Goal: Information Seeking & Learning: Learn about a topic

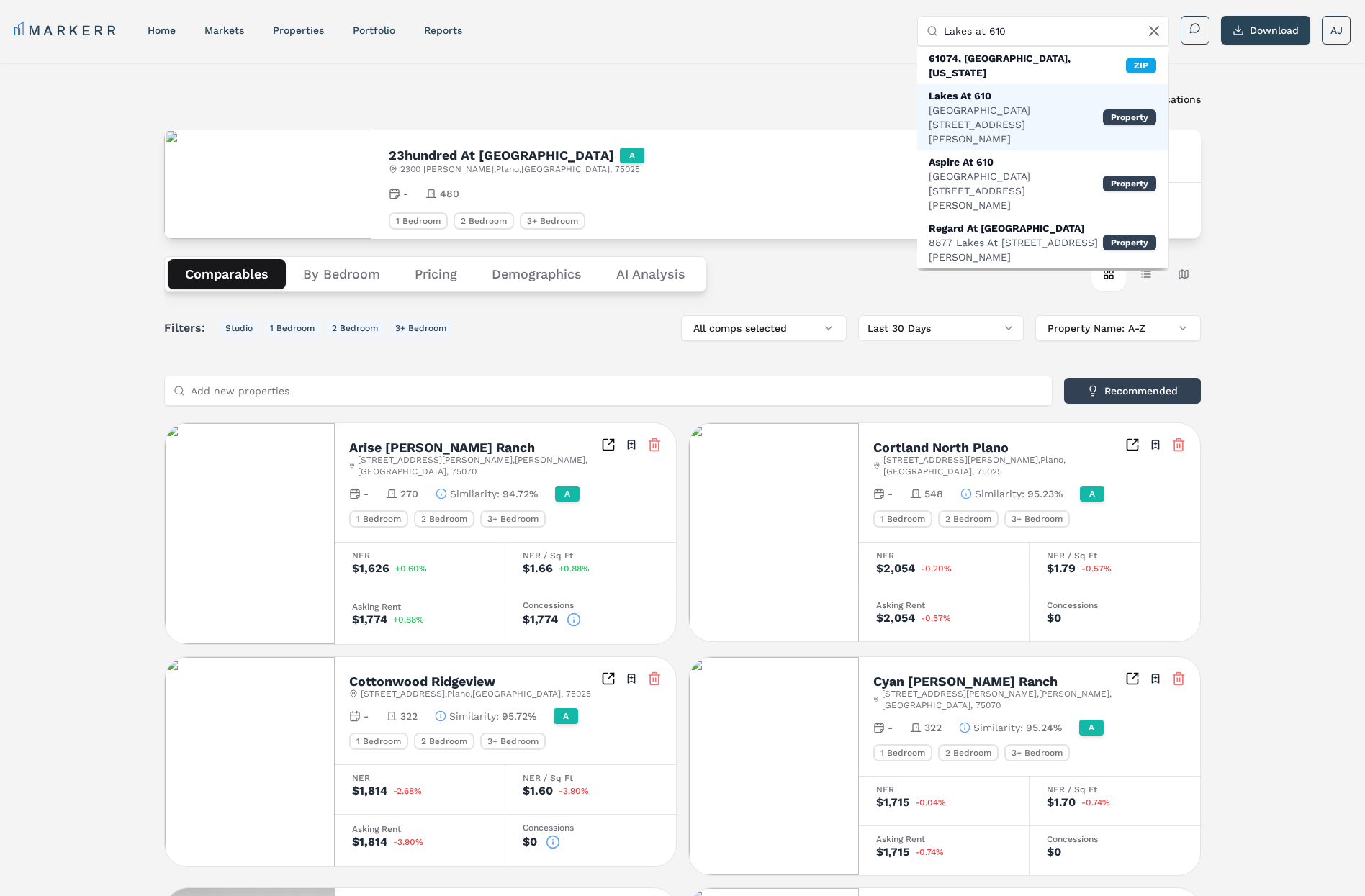
click at [1003, 103] on div "[GEOGRAPHIC_DATA][STREET_ADDRESS][PERSON_NAME]" at bounding box center [1015, 124] width 174 height 43
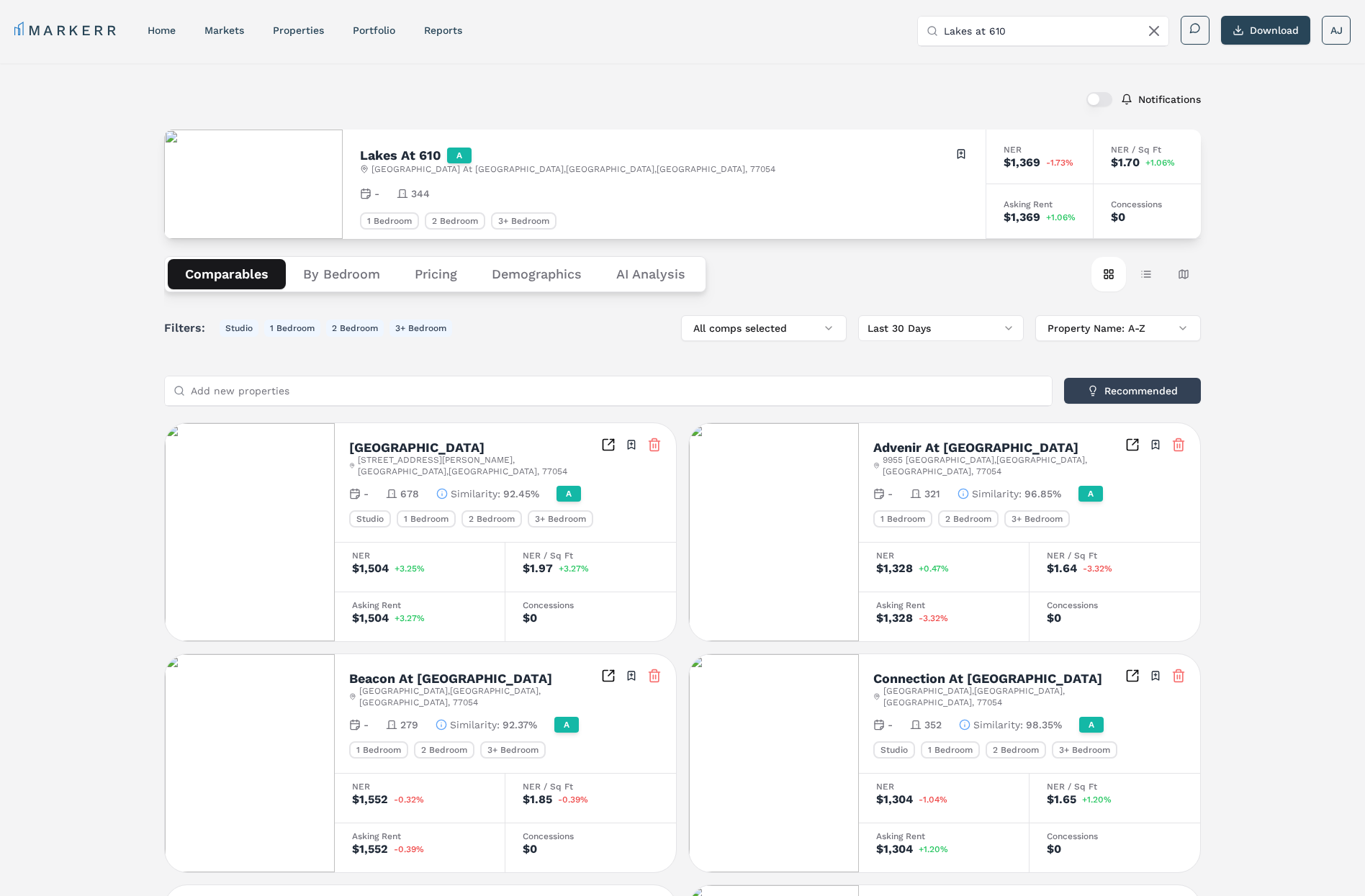
click at [423, 152] on h2 "Lakes At 610" at bounding box center [401, 156] width 82 height 13
click at [1011, 25] on input "Lakes at 610" at bounding box center [1052, 31] width 216 height 29
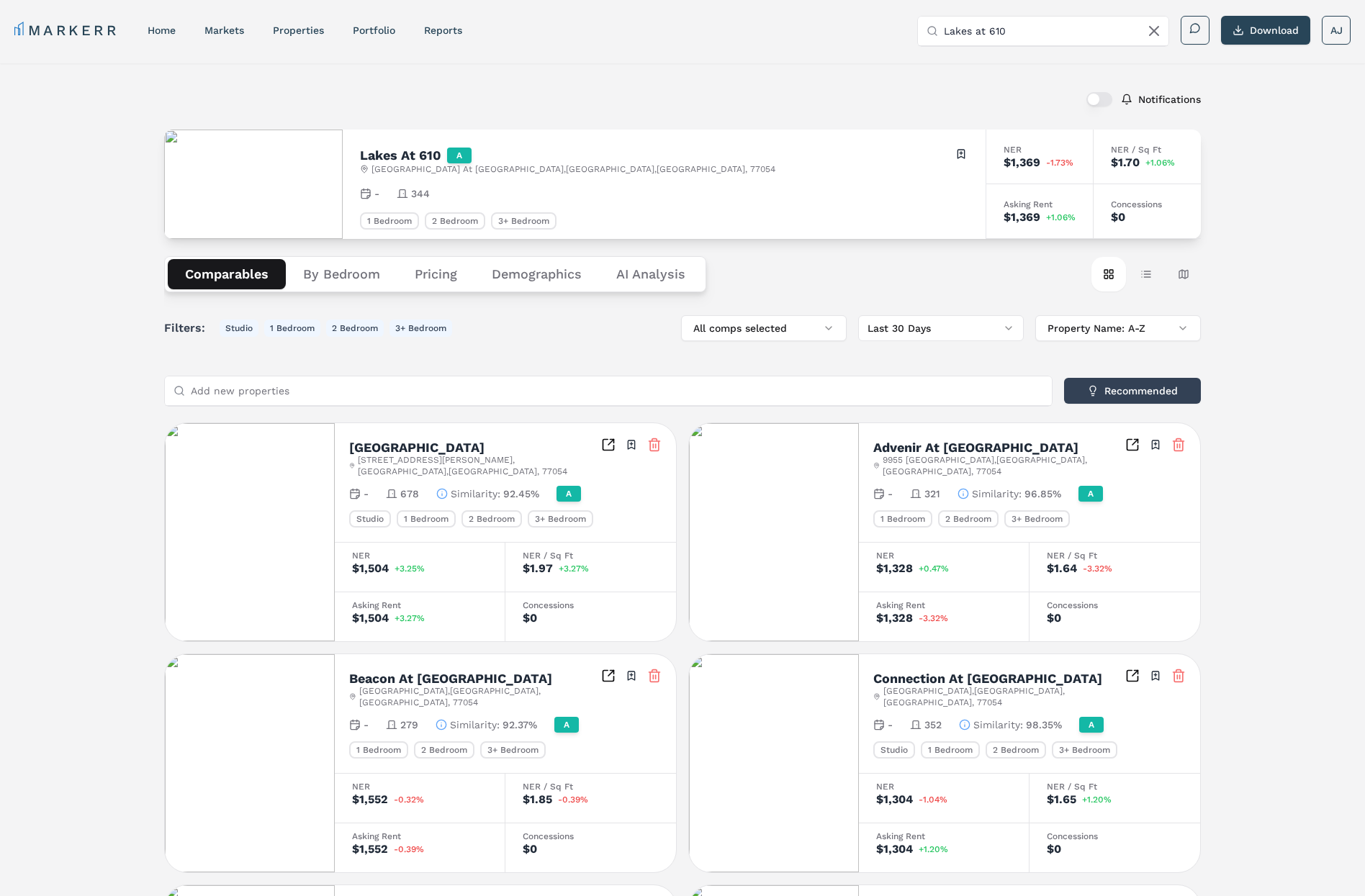
click at [1011, 25] on input "Lakes at 610" at bounding box center [1052, 31] width 216 height 29
drag, startPoint x: 628, startPoint y: 173, endPoint x: 516, endPoint y: 171, distance: 112.0
click at [627, 173] on div "Lakes At [STREET_ADDRESS] Toggle portfolio menu" at bounding box center [664, 161] width 609 height 28
click at [441, 149] on h2 "Lakes At 610" at bounding box center [401, 156] width 82 height 13
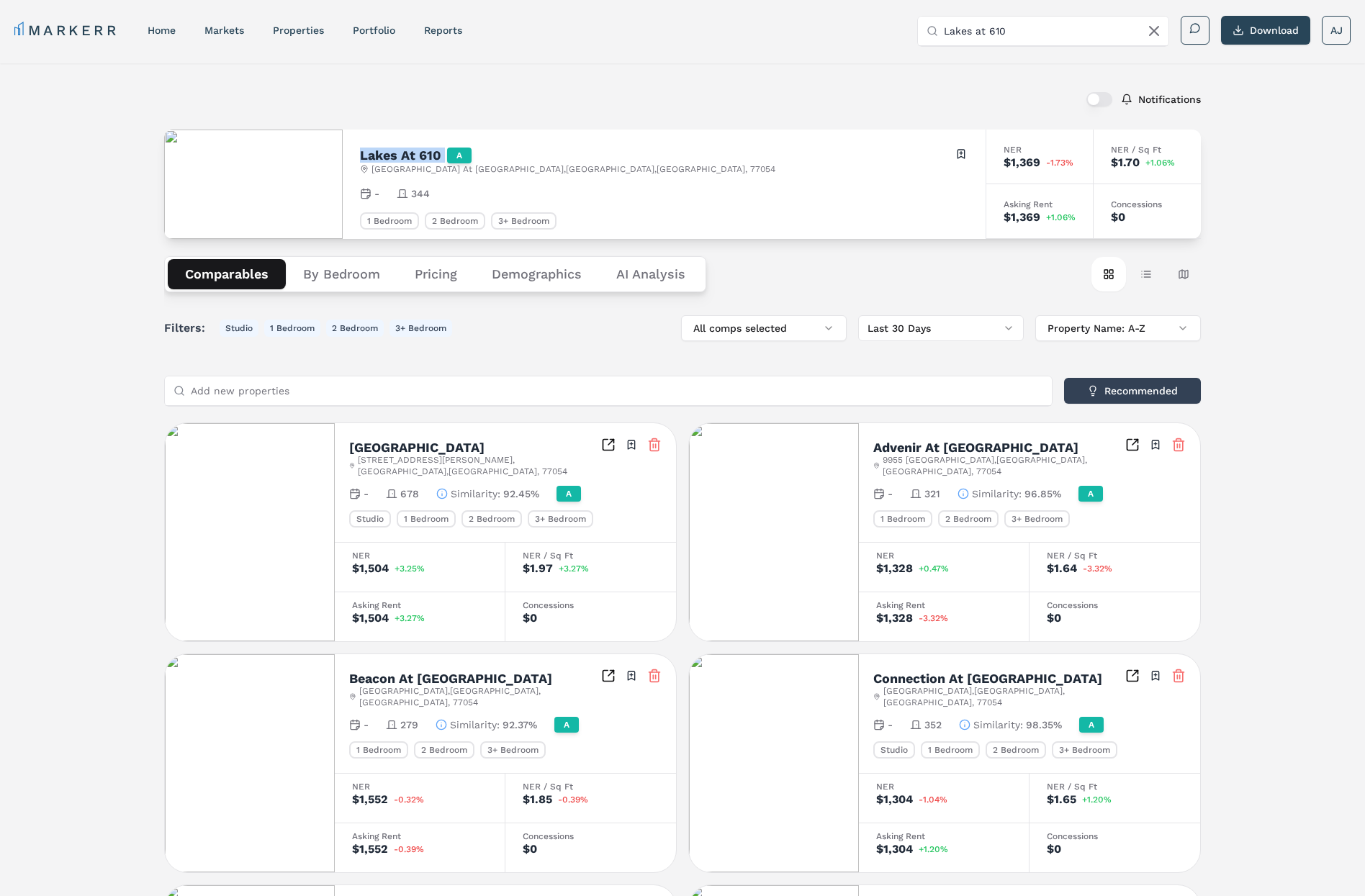
click at [441, 149] on h2 "Lakes At 610" at bounding box center [401, 156] width 82 height 13
click at [1000, 24] on input "Lakes at 610" at bounding box center [1052, 31] width 216 height 29
click at [954, 37] on input "Lakes at 610" at bounding box center [1052, 31] width 216 height 29
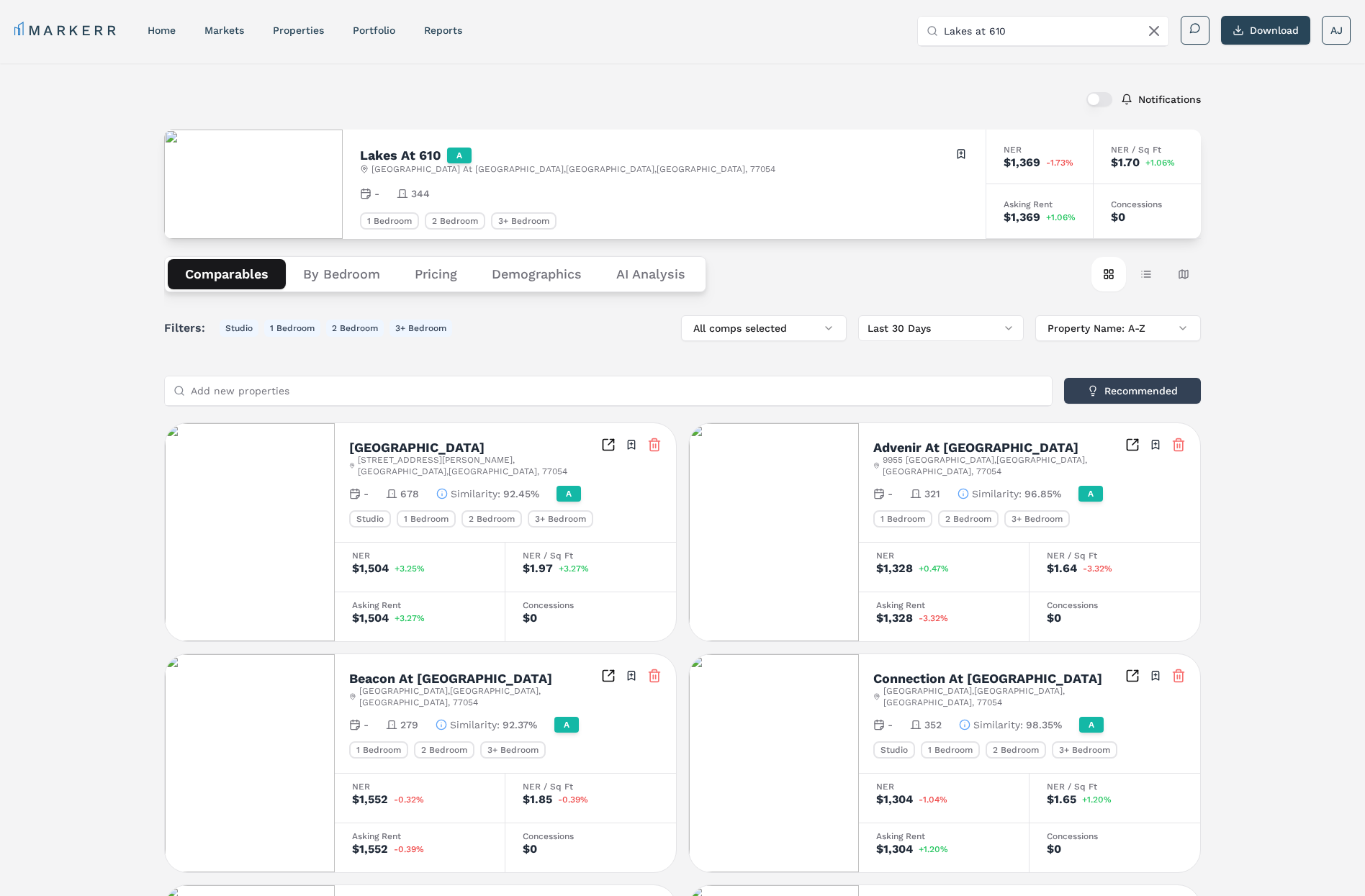
click at [954, 37] on input "Lakes at 610" at bounding box center [1052, 31] width 216 height 29
click at [961, 29] on input "Lakes at 610" at bounding box center [1052, 31] width 216 height 29
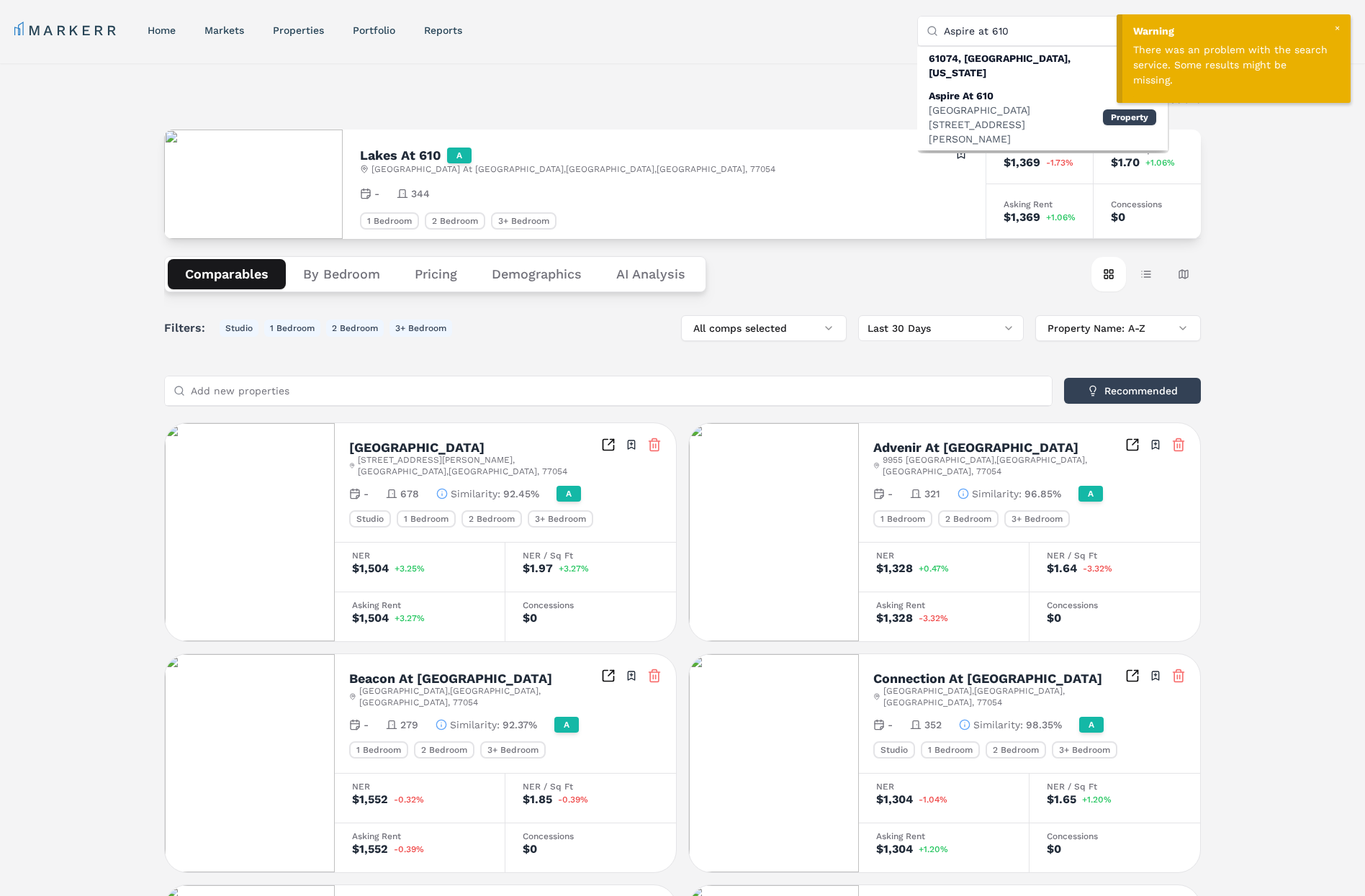
click at [1341, 25] on div at bounding box center [1337, 28] width 13 height 13
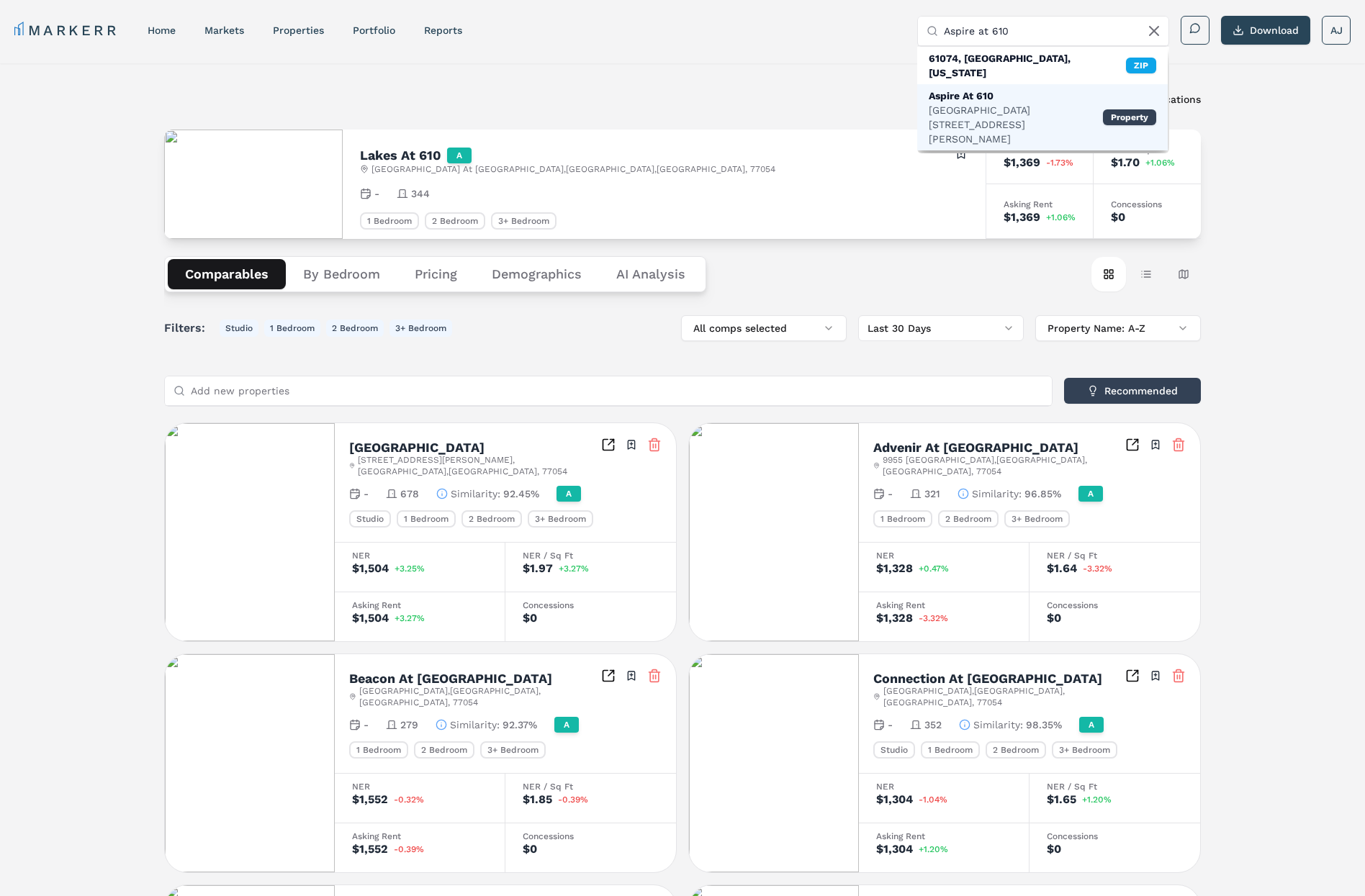
click at [998, 88] on div "Aspire At 610" at bounding box center [1015, 96] width 174 height 15
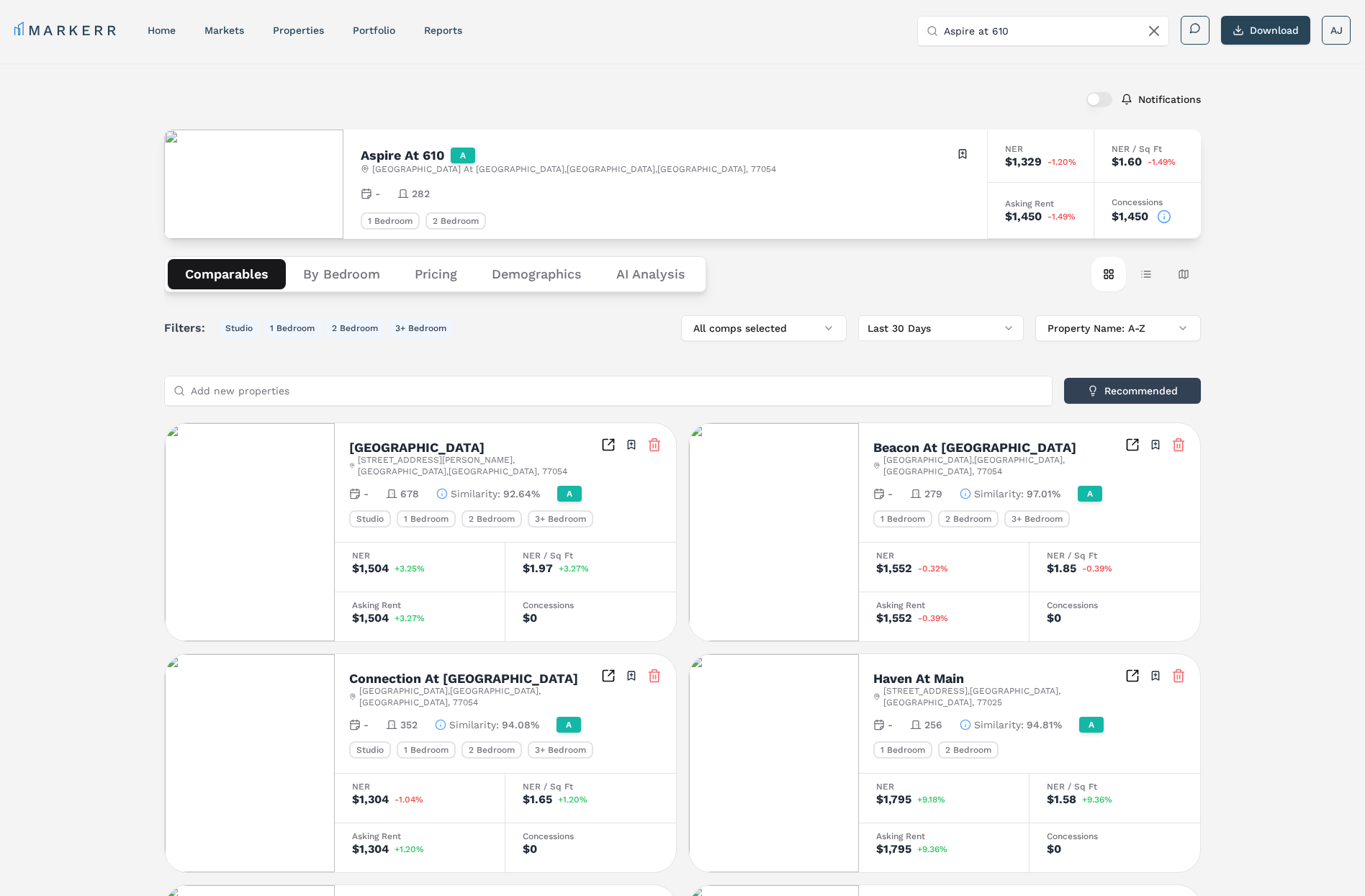
click at [443, 170] on span "[GEOGRAPHIC_DATA][STREET_ADDRESS]" at bounding box center [573, 169] width 404 height 12
click at [1166, 215] on icon at bounding box center [1164, 217] width 15 height 15
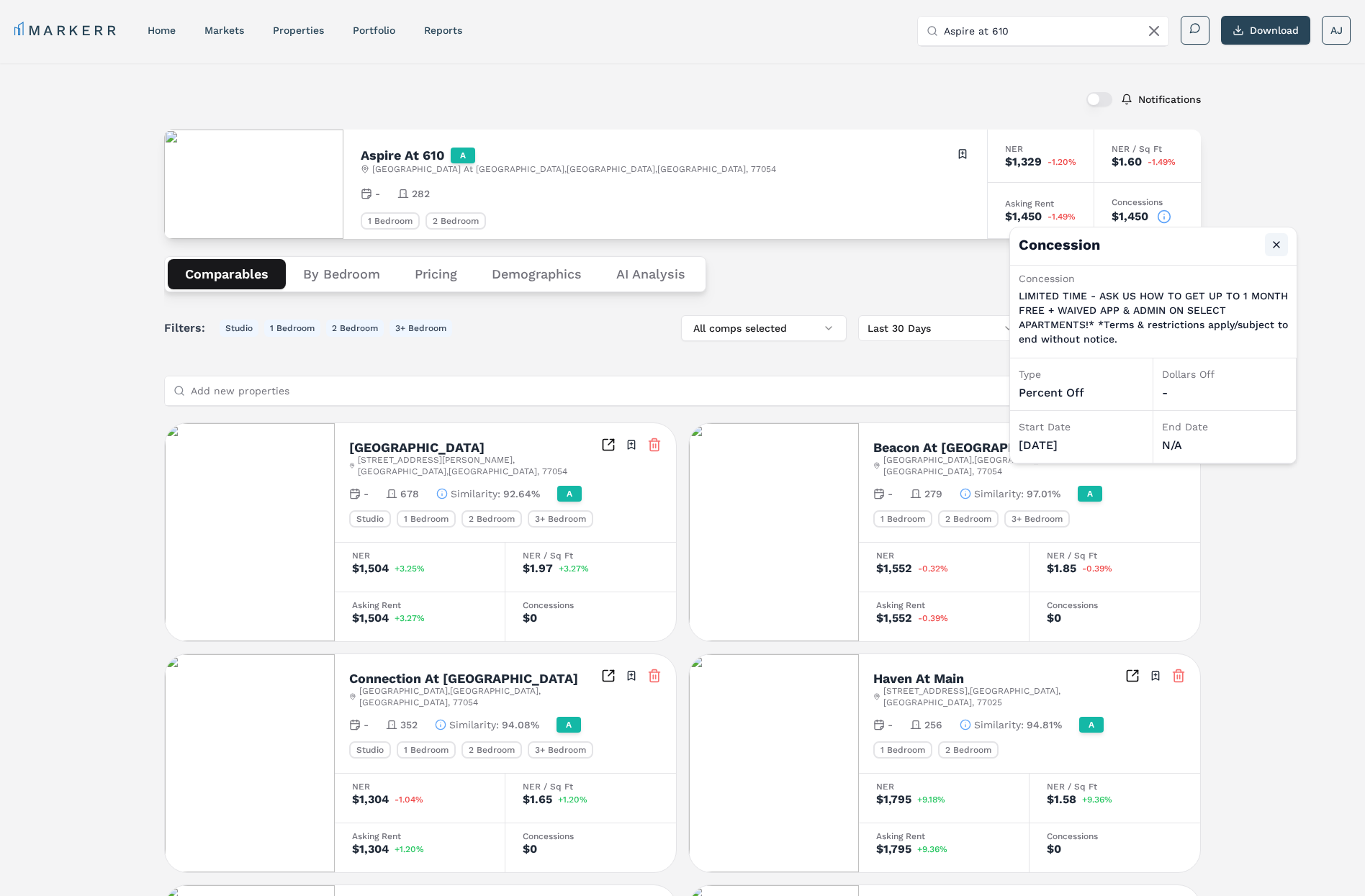
click at [1275, 246] on button "Close" at bounding box center [1276, 244] width 23 height 23
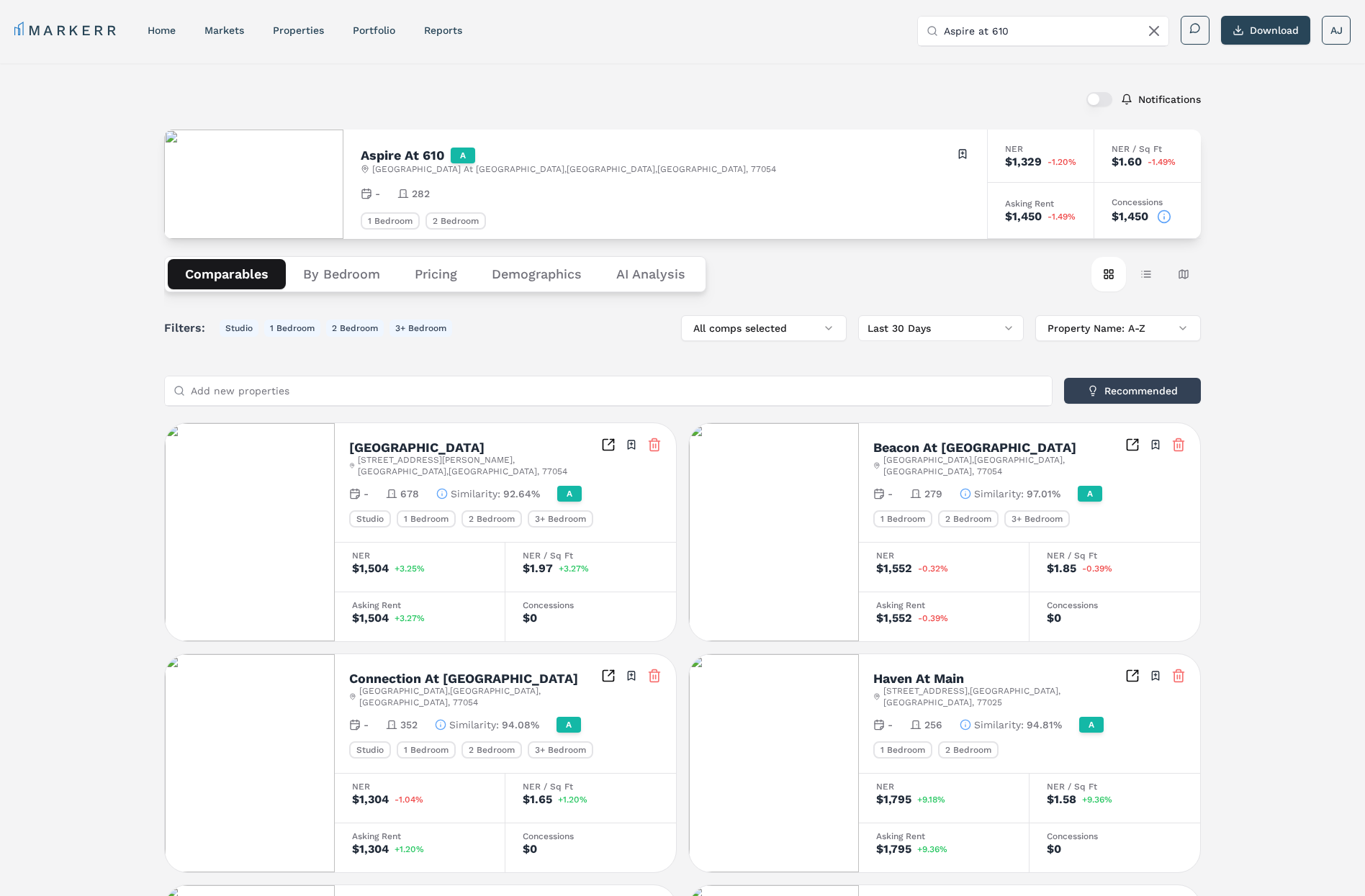
click at [426, 149] on h2 "Aspire At 610" at bounding box center [403, 156] width 85 height 13
drag, startPoint x: 628, startPoint y: 166, endPoint x: 427, endPoint y: 162, distance: 201.0
click at [427, 162] on div "Aspire At 610 A [GEOGRAPHIC_DATA][STREET_ADDRESS] Toggle portfolio menu" at bounding box center [665, 161] width 609 height 28
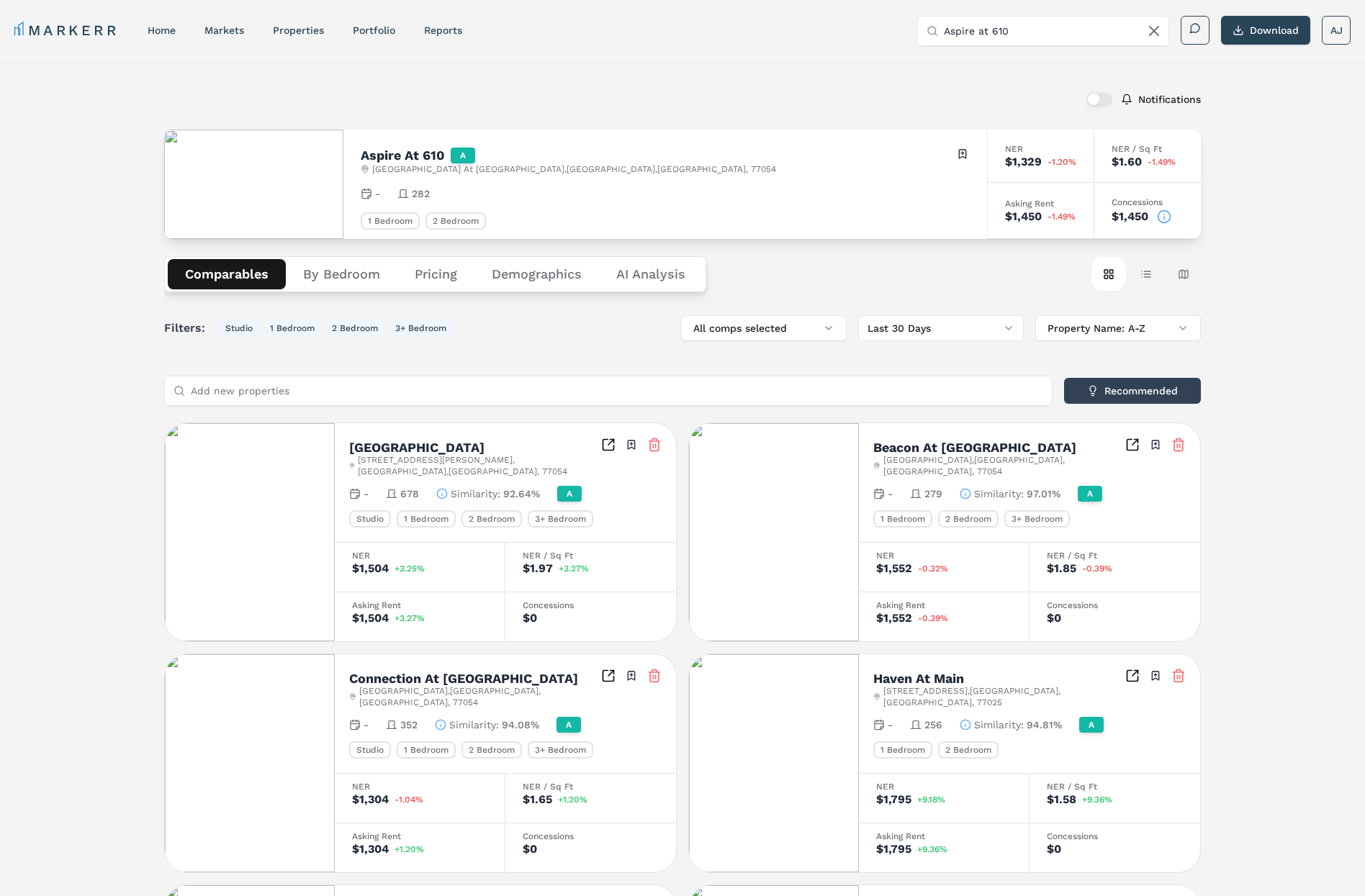
click at [412, 151] on h2 "Aspire At 610" at bounding box center [403, 156] width 85 height 13
click at [438, 151] on h2 "Aspire At 610" at bounding box center [403, 156] width 85 height 13
click at [445, 151] on h2 "Aspire At 610" at bounding box center [403, 156] width 85 height 13
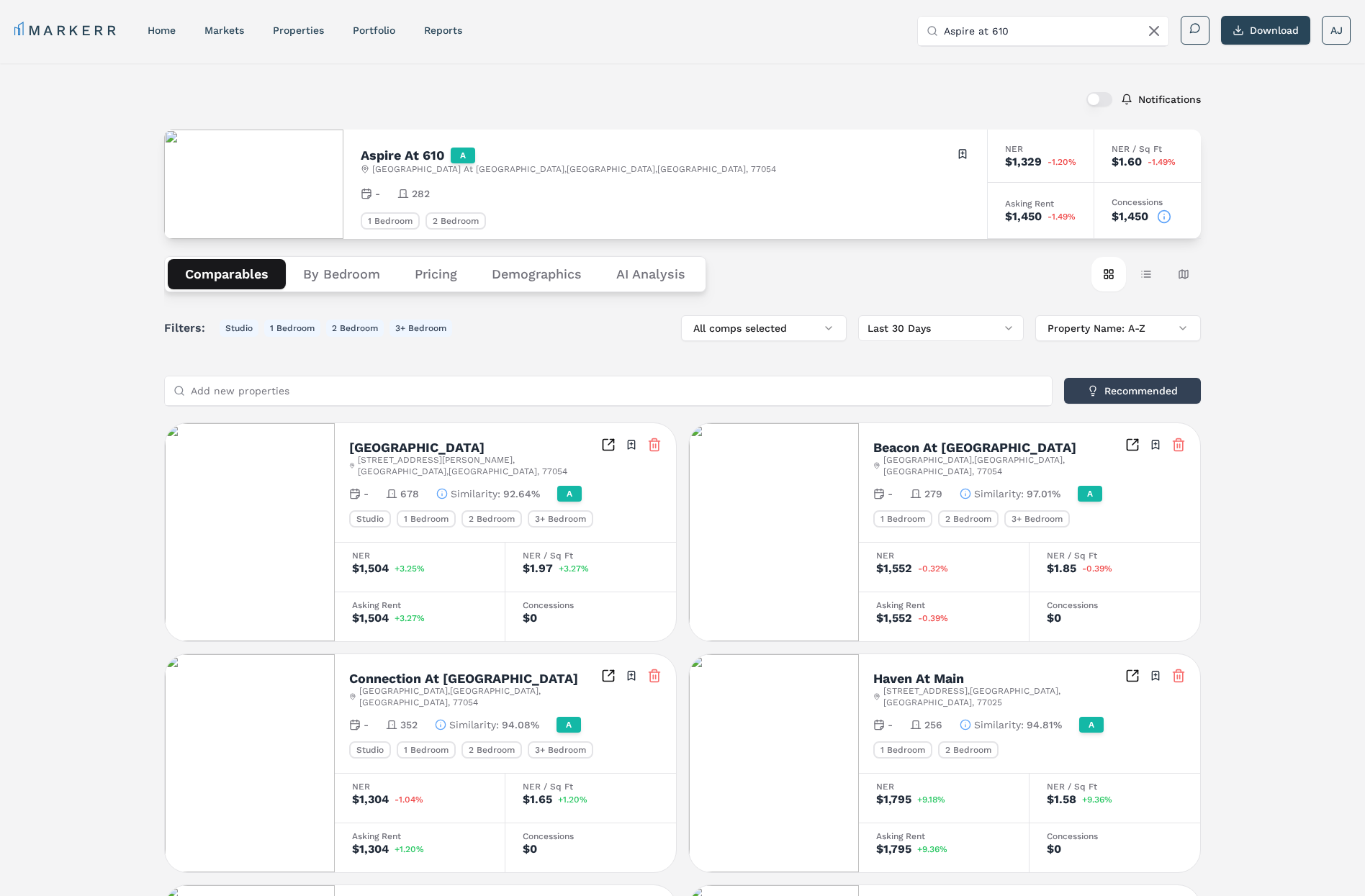
click at [551, 168] on span "[GEOGRAPHIC_DATA][STREET_ADDRESS]" at bounding box center [573, 169] width 404 height 12
click at [293, 103] on div "Notifications" at bounding box center [682, 99] width 1036 height 37
click at [103, 132] on div "Notifications Aspire At 610 A [GEOGRAPHIC_DATA][STREET_ADDRESS] Toggle portfoli…" at bounding box center [682, 841] width 1365 height 1555
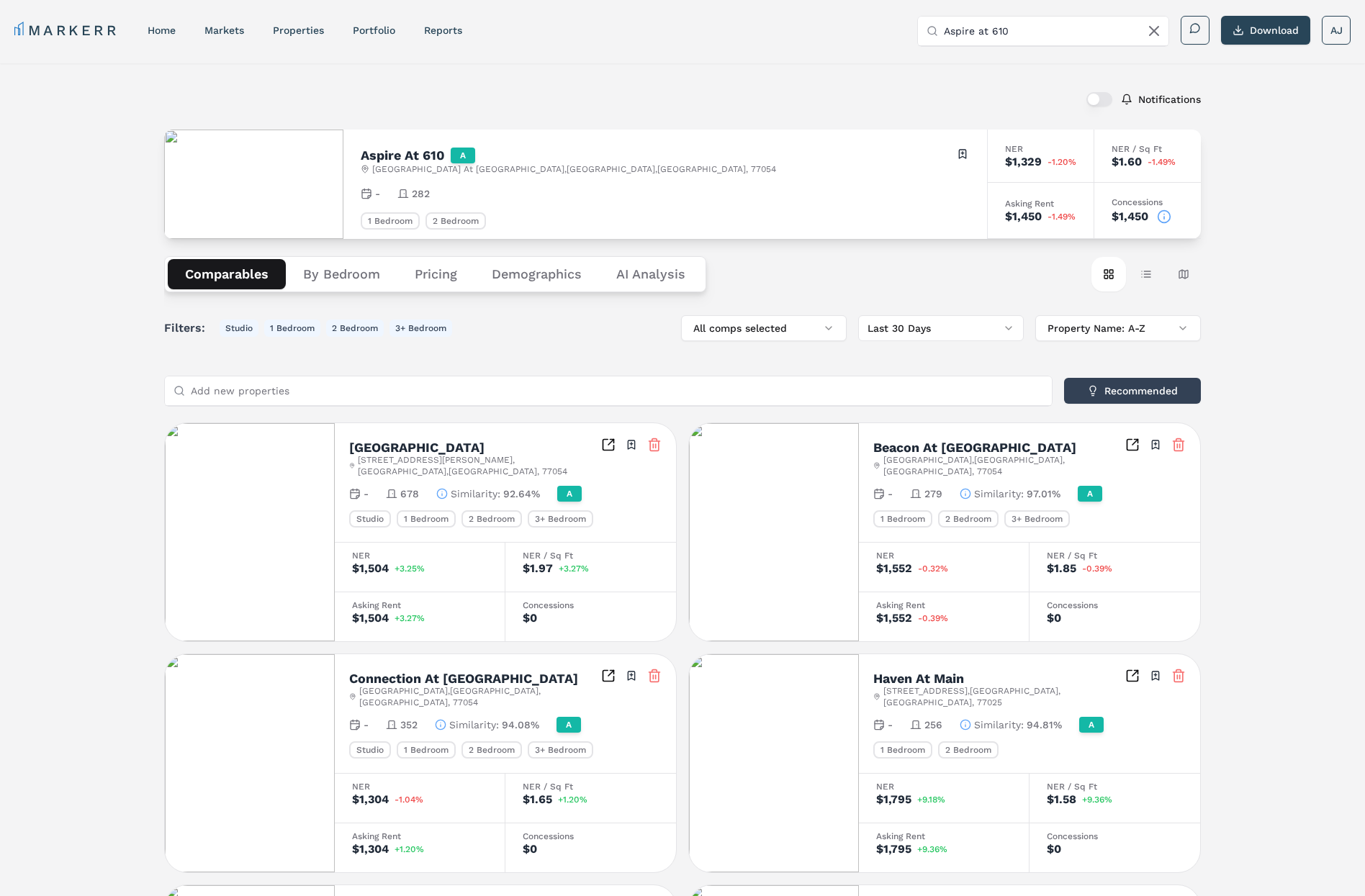
click at [584, 89] on div "Notifications" at bounding box center [682, 99] width 1036 height 37
click at [1169, 219] on icon at bounding box center [1164, 217] width 15 height 15
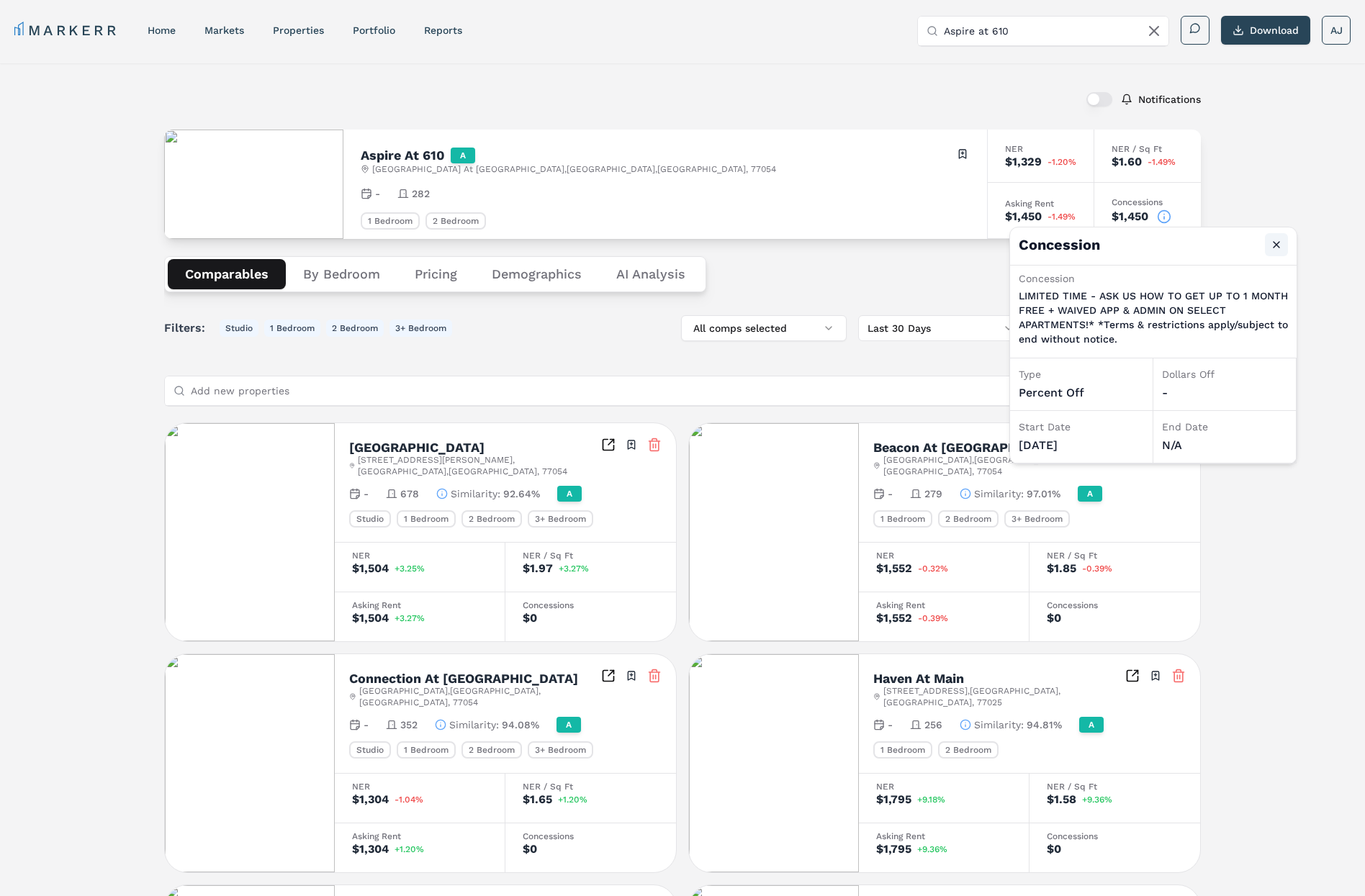
click at [1269, 248] on button "Close" at bounding box center [1276, 244] width 23 height 23
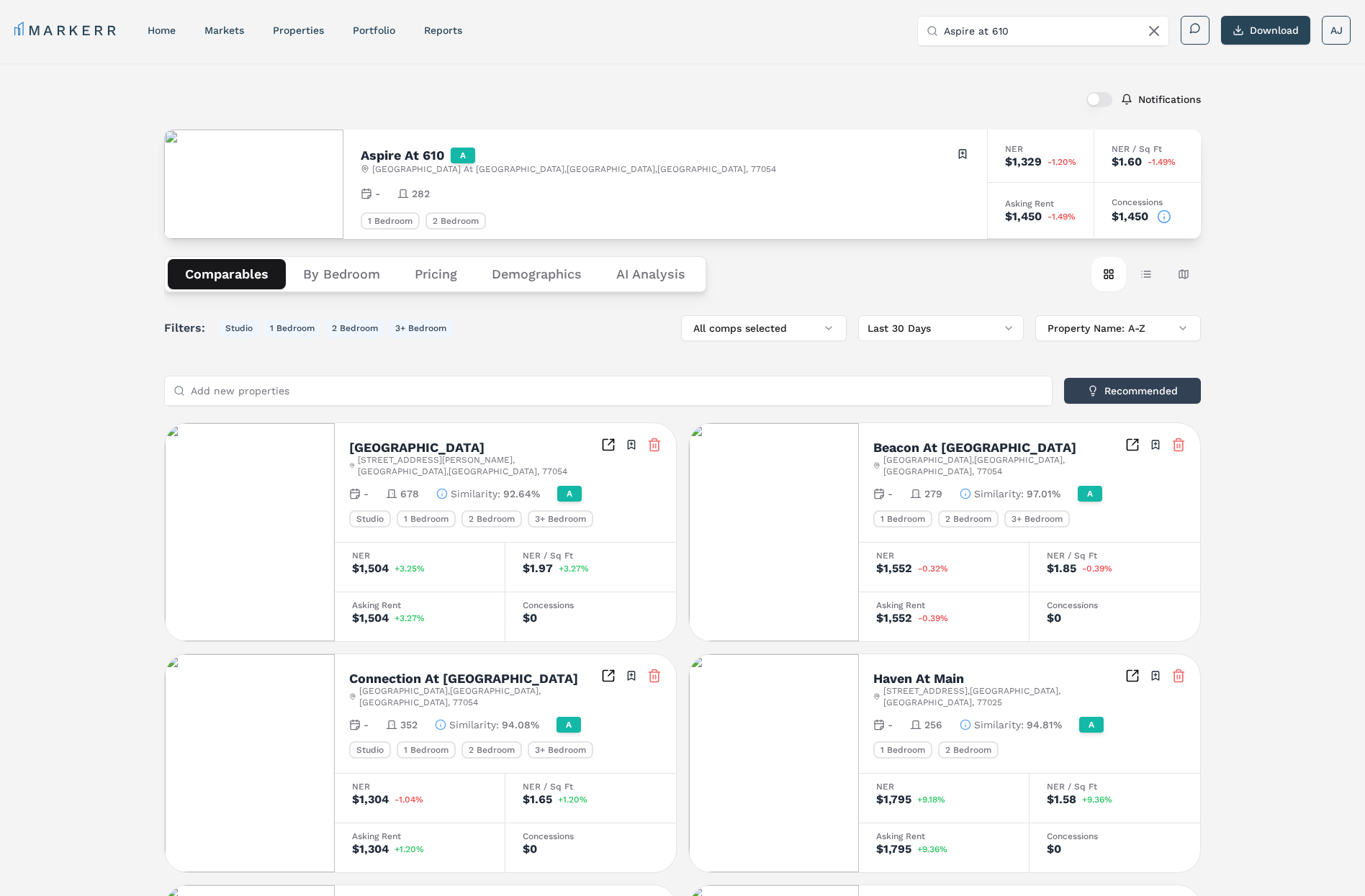
click at [1316, 190] on div "Notifications Aspire At 610 A [GEOGRAPHIC_DATA][STREET_ADDRESS] Toggle portfoli…" at bounding box center [682, 841] width 1365 height 1555
click at [1164, 215] on icon at bounding box center [1164, 217] width 15 height 15
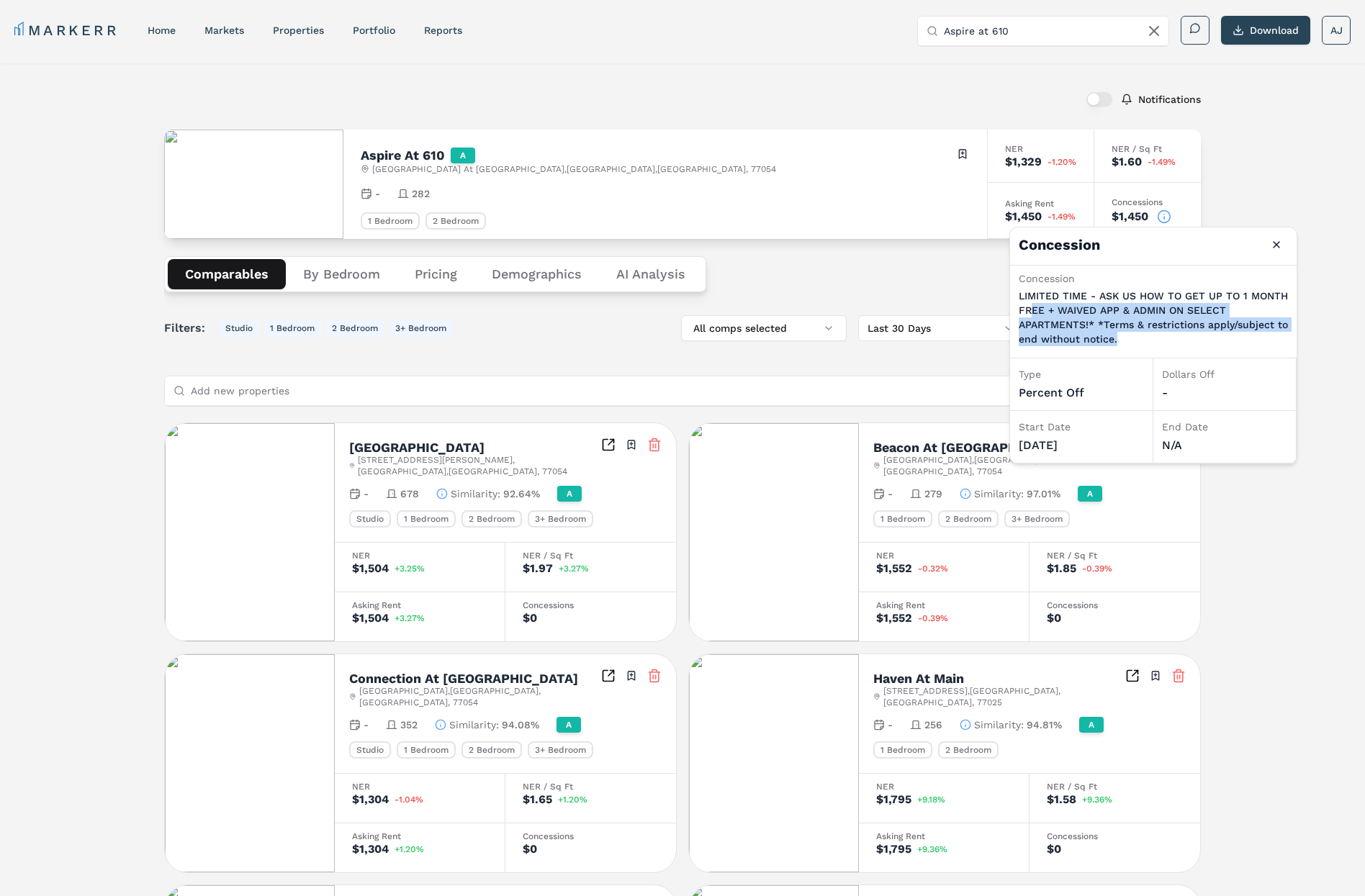
drag, startPoint x: 1135, startPoint y: 338, endPoint x: 1038, endPoint y: 312, distance: 100.4
click at [1035, 312] on p "LIMITED TIME - ASK US HOW TO GET UP TO 1 MONTH FREE + WAIVED APP & ADMIN ON SEL…" at bounding box center [1153, 318] width 269 height 57
drag, startPoint x: 1052, startPoint y: 437, endPoint x: 1016, endPoint y: 434, distance: 36.1
click at [1015, 434] on div "Start Date [DATE]" at bounding box center [1081, 437] width 143 height 53
click at [1045, 438] on div "[DATE]" at bounding box center [1081, 446] width 125 height 18
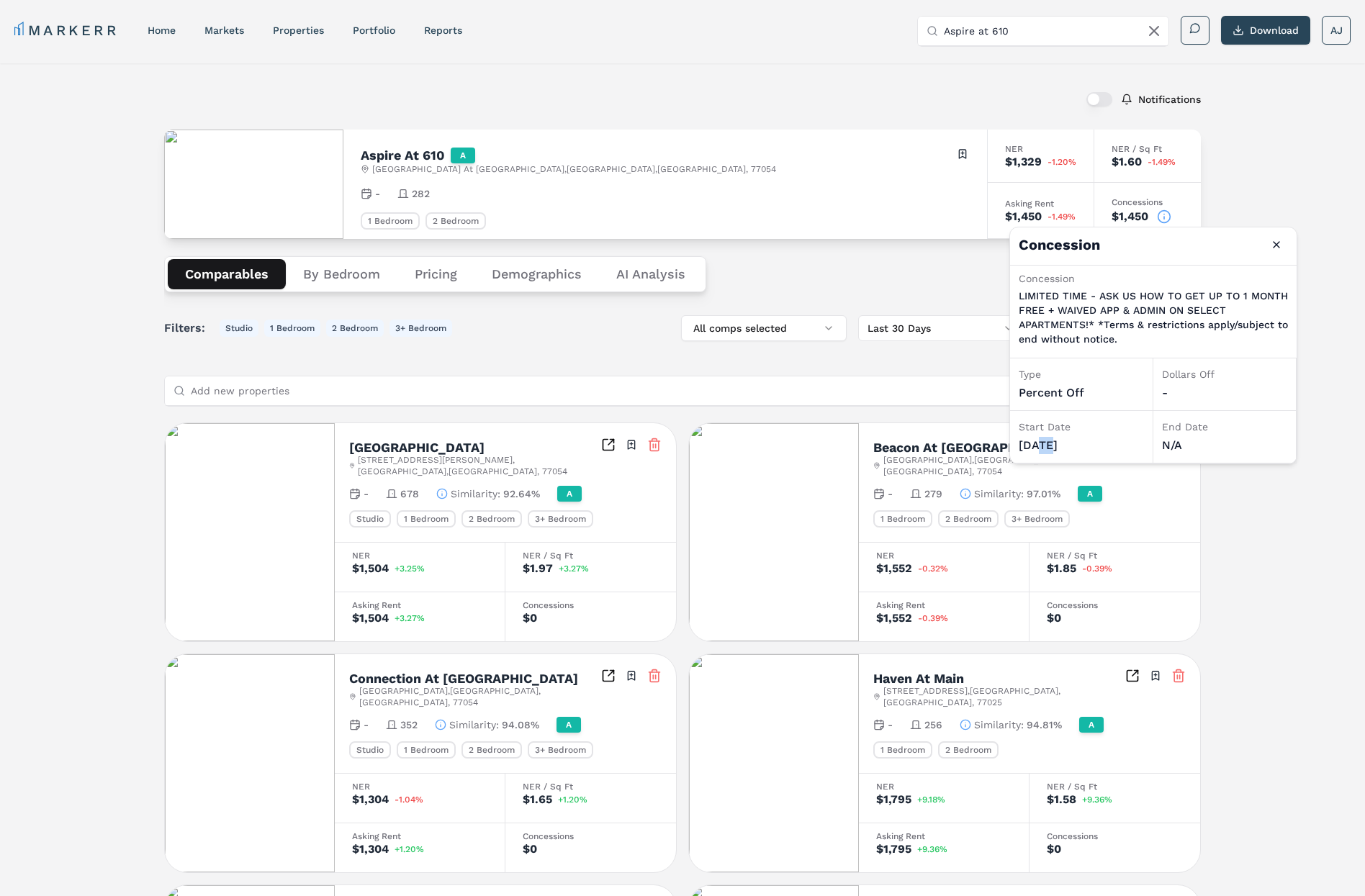
click at [1045, 438] on div "[DATE]" at bounding box center [1081, 446] width 125 height 18
drag, startPoint x: 1045, startPoint y: 438, endPoint x: 1060, endPoint y: 438, distance: 15.0
click at [1046, 438] on div "[DATE]" at bounding box center [1081, 446] width 125 height 18
click at [404, 154] on h2 "Aspire At 610" at bounding box center [403, 156] width 85 height 13
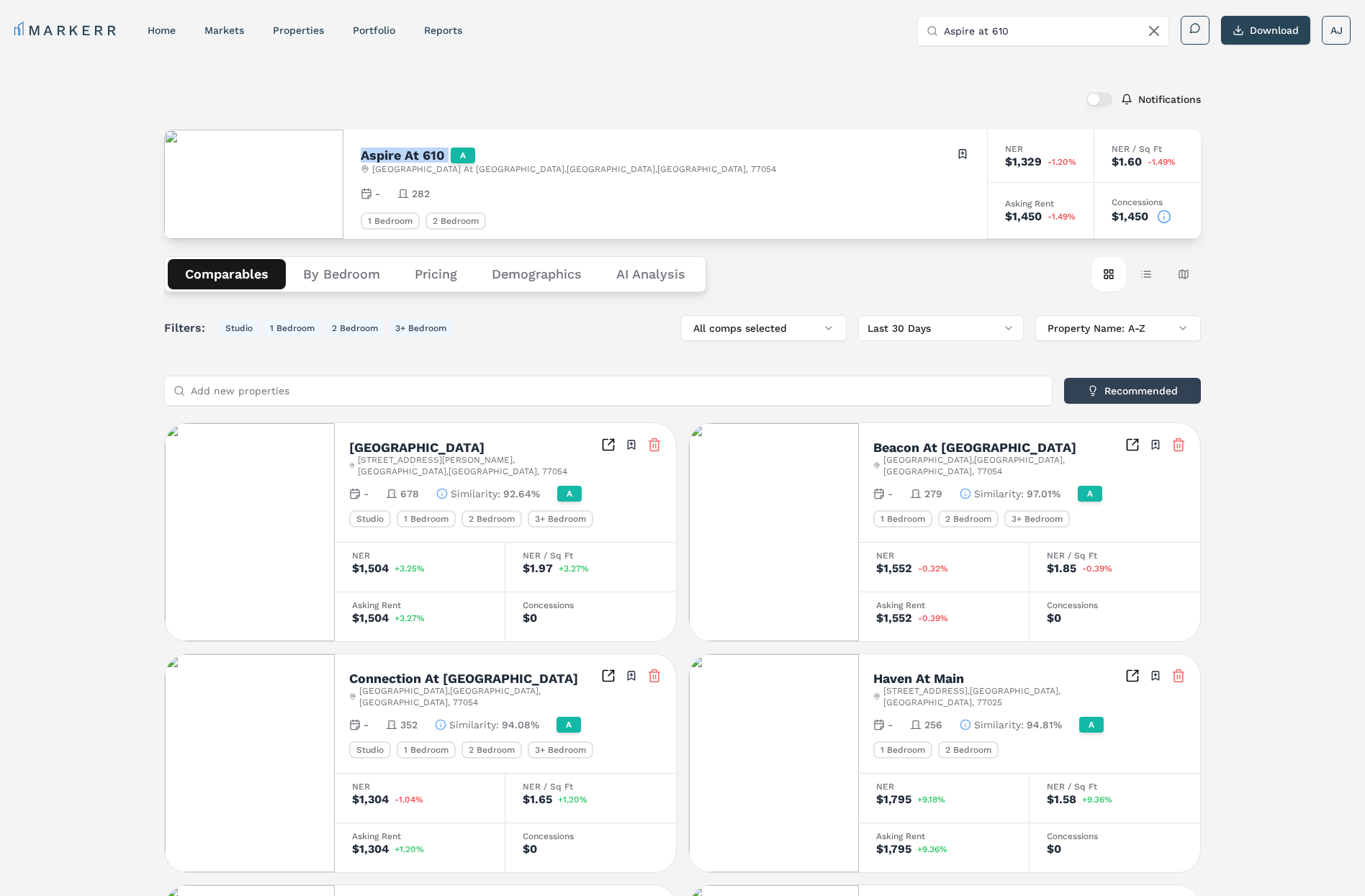
click at [404, 154] on h2 "Aspire At 610" at bounding box center [403, 156] width 85 height 13
copy h2 "Aspire At 610"
click at [940, 39] on div "Aspire at 610" at bounding box center [1043, 32] width 251 height 29
click at [989, 26] on input "Aspire at 610" at bounding box center [1052, 31] width 216 height 29
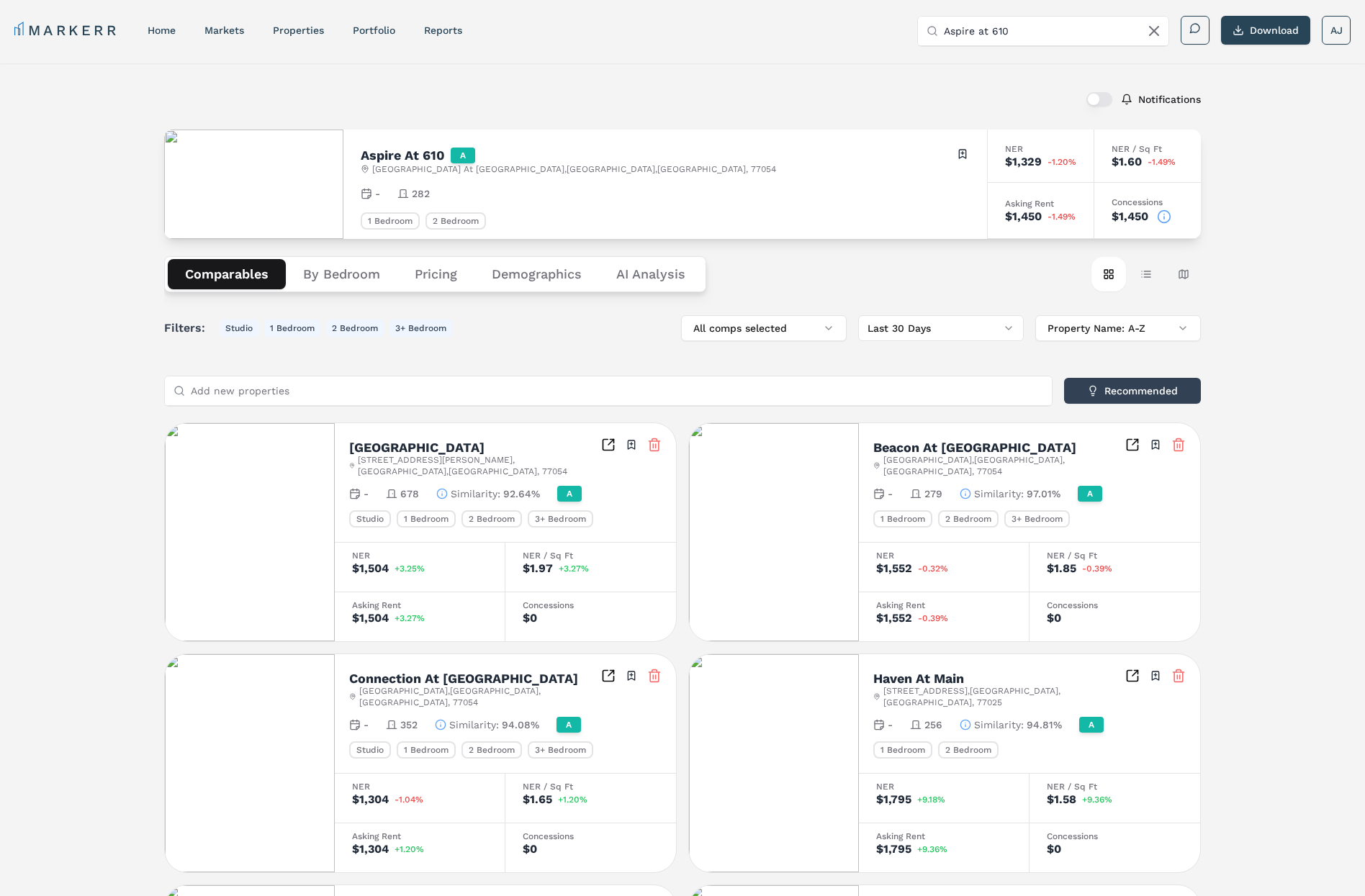
click at [989, 26] on input "Aspire at 610" at bounding box center [1052, 31] width 216 height 29
paste input "Berkshire [PERSON_NAME] Forest"
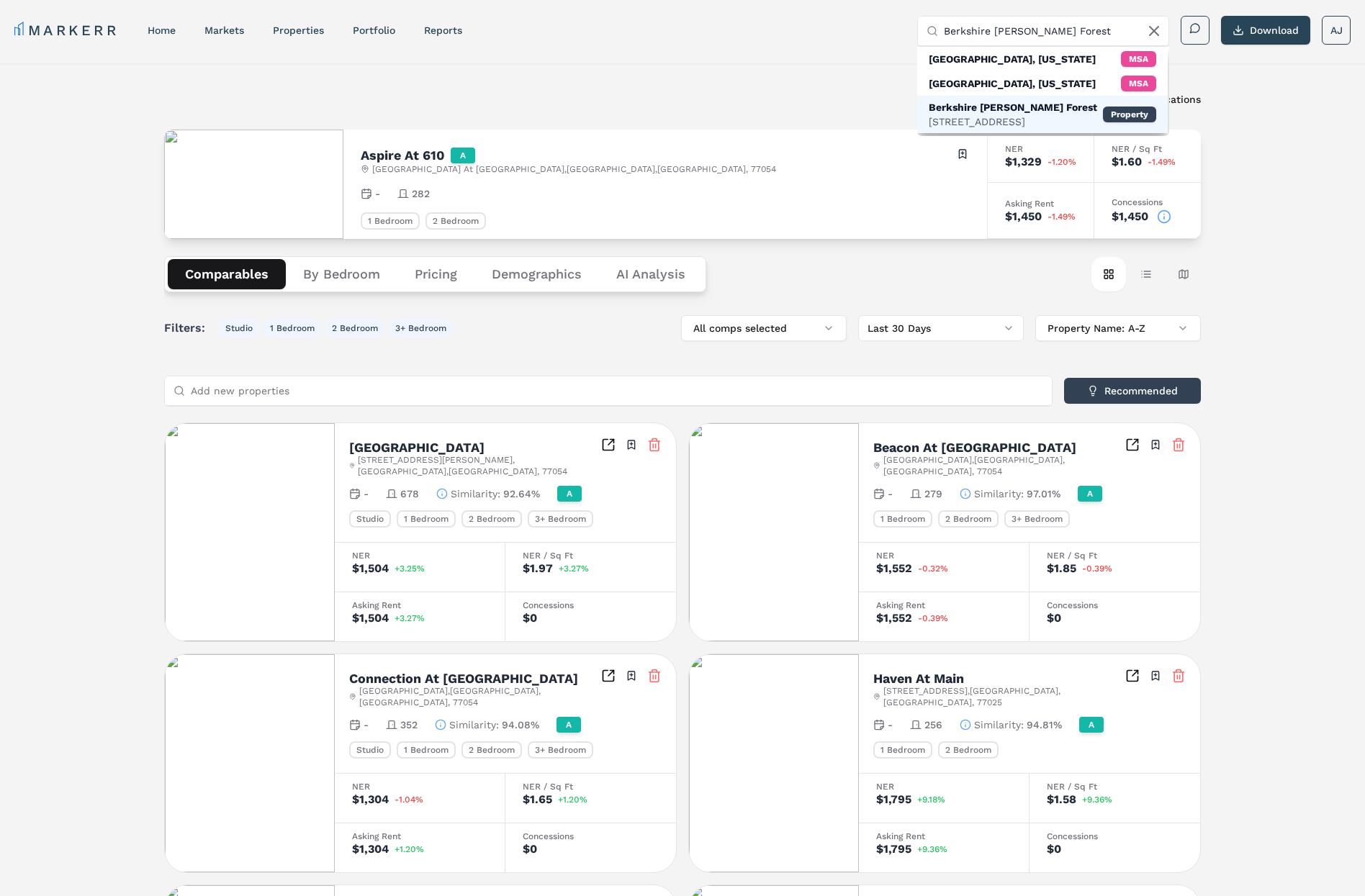
type input "Berkshire [PERSON_NAME] Forest"
click at [1004, 122] on div "[STREET_ADDRESS]" at bounding box center [1012, 122] width 168 height 15
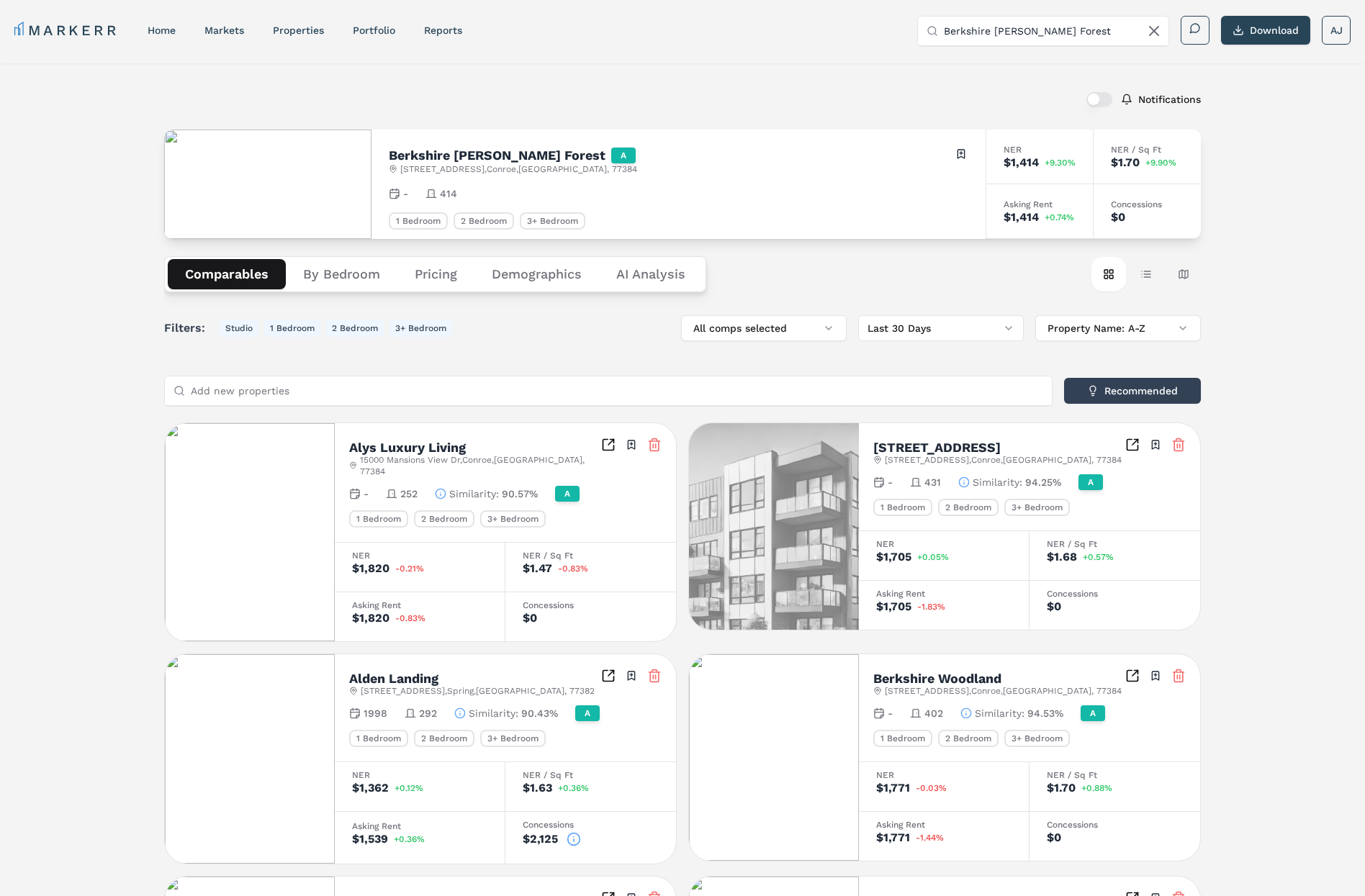
click at [418, 157] on h2 "Berkshire [PERSON_NAME] Forest" at bounding box center [497, 156] width 217 height 13
copy h2 "Berkshire [PERSON_NAME] Forest"
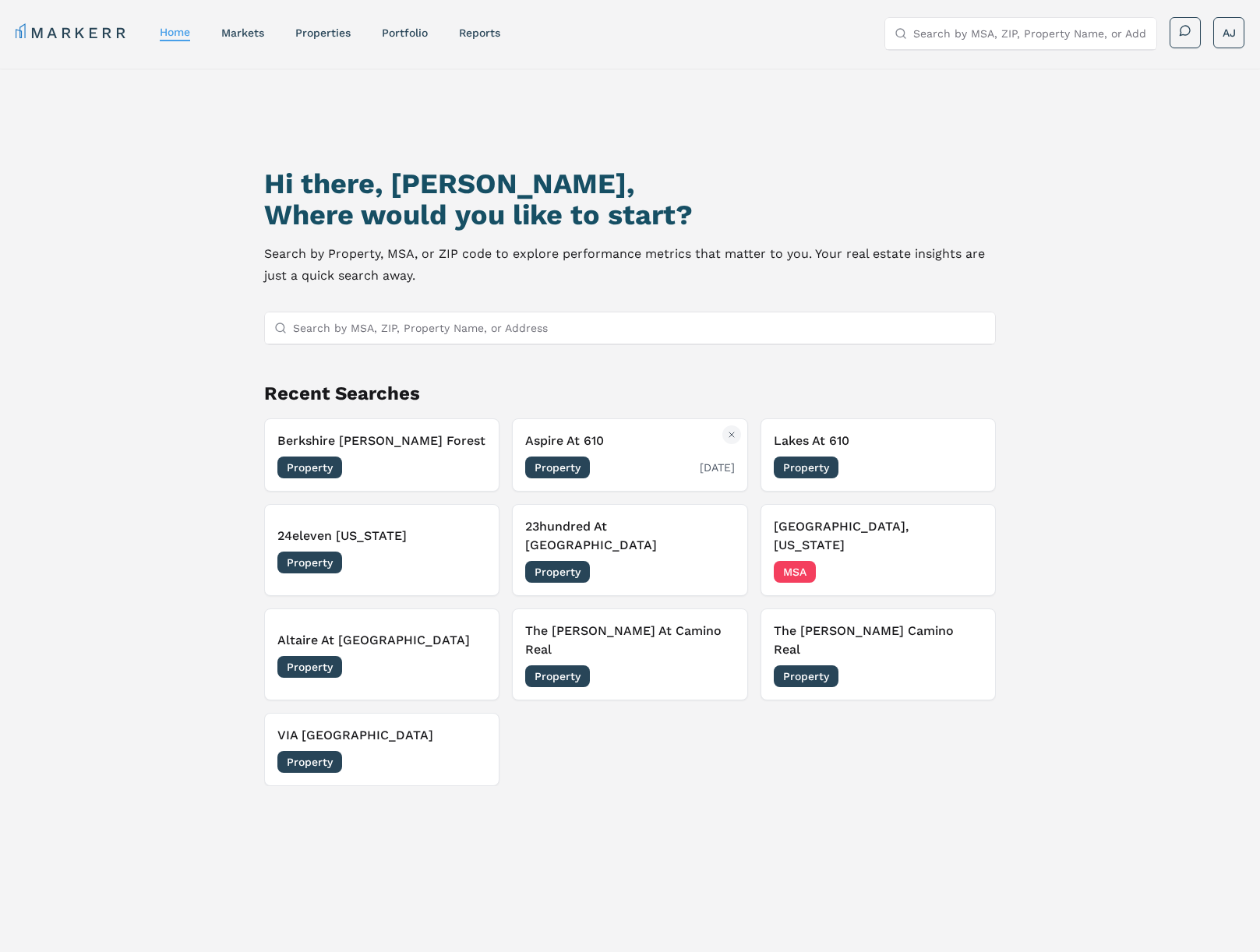
click at [648, 444] on h3 "Aspire At 610" at bounding box center [629, 441] width 209 height 19
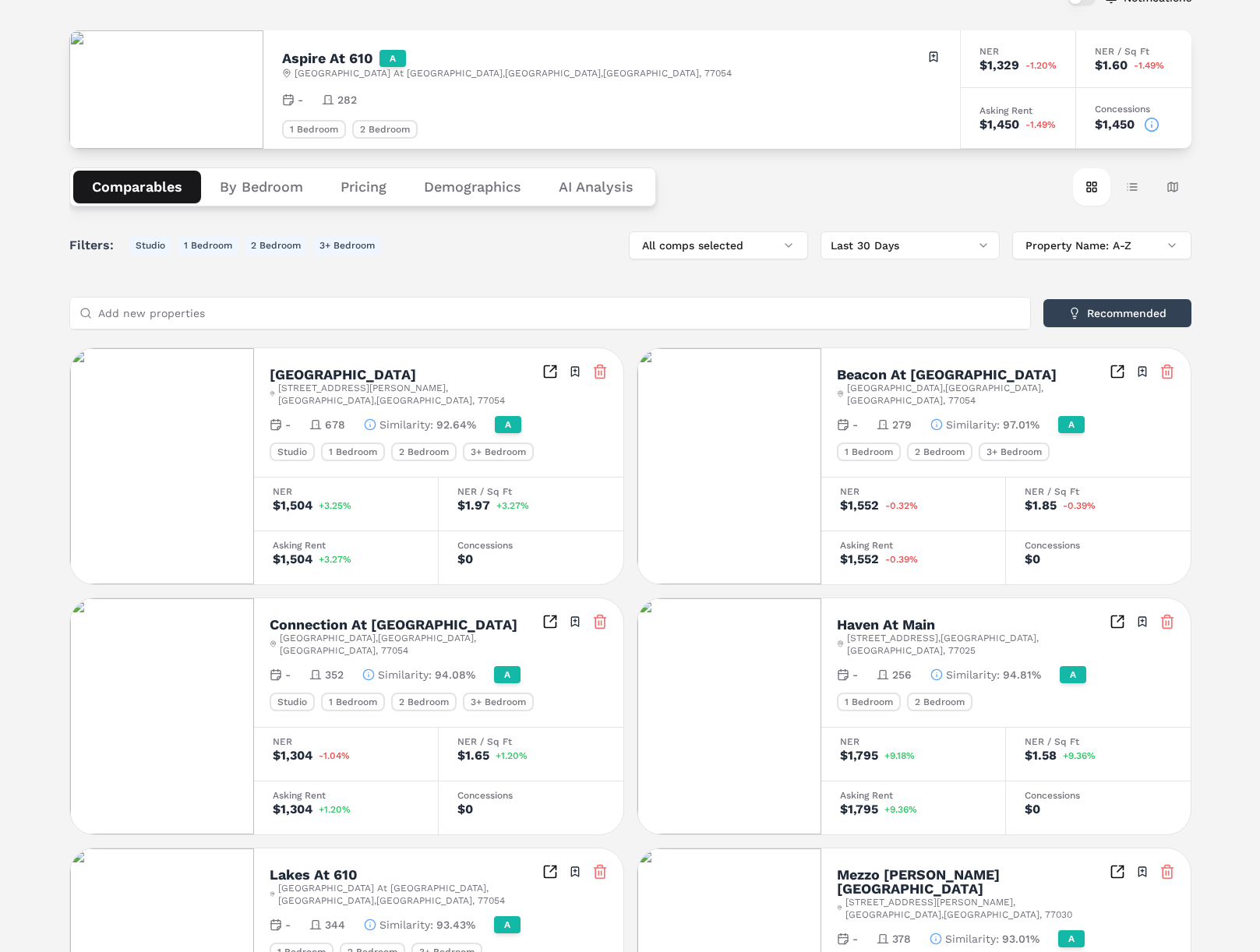
scroll to position [111, 0]
click at [1151, 126] on icon at bounding box center [1152, 124] width 16 height 16
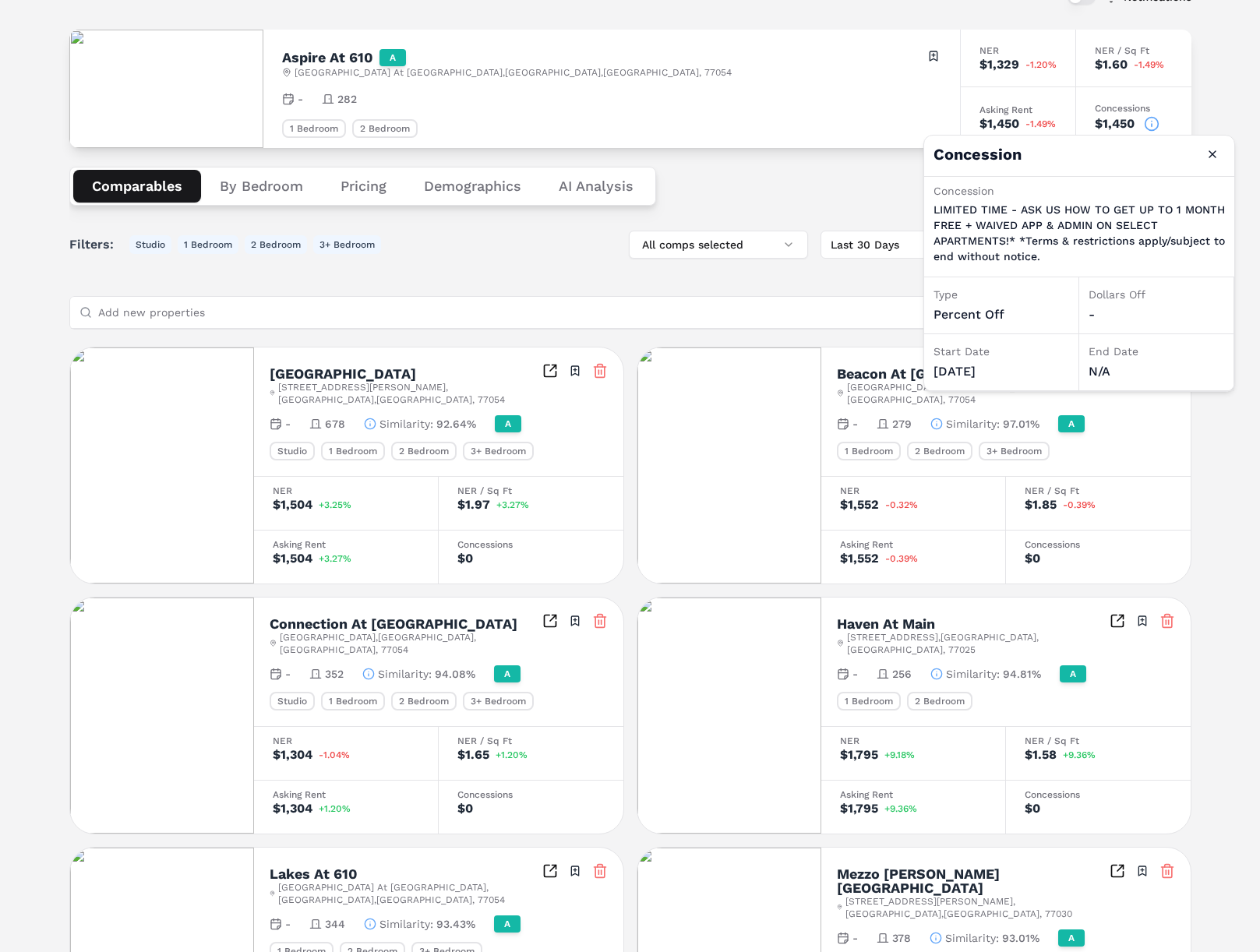
click at [1196, 117] on div "Notifications Aspire At 610 A [GEOGRAPHIC_DATA][STREET_ADDRESS] Toggle portfoli…" at bounding box center [630, 799] width 1260 height 1683
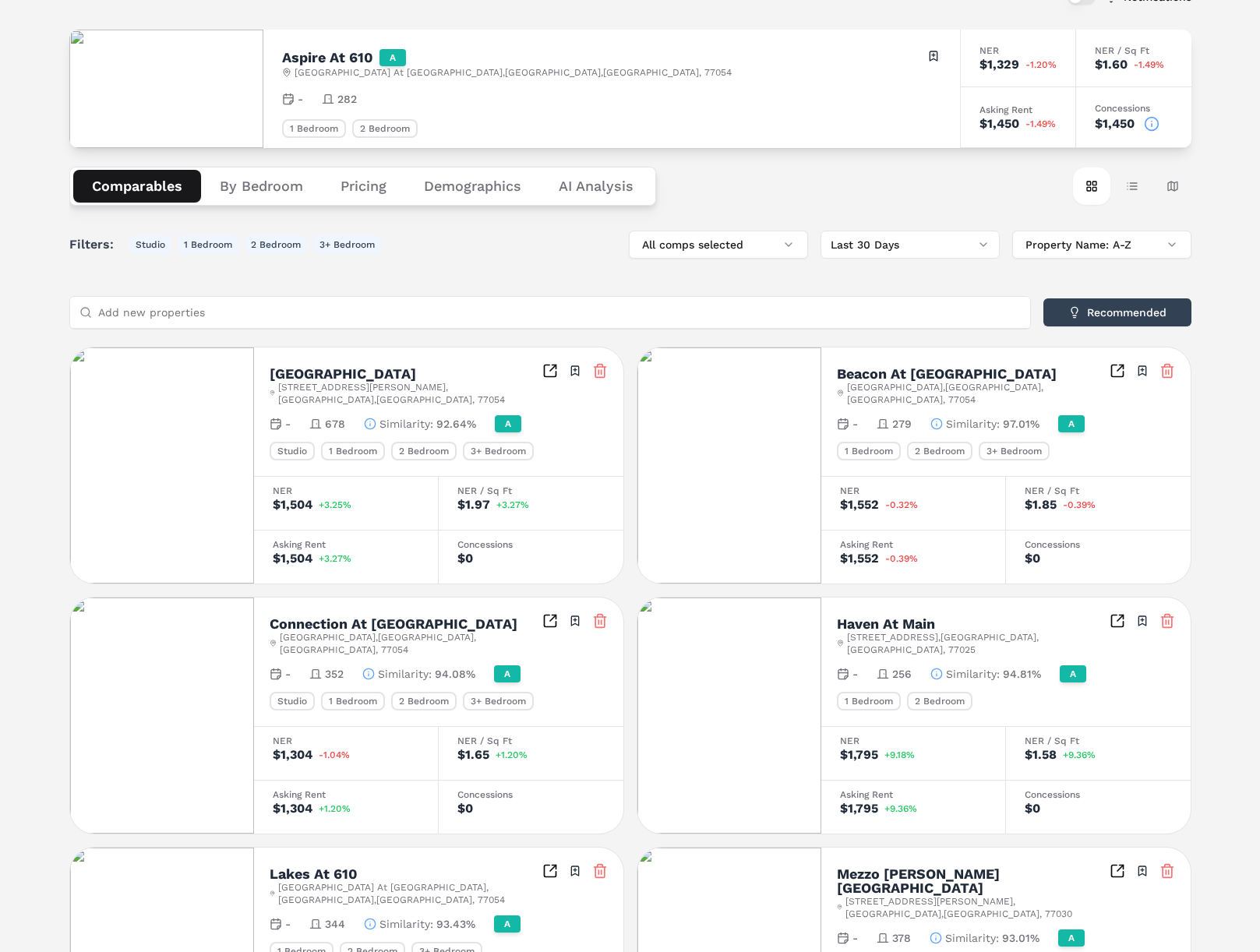
drag, startPoint x: 1132, startPoint y: 188, endPoint x: 948, endPoint y: 142, distance: 189.7
click at [948, 142] on div "Notifications Aspire At 610 A [GEOGRAPHIC_DATA][STREET_ADDRESS] Toggle portfoli…" at bounding box center [630, 799] width 1122 height 1646
drag, startPoint x: 276, startPoint y: 185, endPoint x: 289, endPoint y: 187, distance: 13.2
click at [282, 186] on button "By Bedroom" at bounding box center [262, 186] width 121 height 33
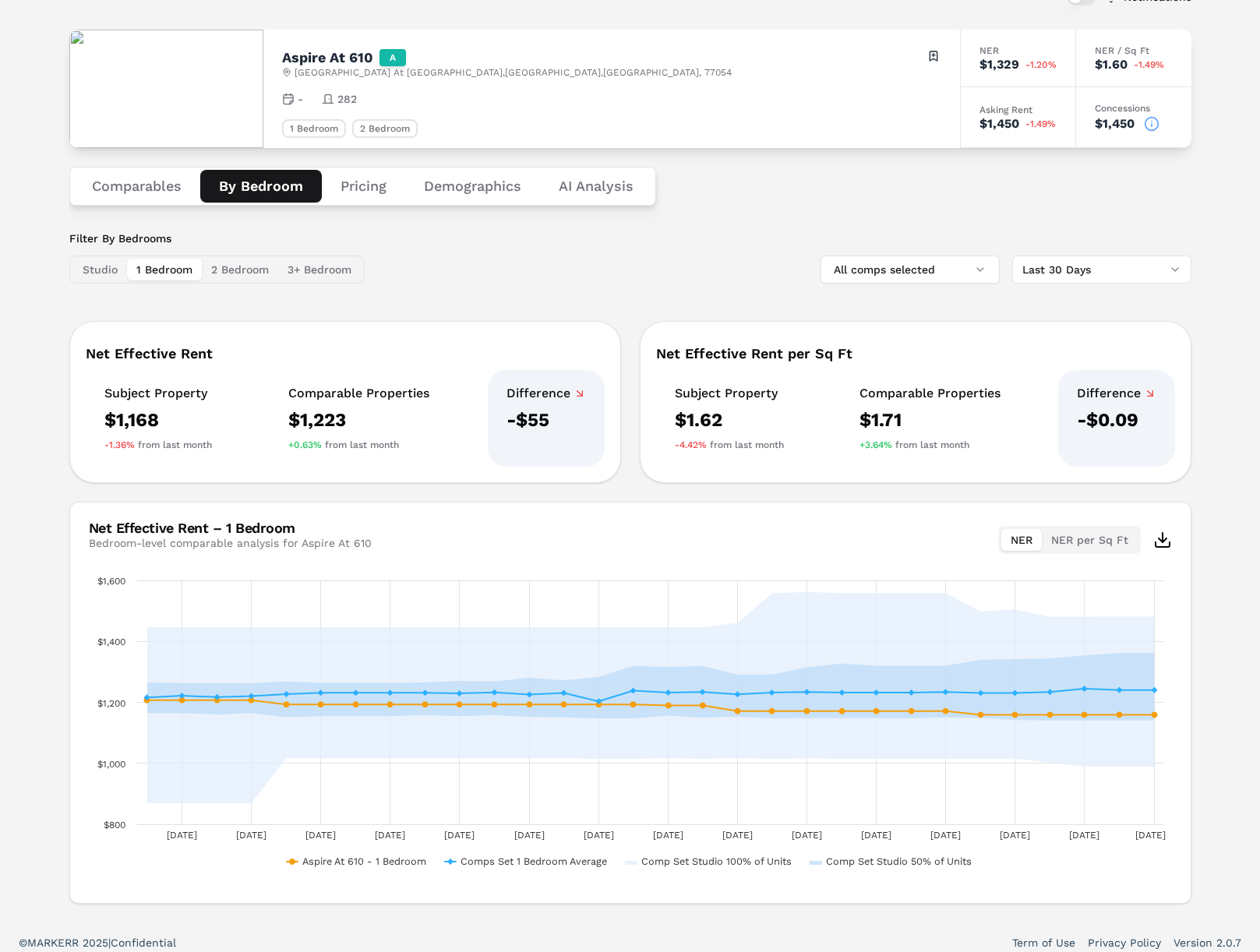
click at [1102, 538] on button "NER per Sq Ft" at bounding box center [1090, 539] width 95 height 21
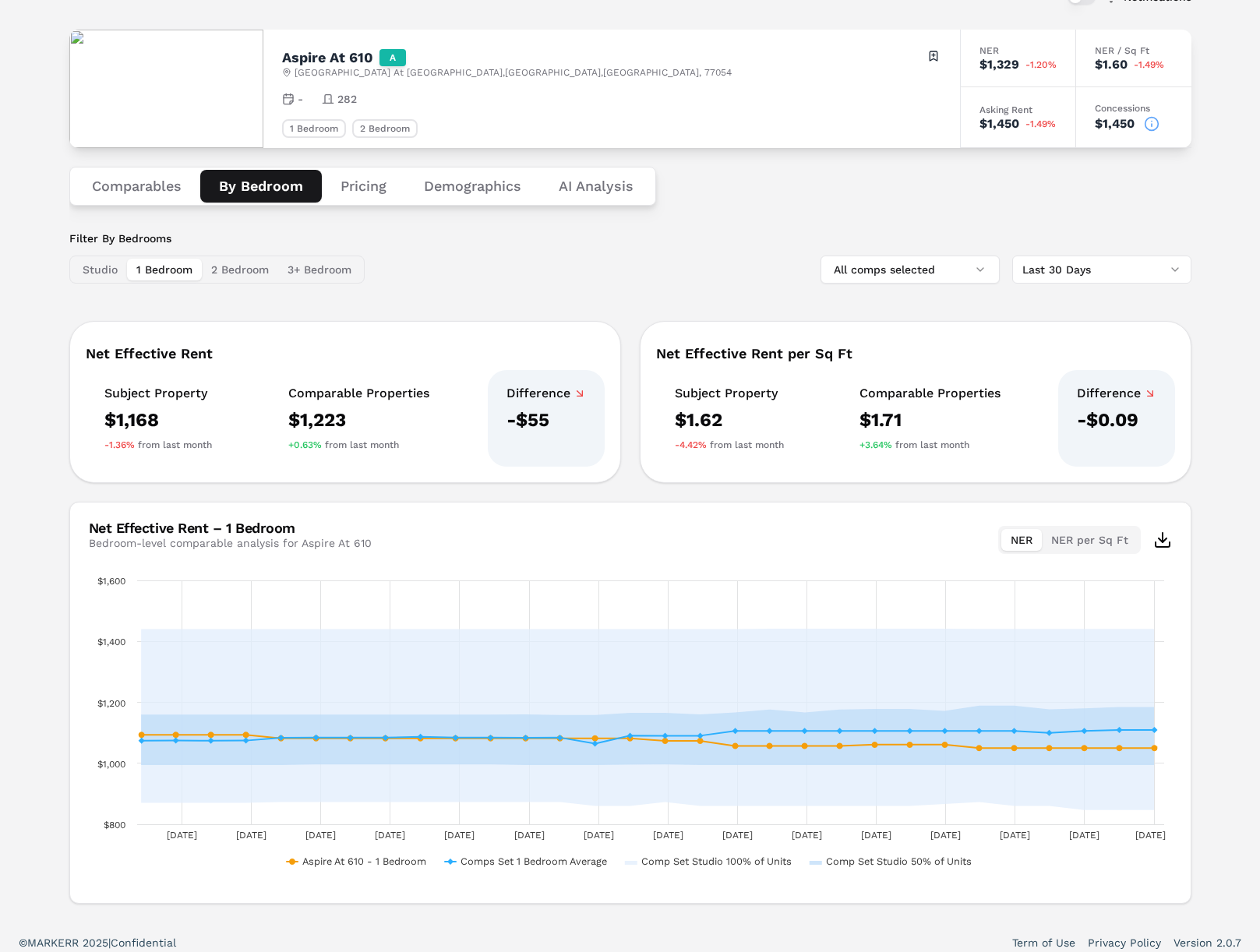
click at [1036, 542] on button "NER" at bounding box center [1021, 539] width 41 height 21
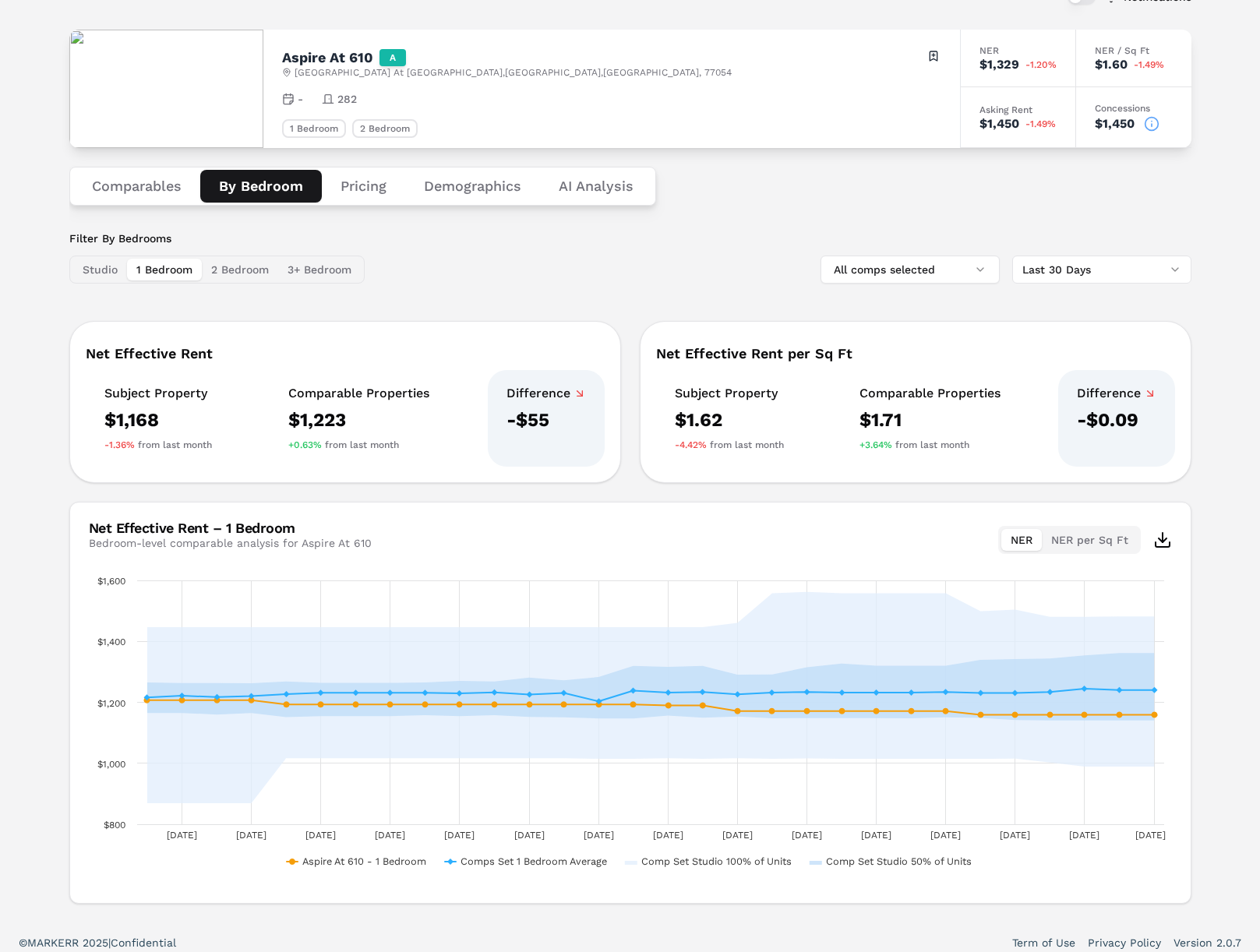
click at [239, 282] on div "Studio 1 Bedroom 2 Bedroom 3+ Bedroom" at bounding box center [216, 269] width 295 height 28
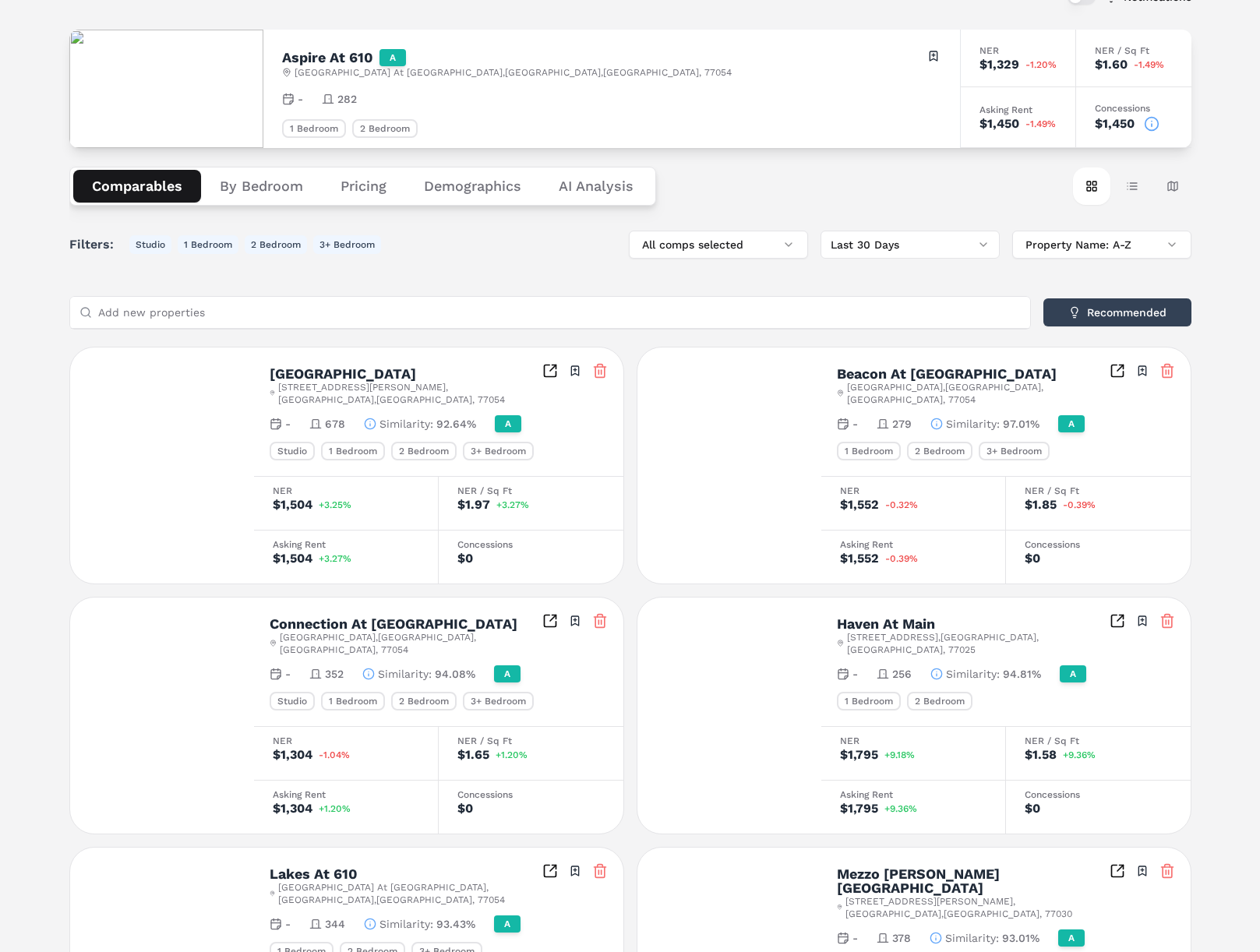
click at [149, 195] on button "Comparables" at bounding box center [137, 186] width 128 height 33
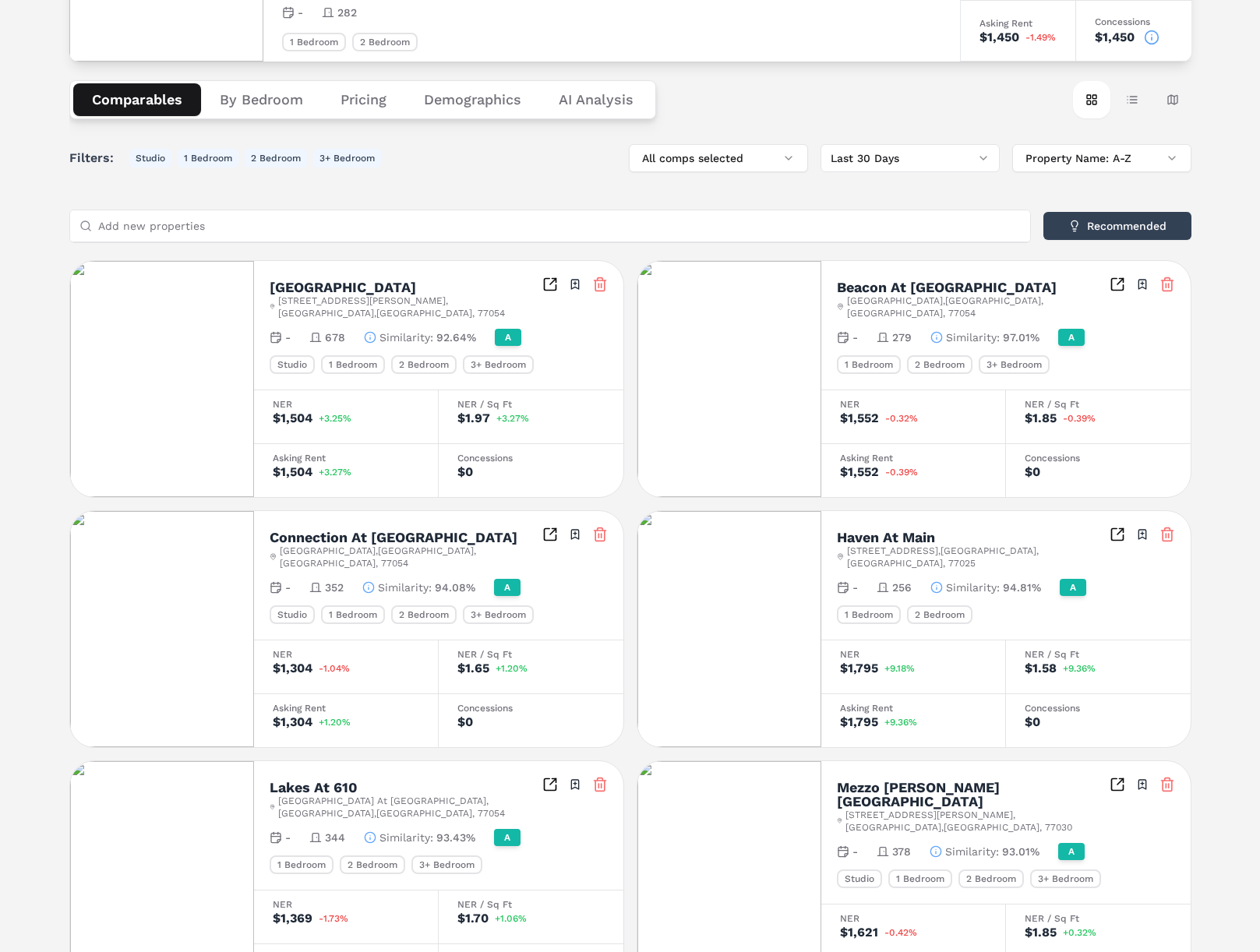
scroll to position [0, 0]
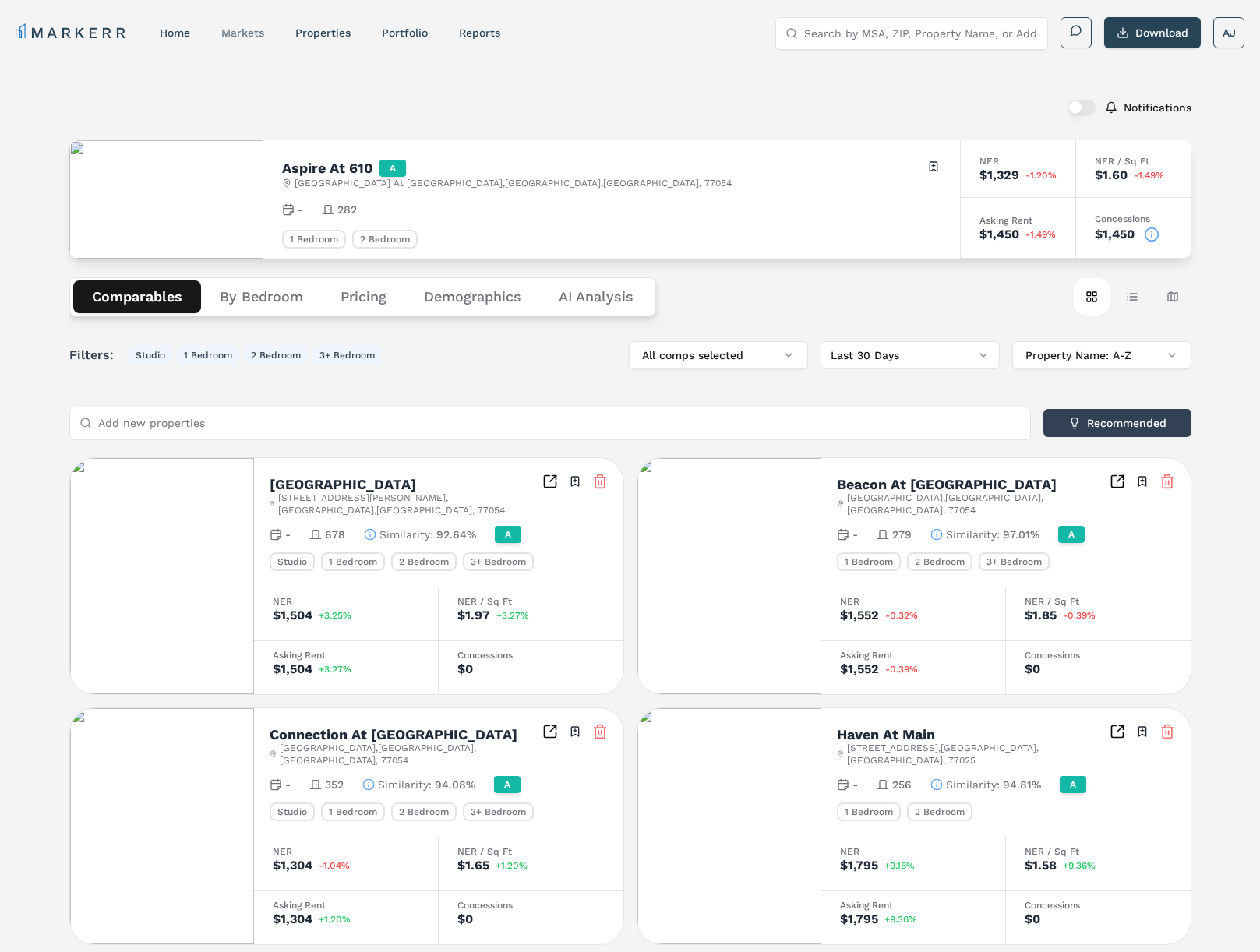
click at [247, 33] on link "markets" at bounding box center [243, 33] width 43 height 13
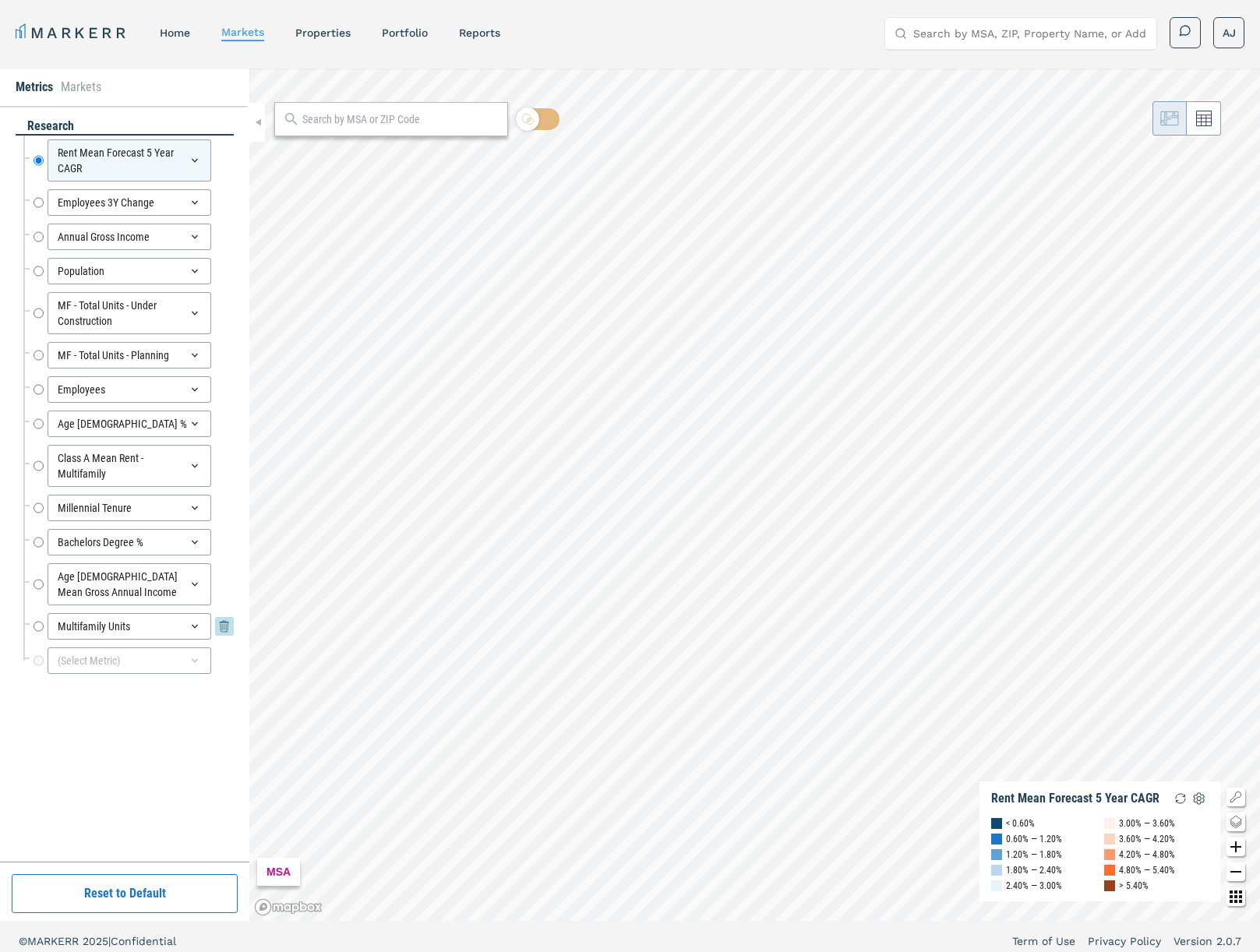
click at [39, 620] on input "Multifamily Units" at bounding box center [38, 626] width 10 height 26
radio input "false"
radio input "true"
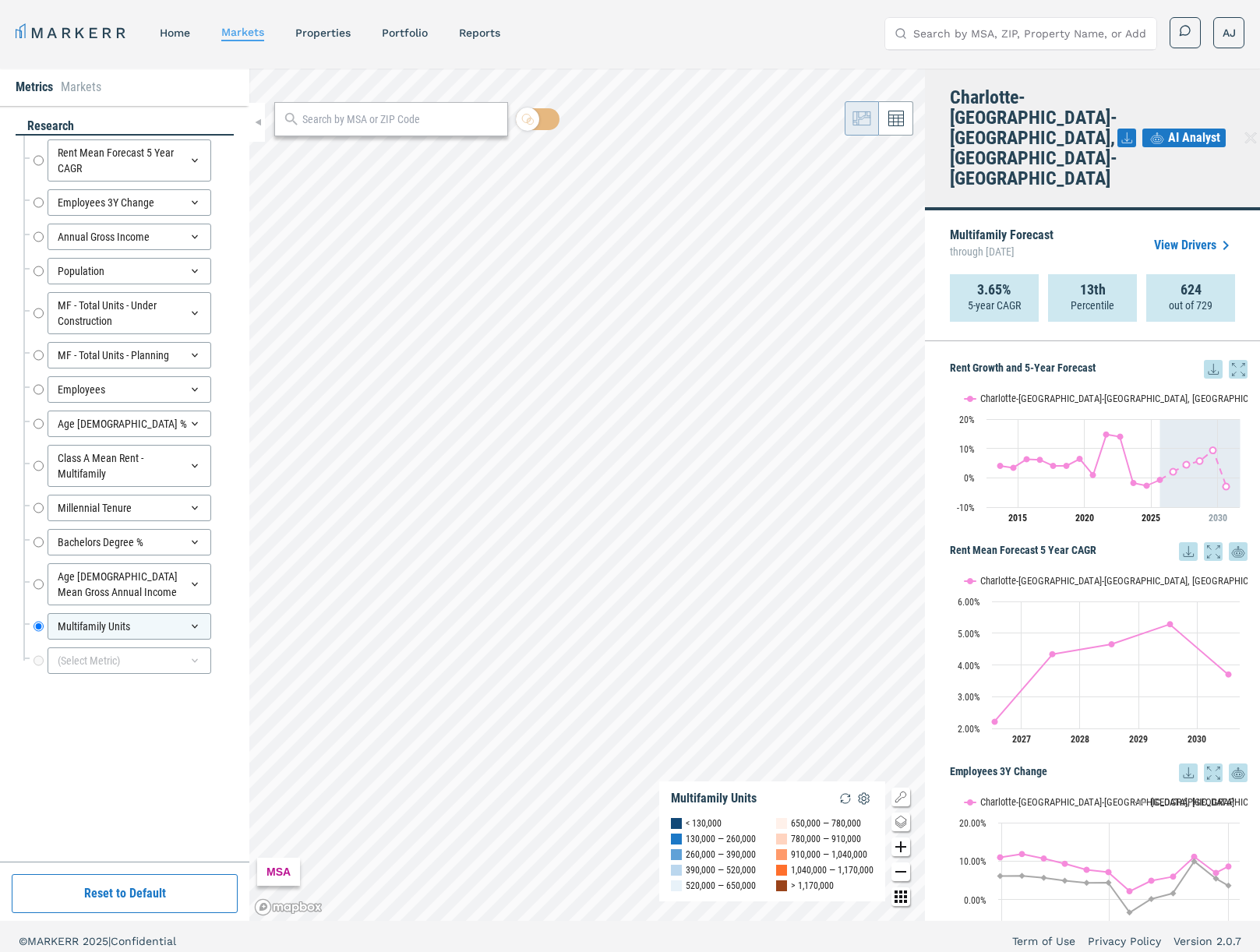
drag, startPoint x: 1234, startPoint y: 105, endPoint x: 1211, endPoint y: 133, distance: 36.2
click at [1241, 129] on icon at bounding box center [1250, 138] width 19 height 19
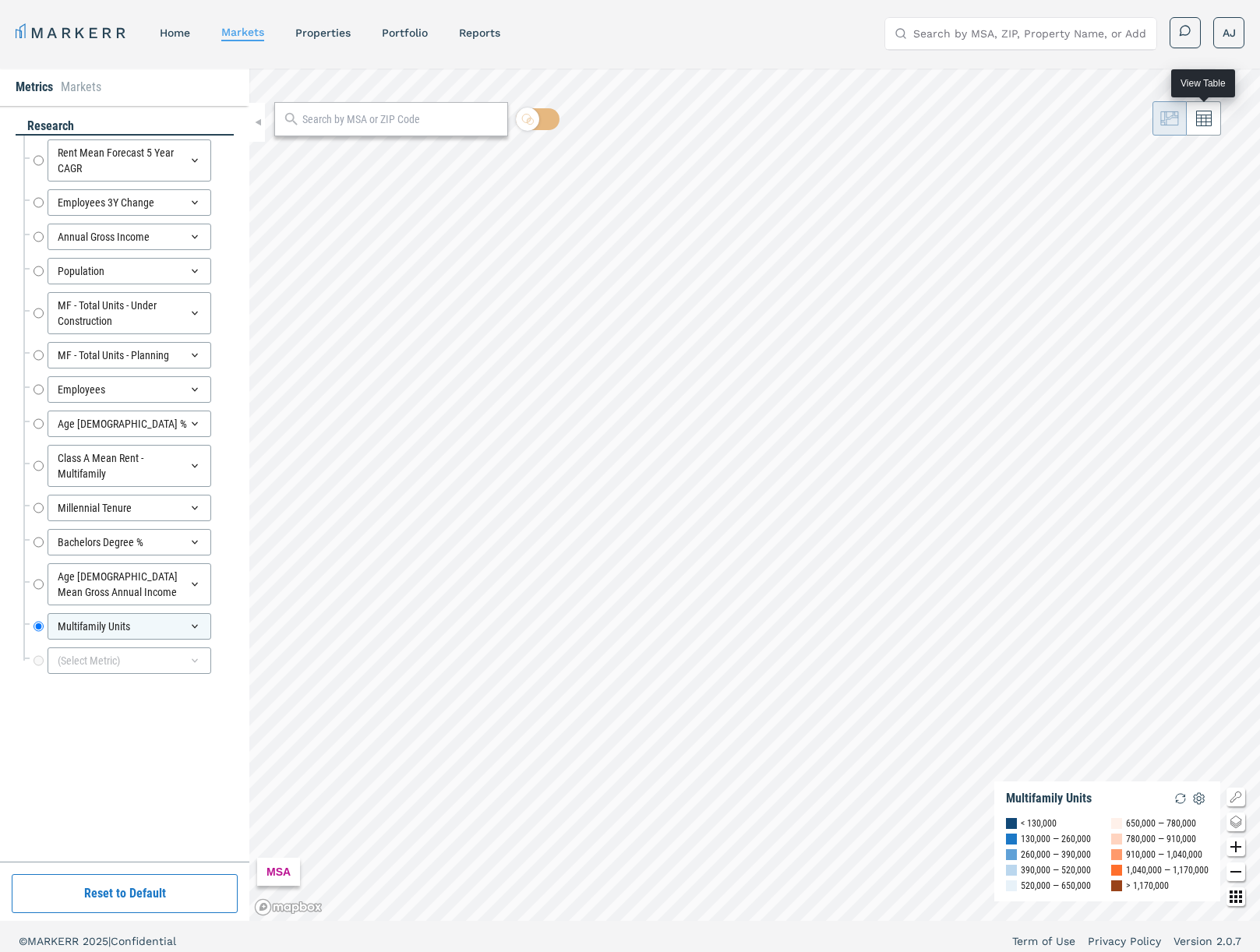
click at [1208, 119] on icon at bounding box center [1204, 119] width 16 height 16
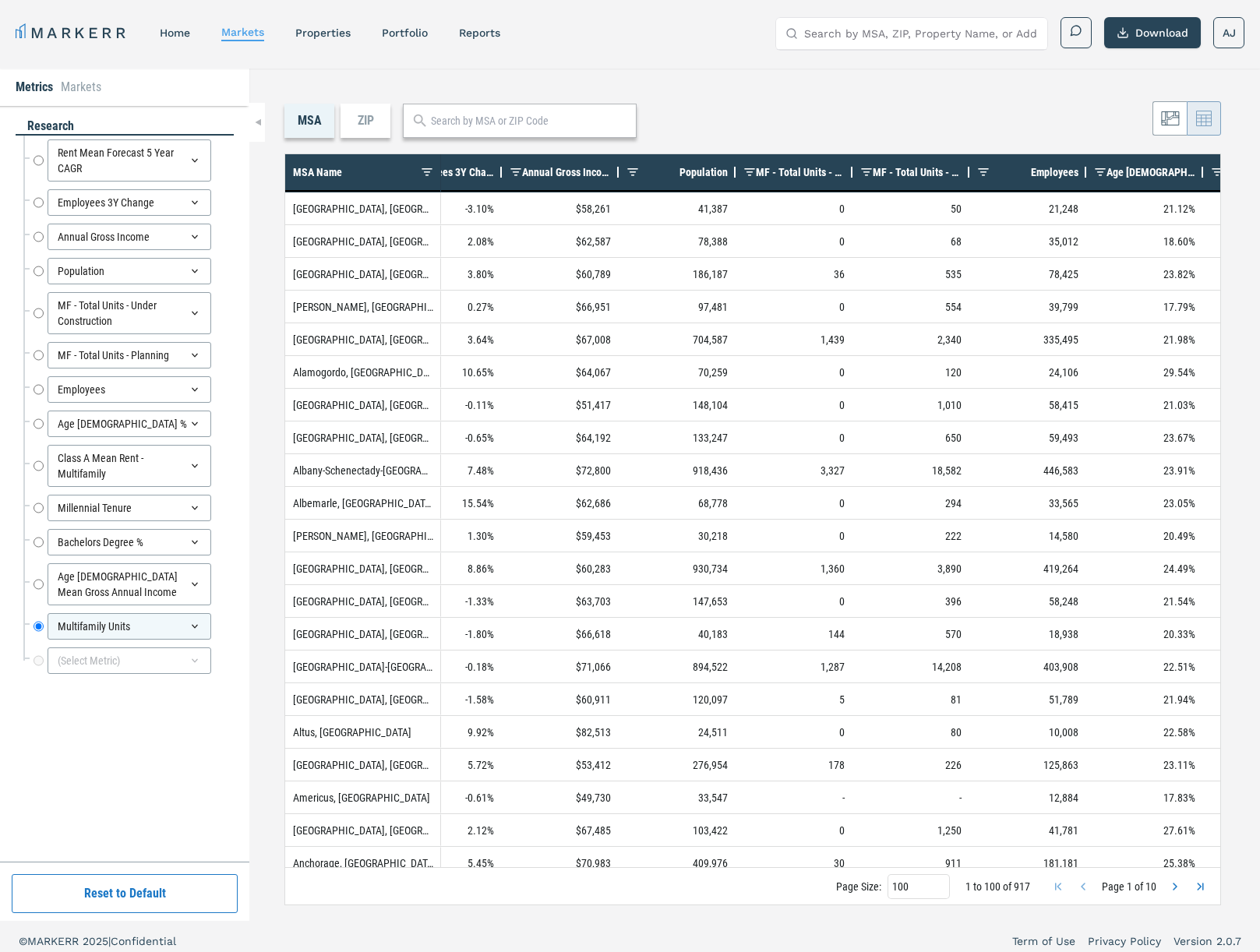
click at [898, 171] on span "MF - Total Units - Planning" at bounding box center [917, 173] width 89 height 13
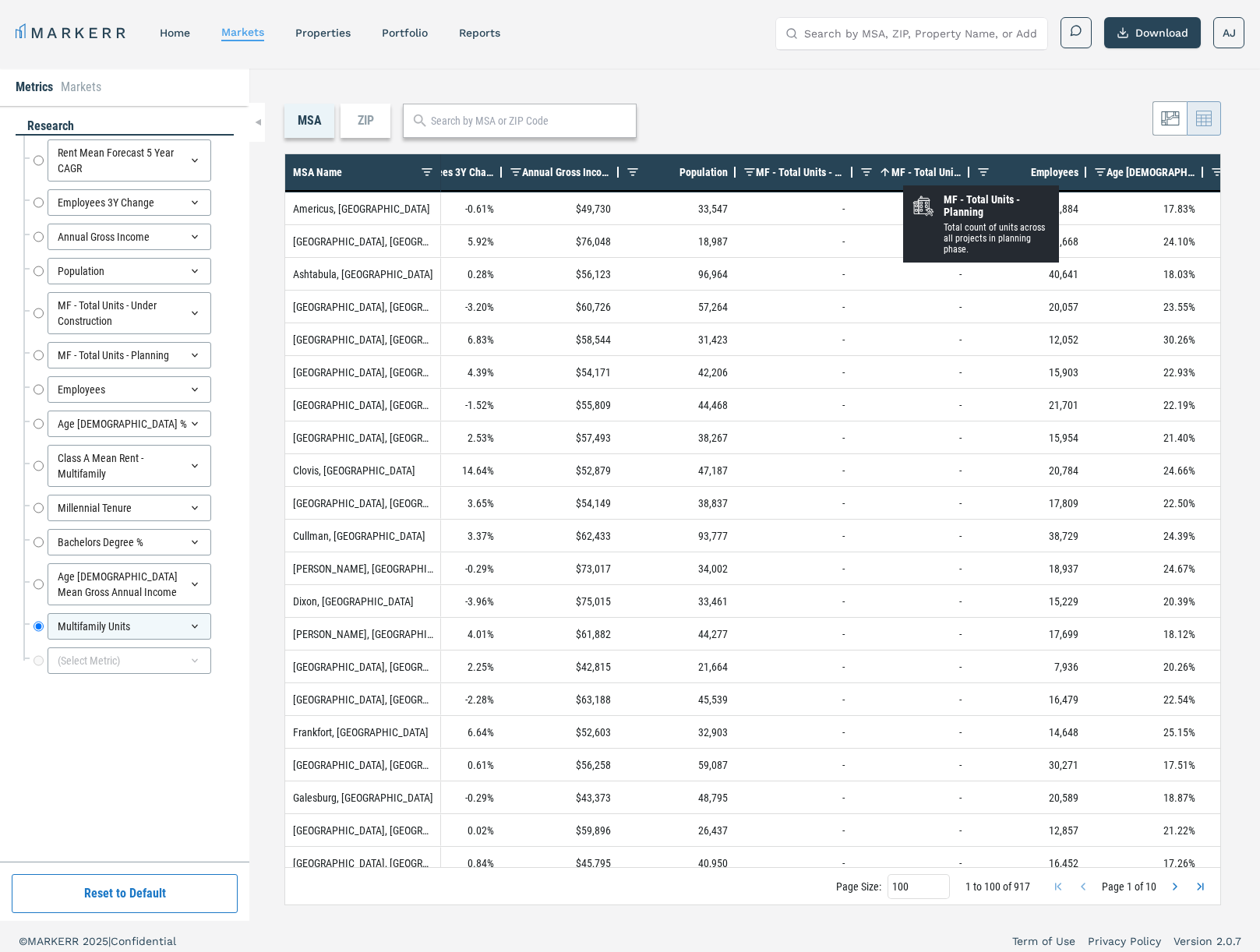
click at [908, 173] on span "MF - Total Units - Planning" at bounding box center [926, 173] width 70 height 13
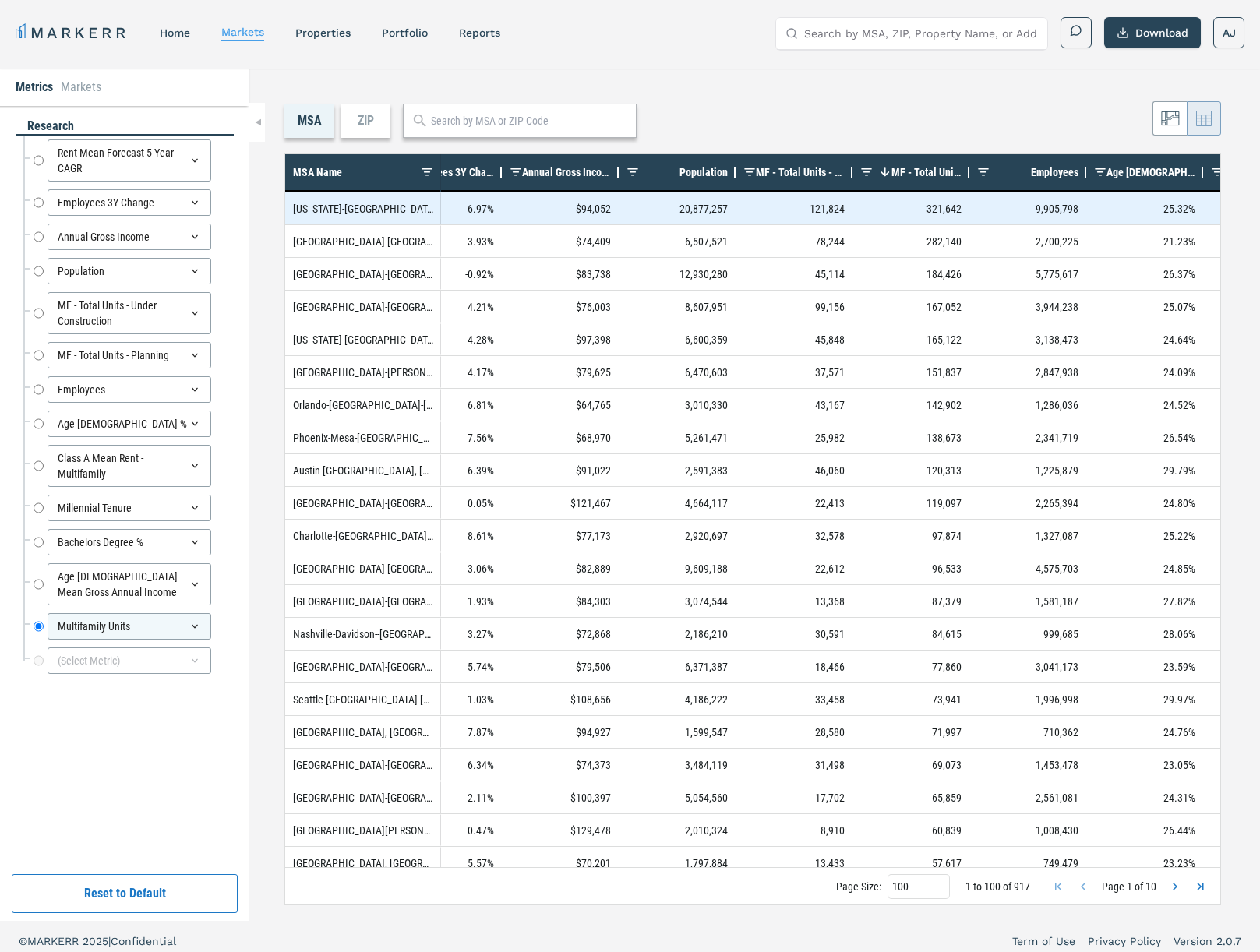
scroll to position [0, 329]
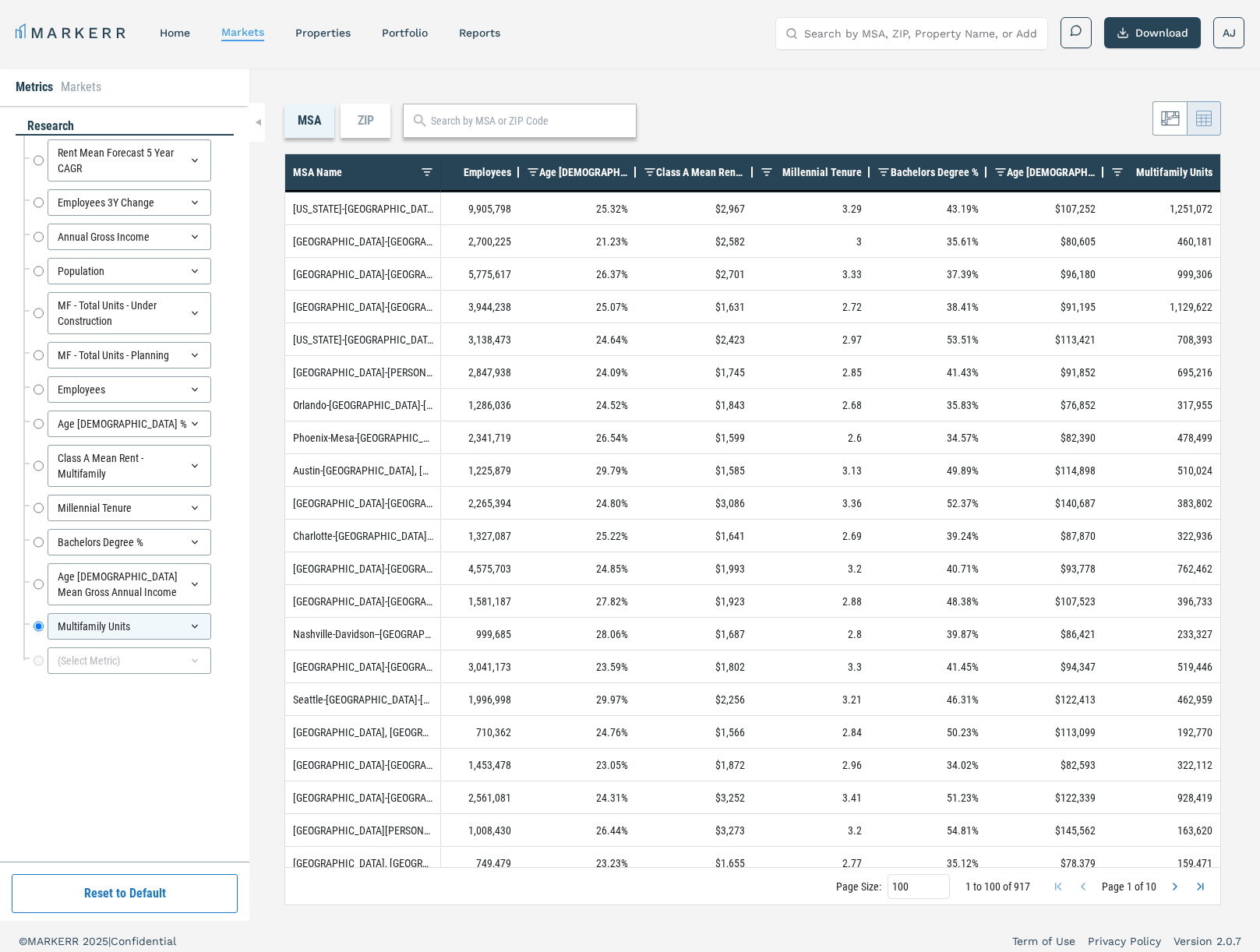
click at [1187, 170] on span "Multifamily Units" at bounding box center [1174, 173] width 76 height 13
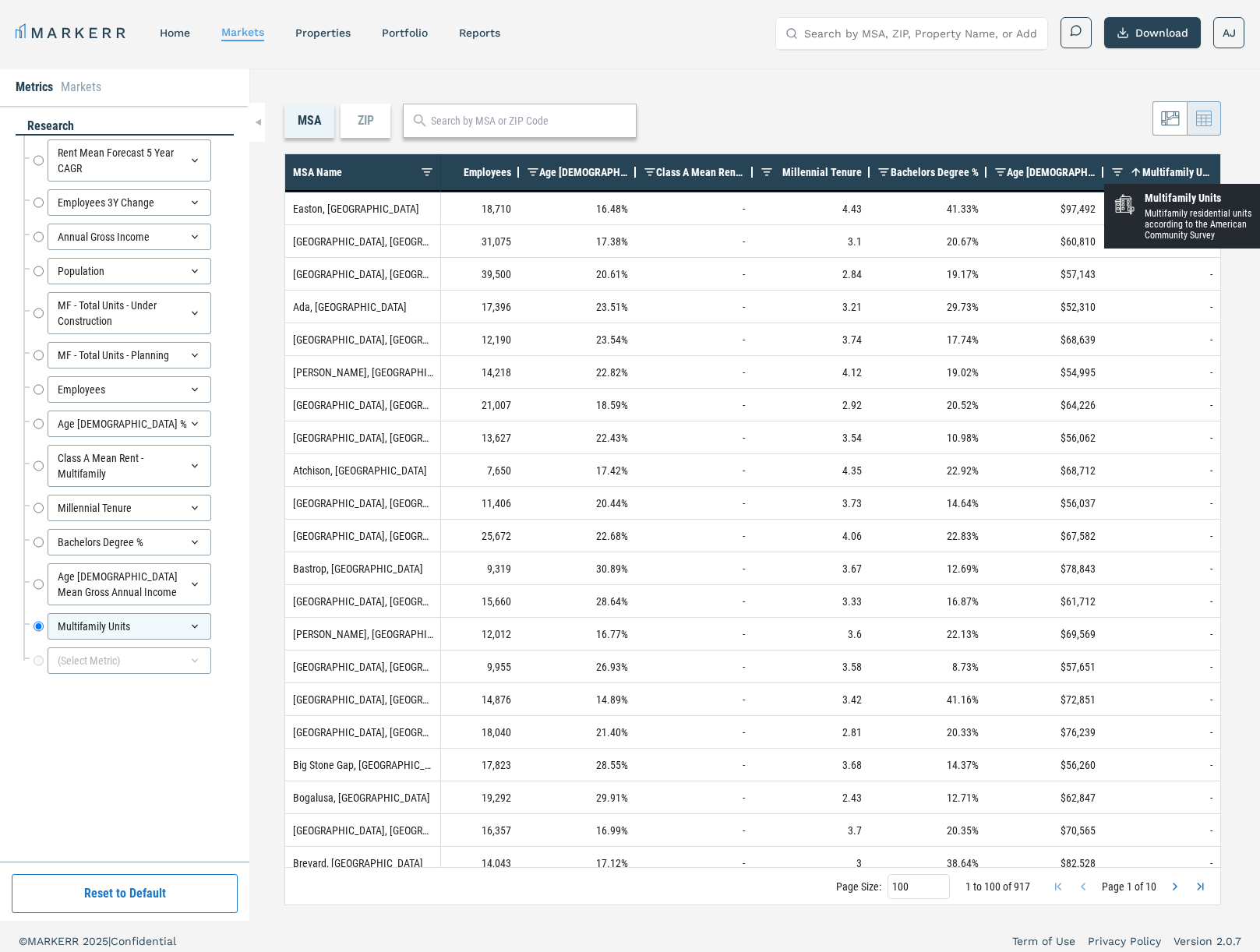
click at [1187, 170] on span "Multifamily Units" at bounding box center [1177, 173] width 70 height 13
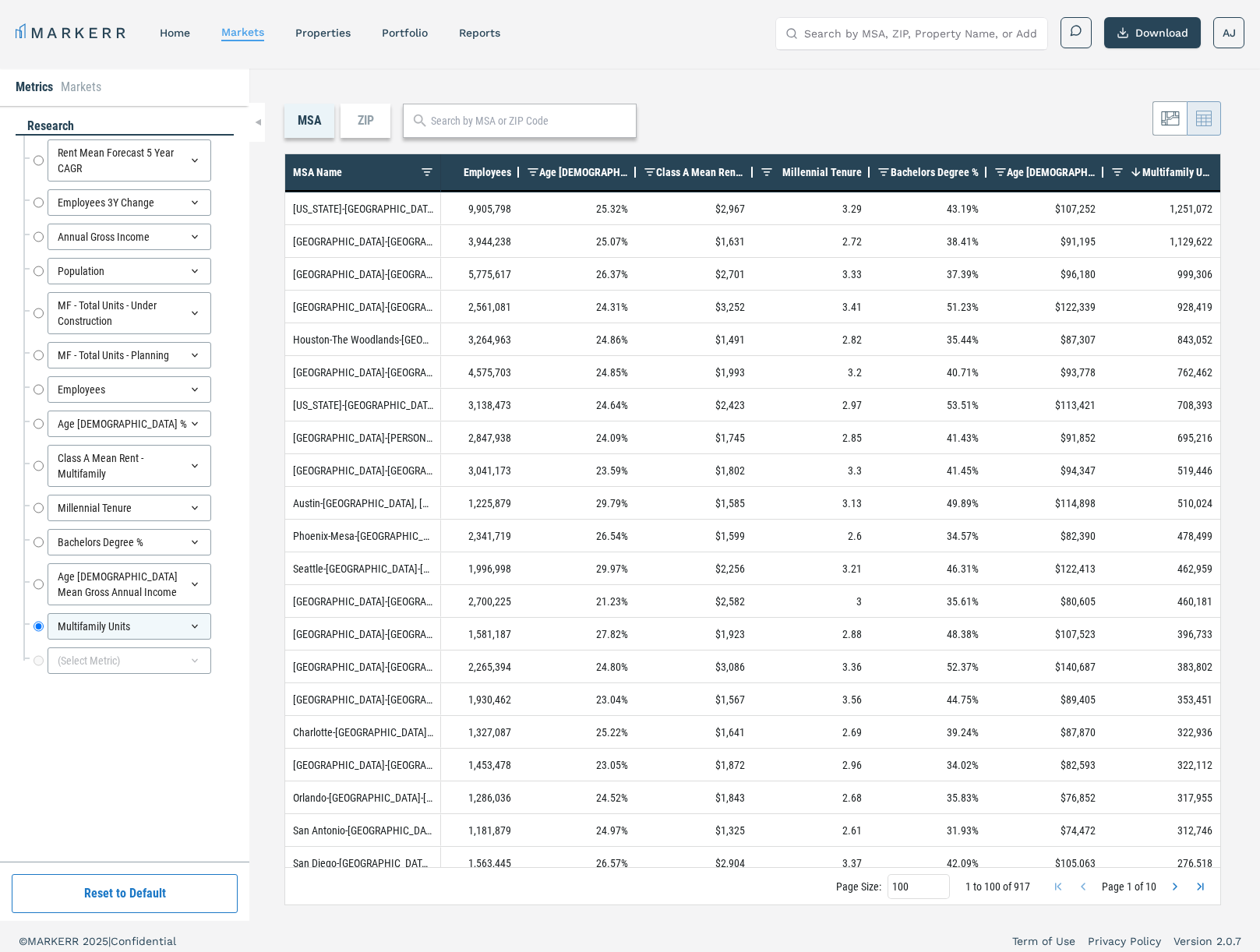
click at [1165, 179] on div "Multifamily Units 1" at bounding box center [1168, 172] width 89 height 28
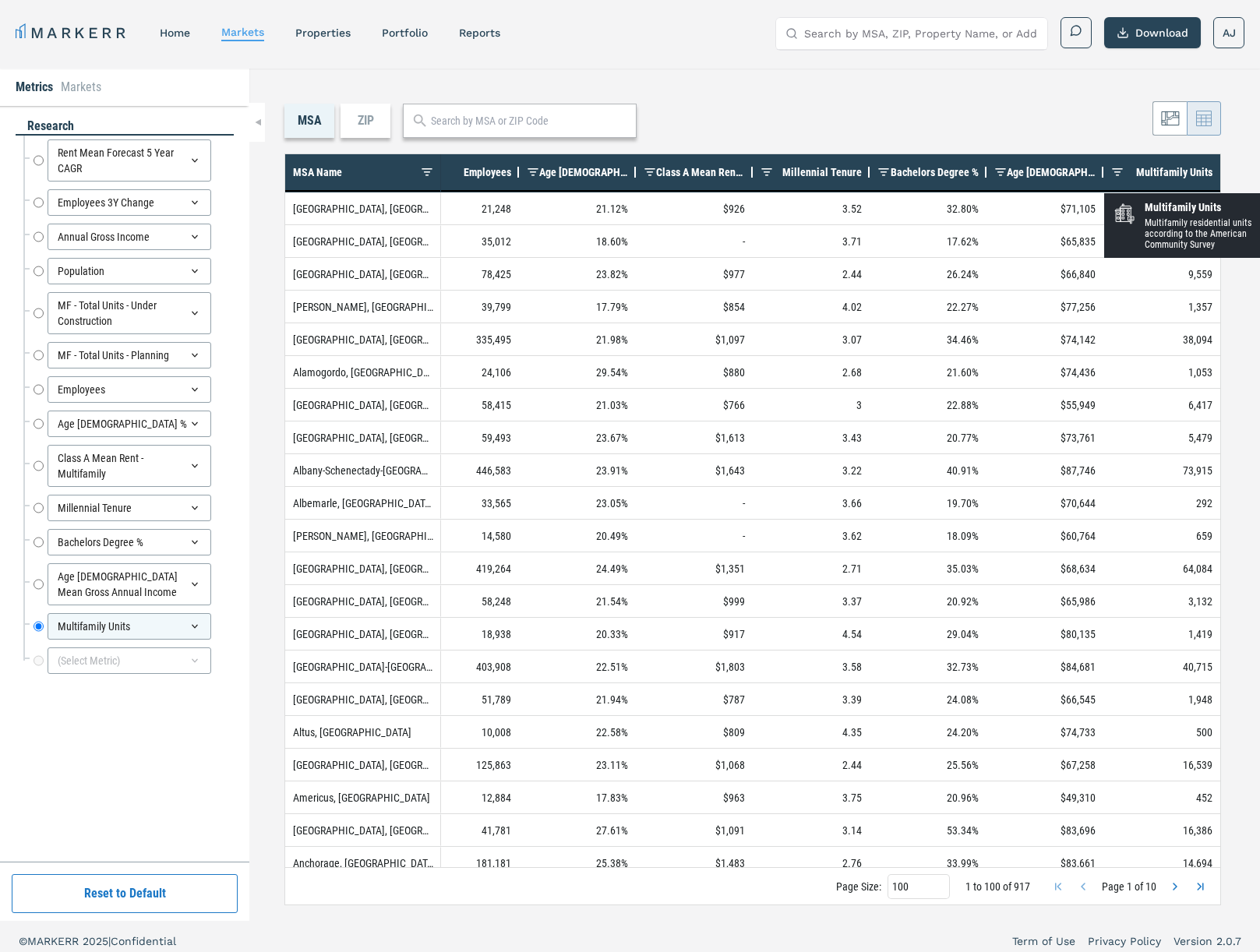
click at [1165, 179] on div "Multifamily Units" at bounding box center [1168, 172] width 89 height 28
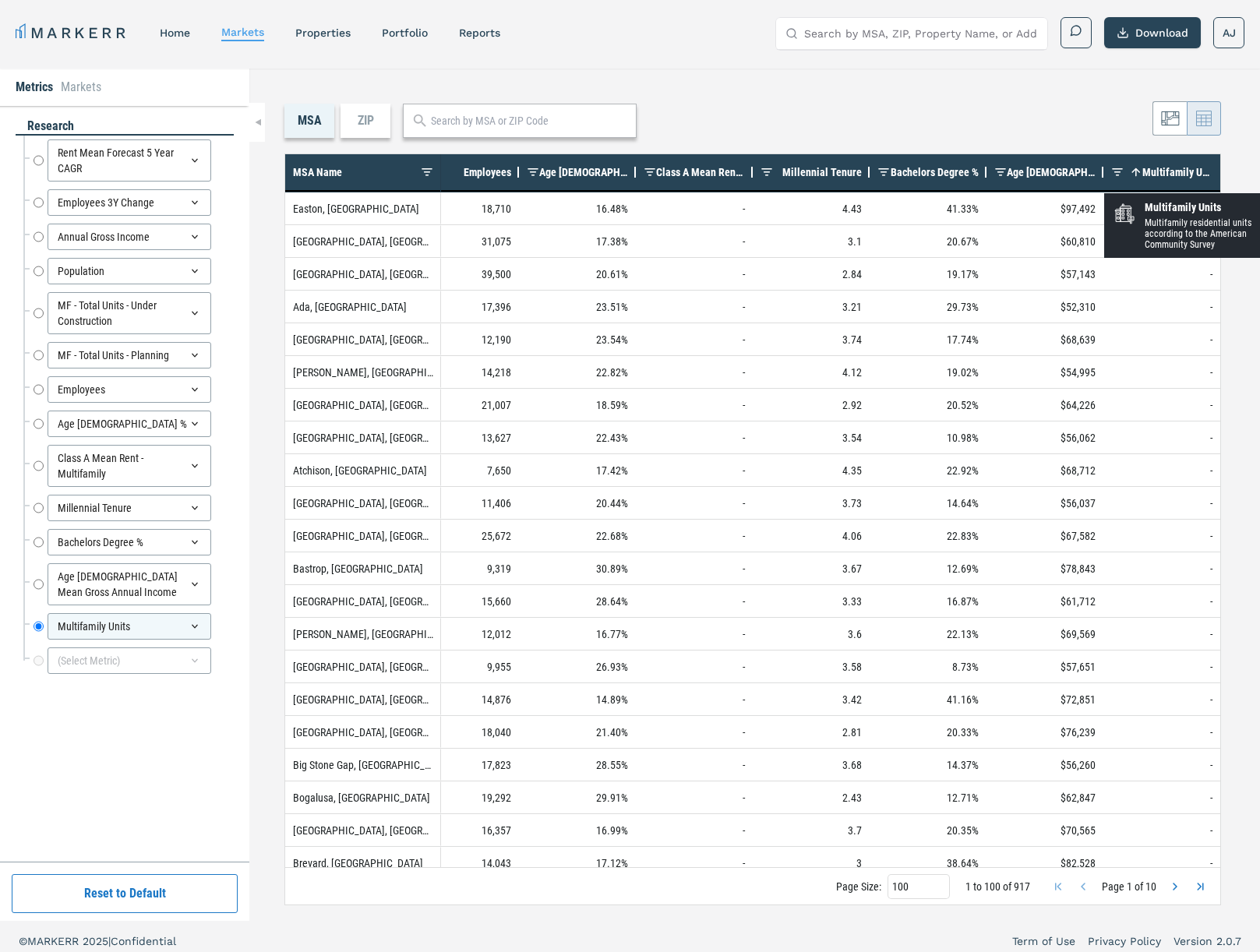
click at [1165, 179] on div "Multifamily Units 1" at bounding box center [1168, 172] width 89 height 28
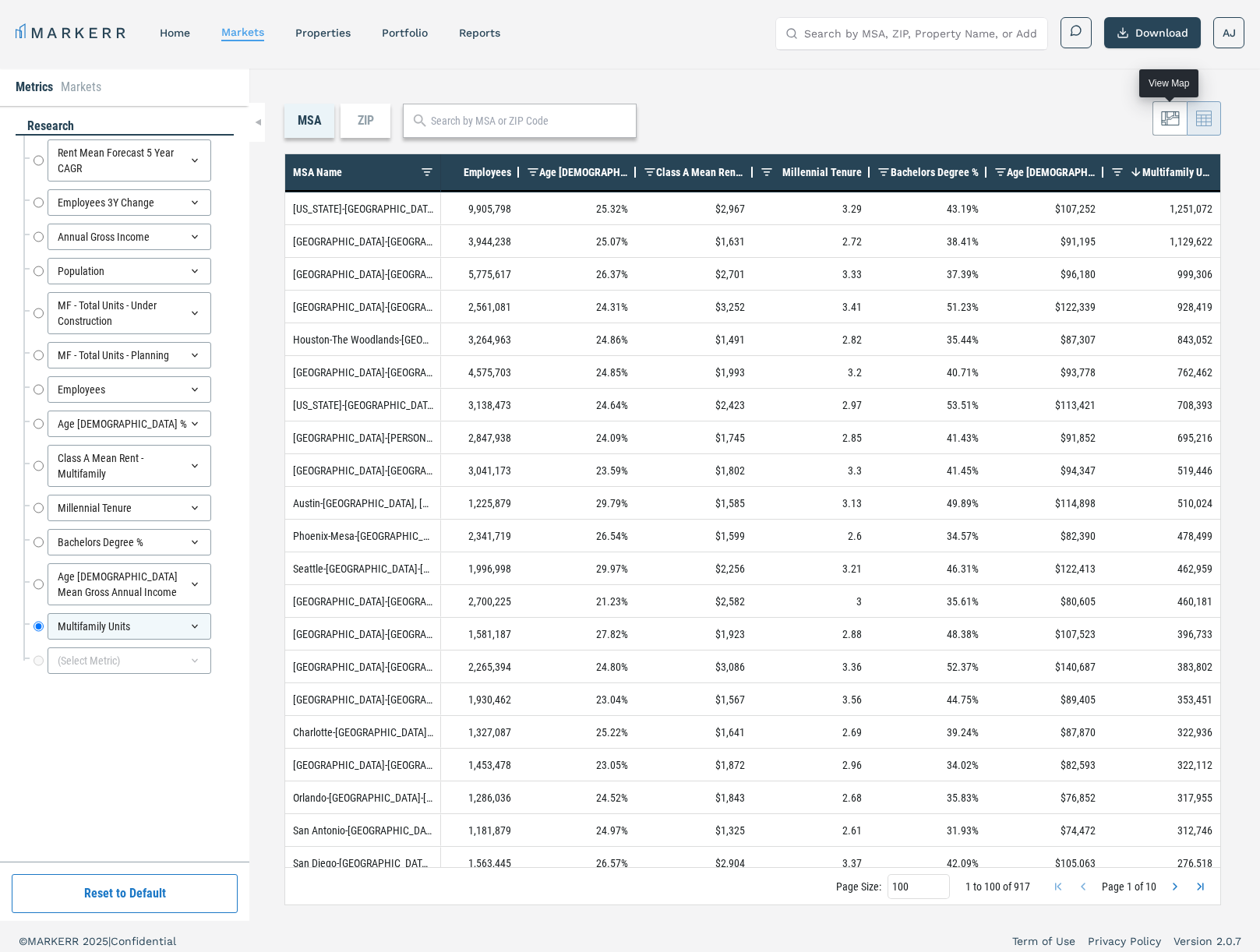
click at [1172, 122] on icon at bounding box center [1170, 119] width 19 height 19
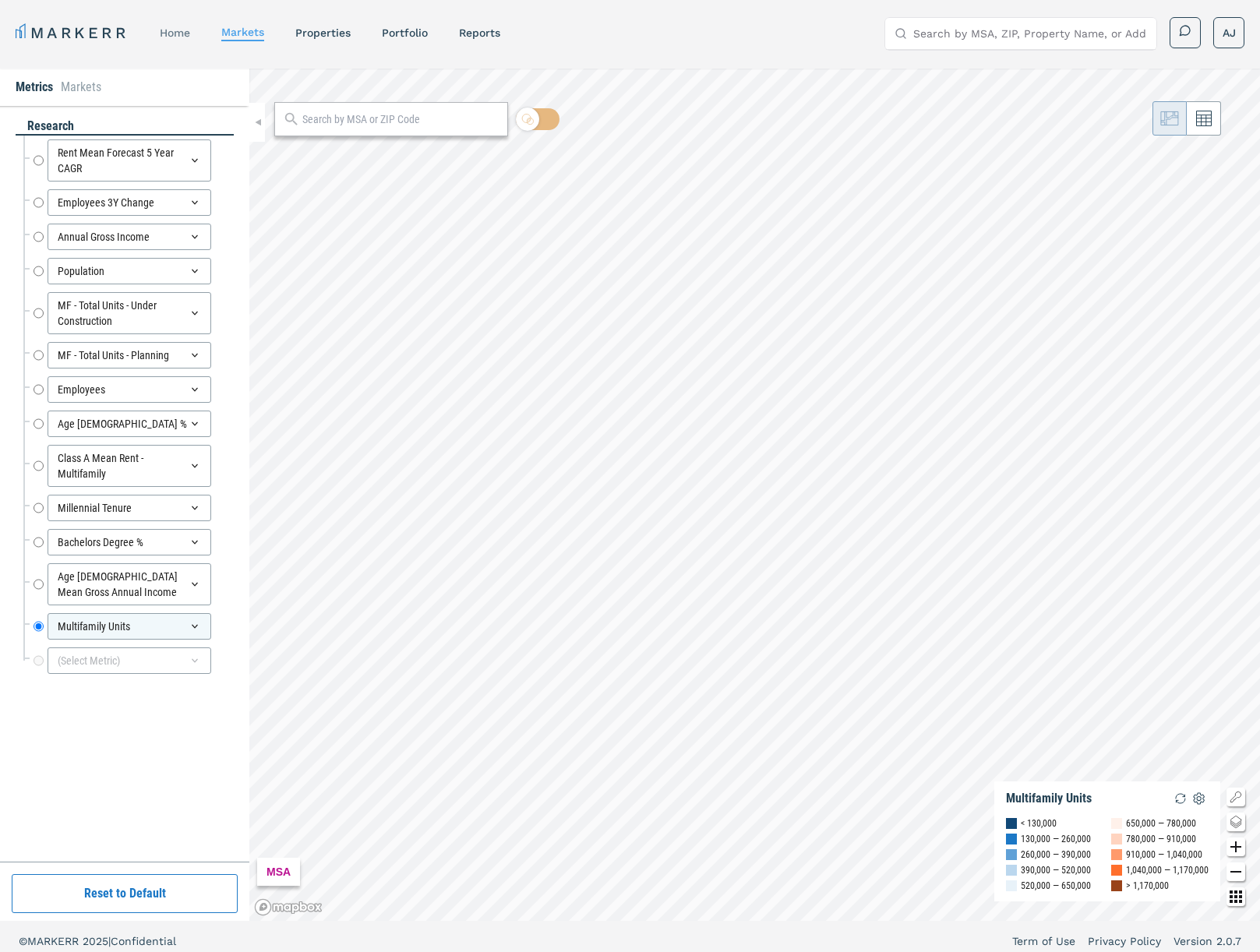
click at [182, 32] on link "home" at bounding box center [175, 33] width 30 height 13
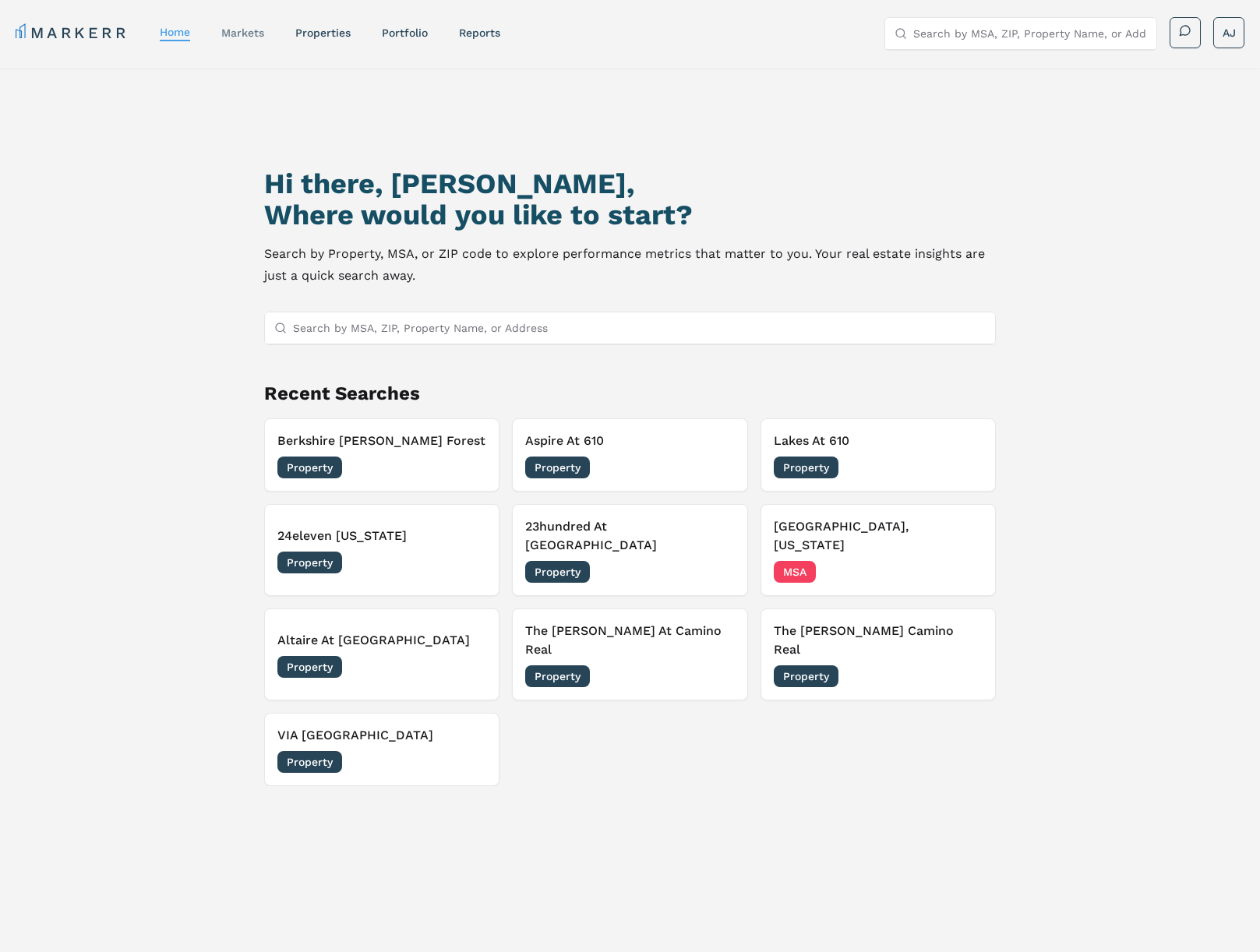
click at [255, 33] on link "markets" at bounding box center [243, 33] width 43 height 13
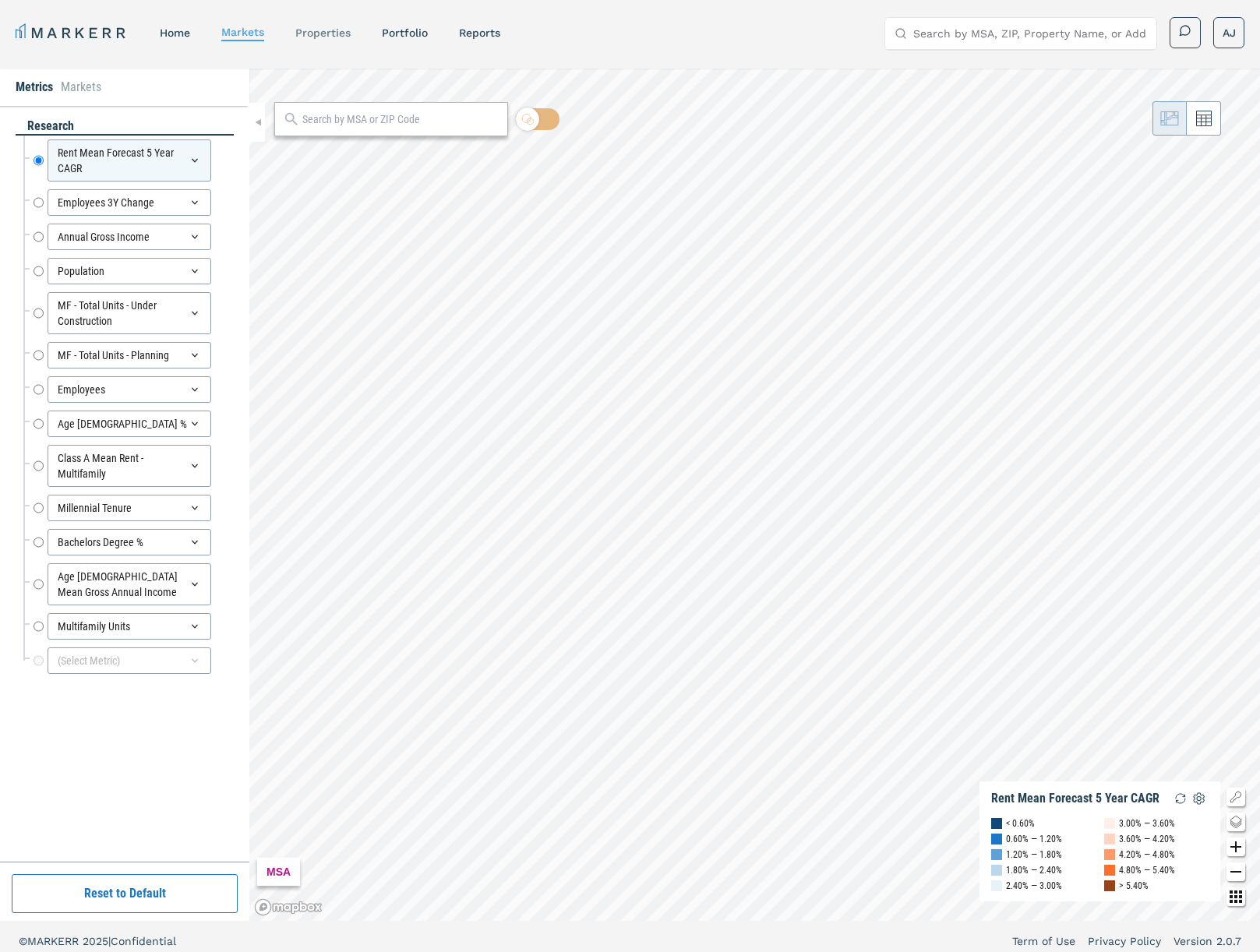
drag, startPoint x: 290, startPoint y: 27, endPoint x: 308, endPoint y: 30, distance: 18.2
click at [294, 29] on nav "MARKERR home markets properties Portfolio reports" at bounding box center [258, 32] width 484 height 21
click at [312, 30] on link "properties" at bounding box center [323, 33] width 56 height 13
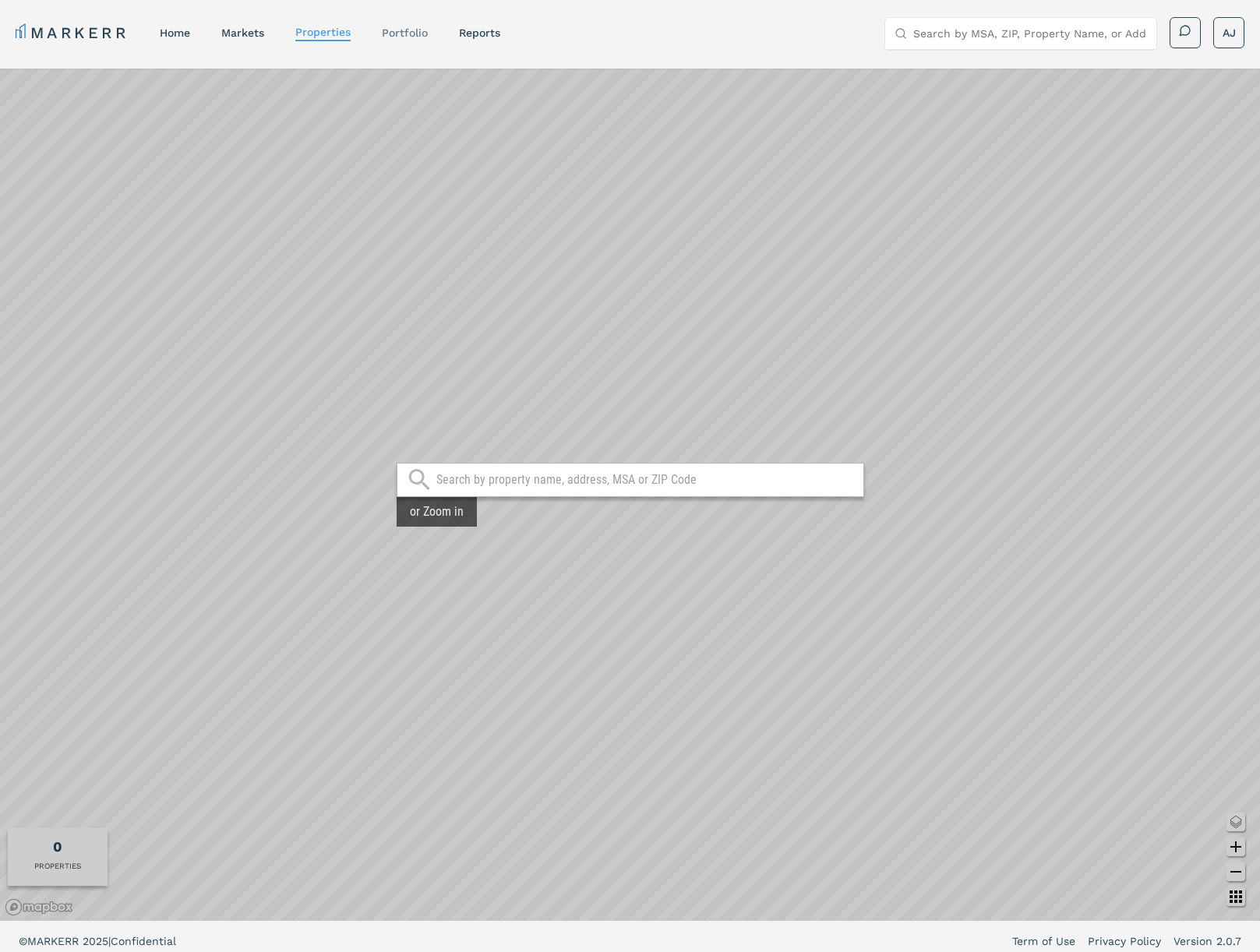
click at [409, 33] on link "Portfolio" at bounding box center [405, 33] width 46 height 13
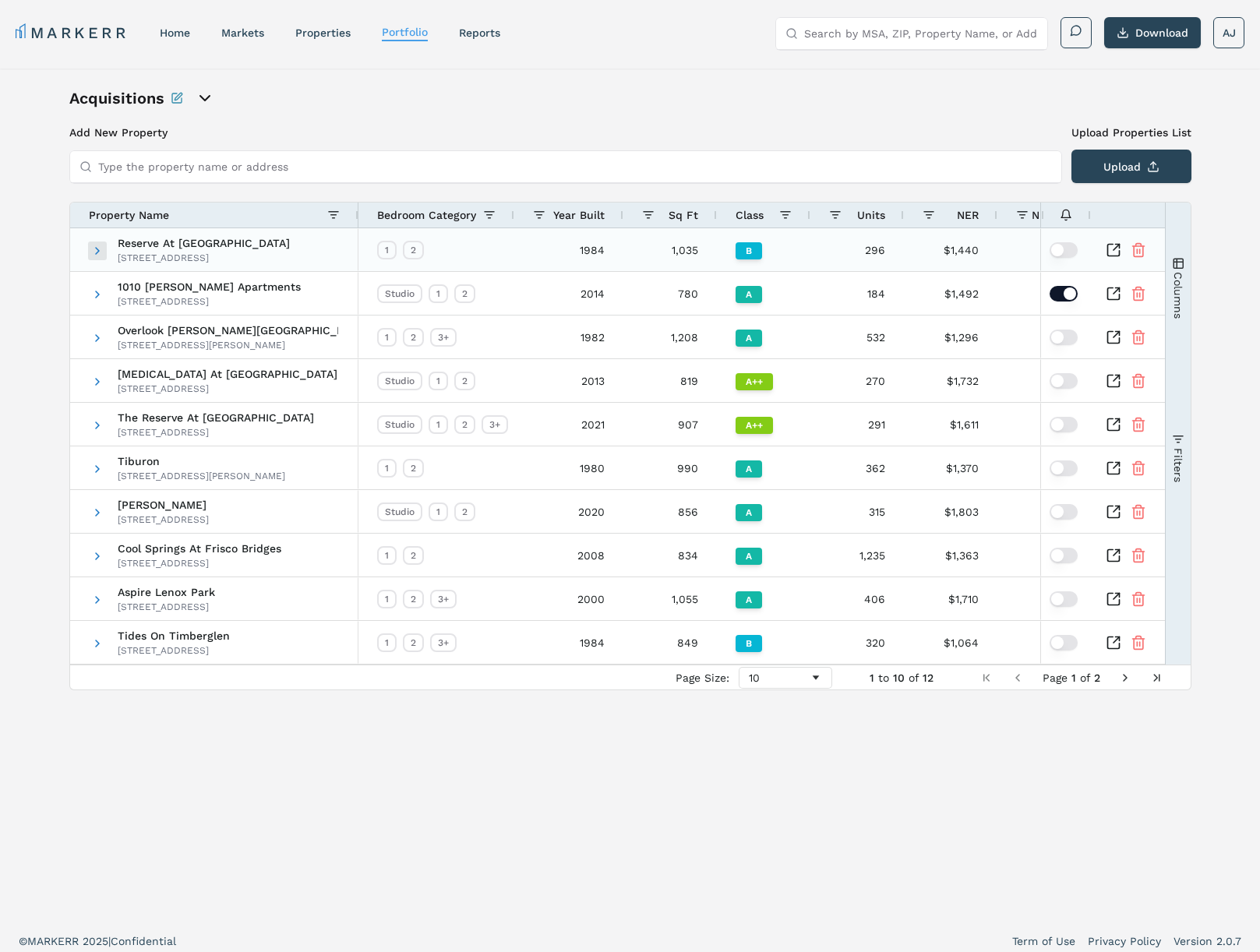
click at [93, 249] on span at bounding box center [98, 251] width 13 height 13
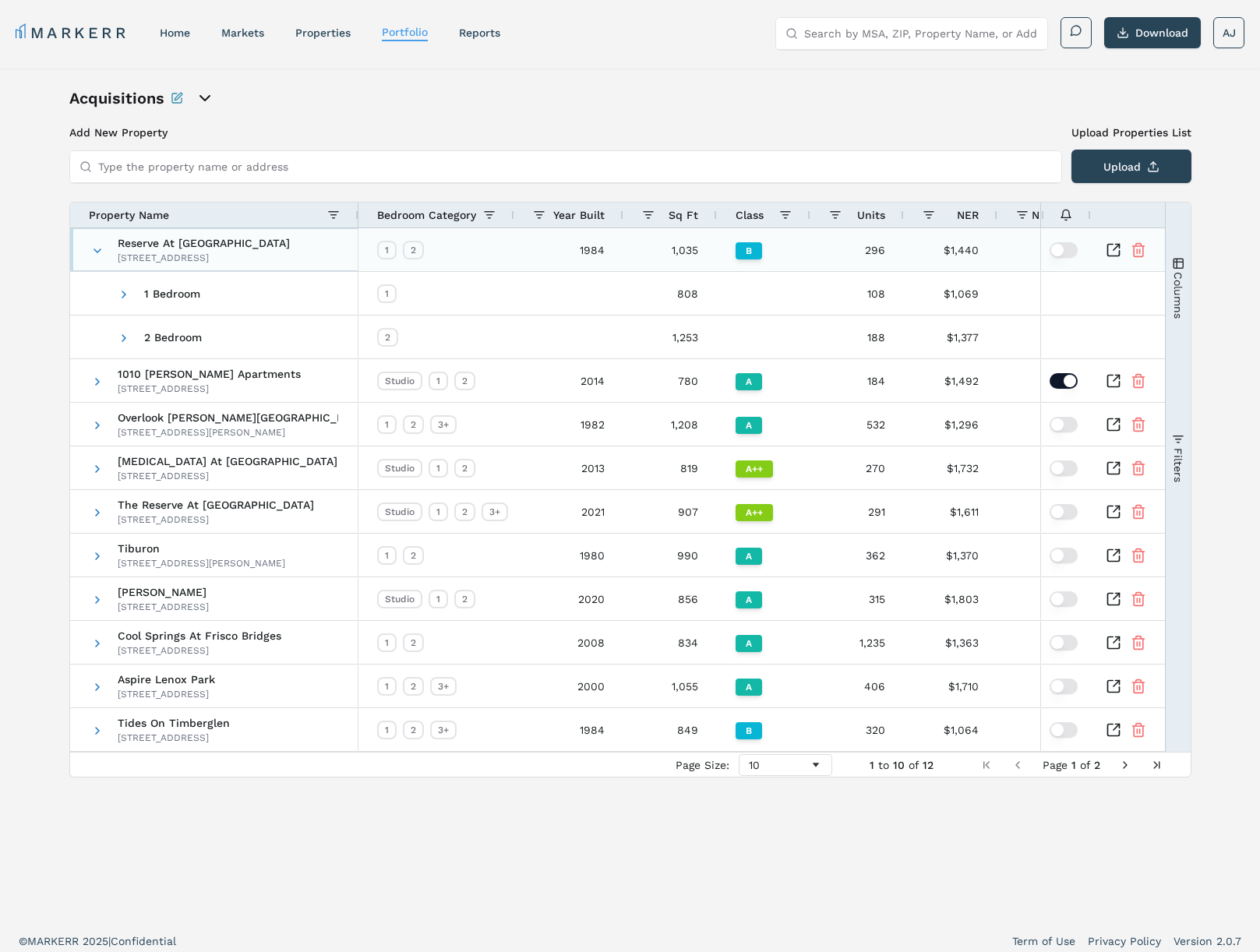
click at [99, 255] on span at bounding box center [98, 251] width 13 height 13
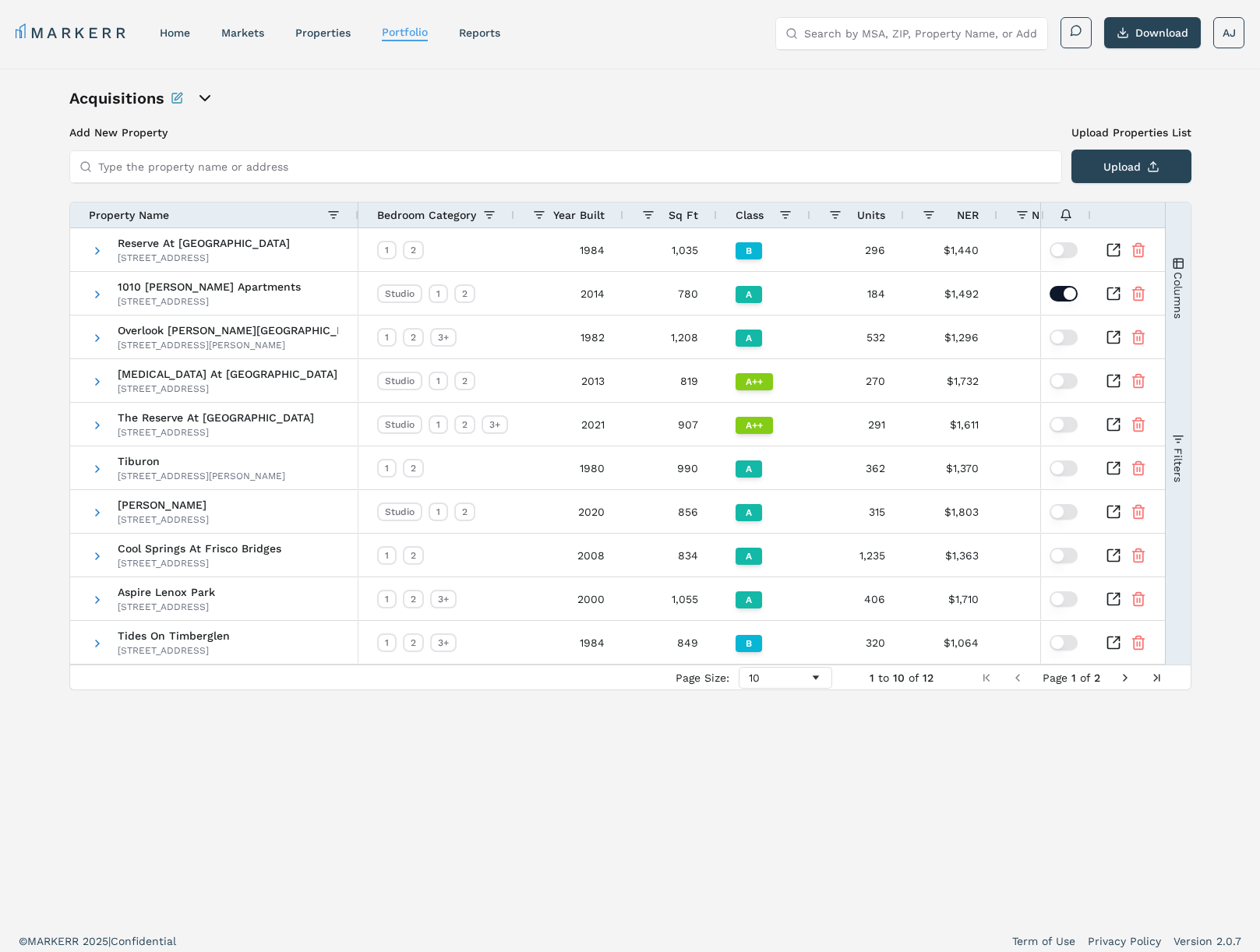
click at [283, 68] on header "MARKERR home markets properties Portfolio reports Search by MSA, ZIP, Property …" at bounding box center [630, 34] width 1260 height 68
click at [209, 97] on icon "open portfolio options" at bounding box center [205, 99] width 19 height 19
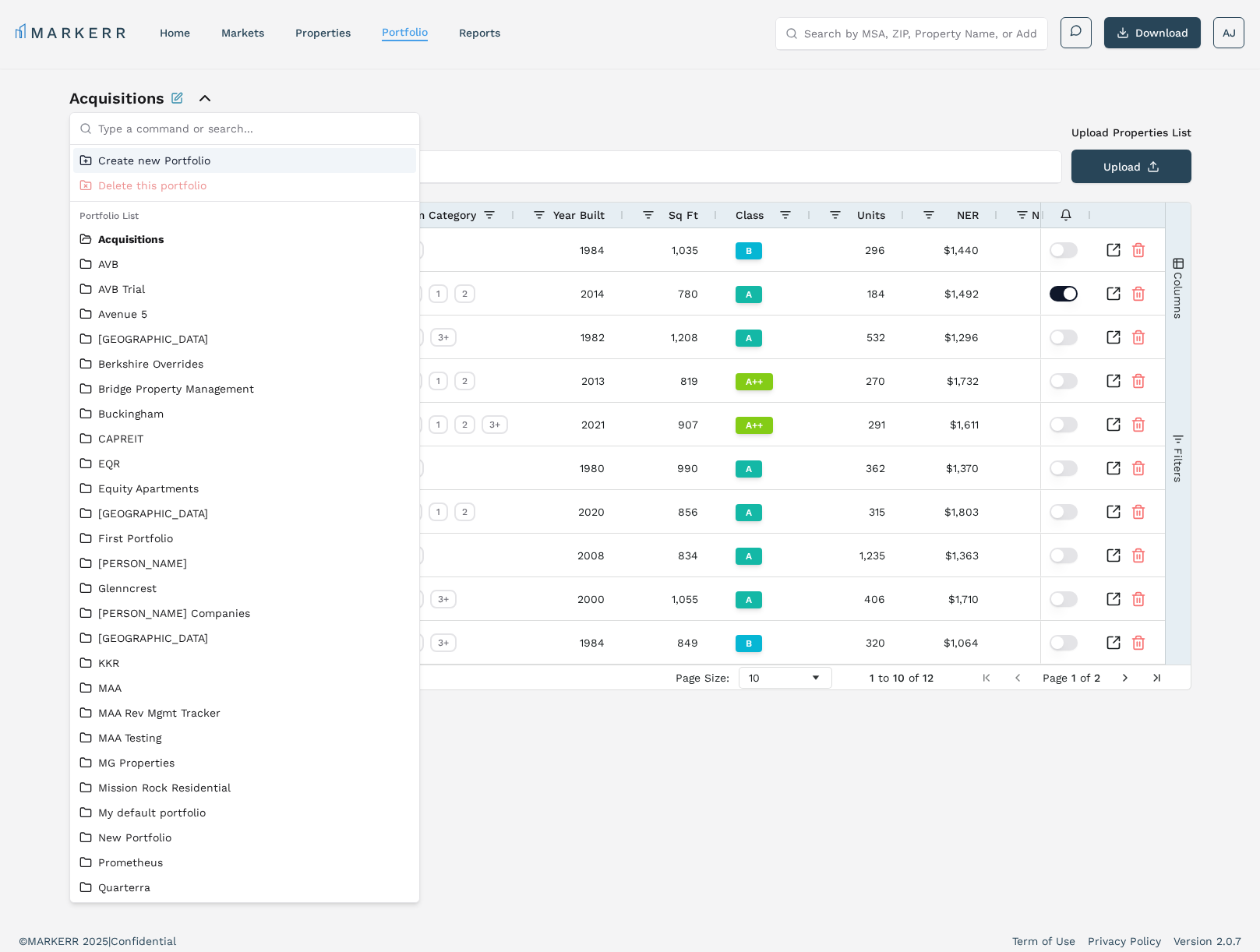
click at [483, 89] on div "Acquisitions" at bounding box center [630, 98] width 1122 height 21
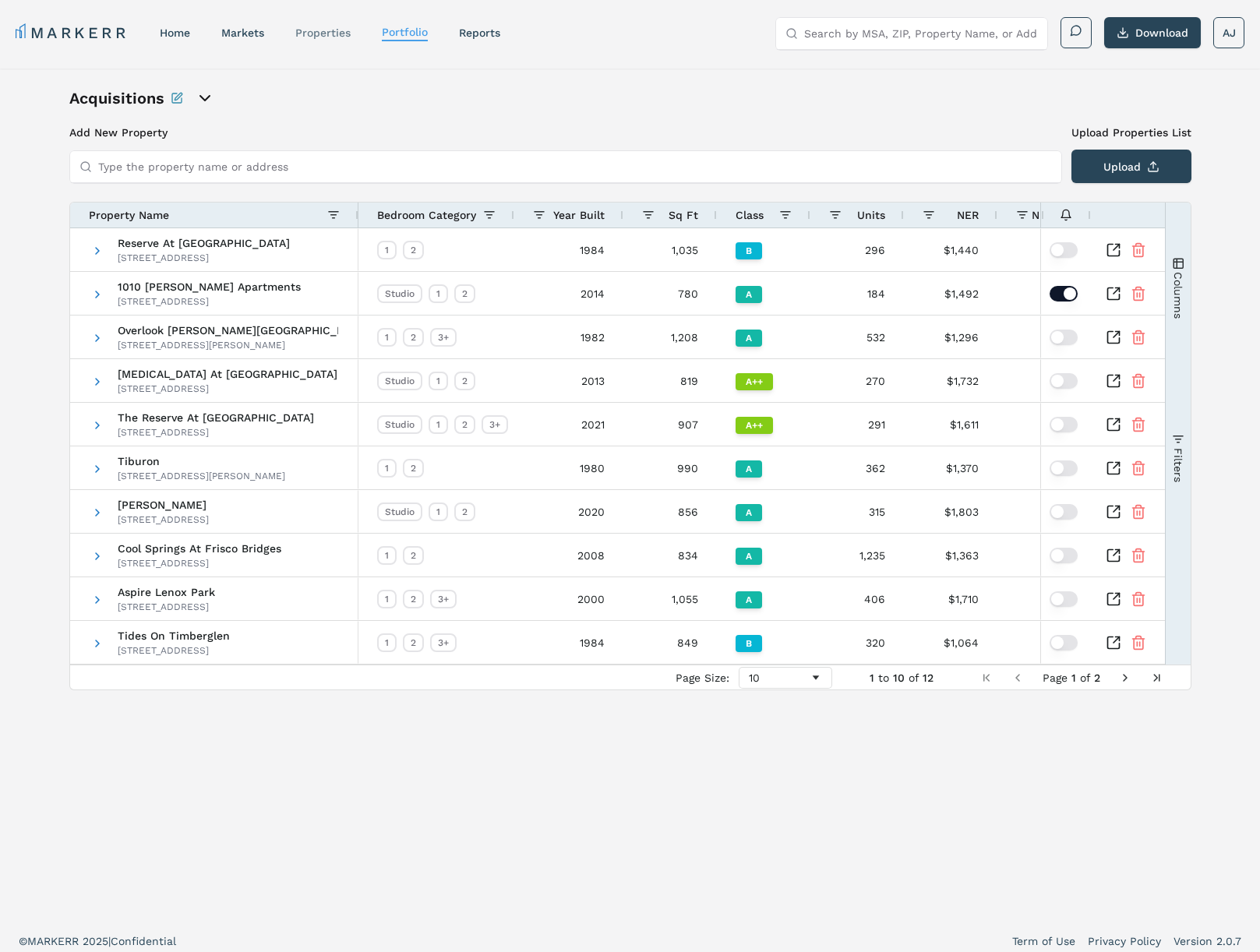
click at [351, 37] on link "properties" at bounding box center [323, 33] width 56 height 13
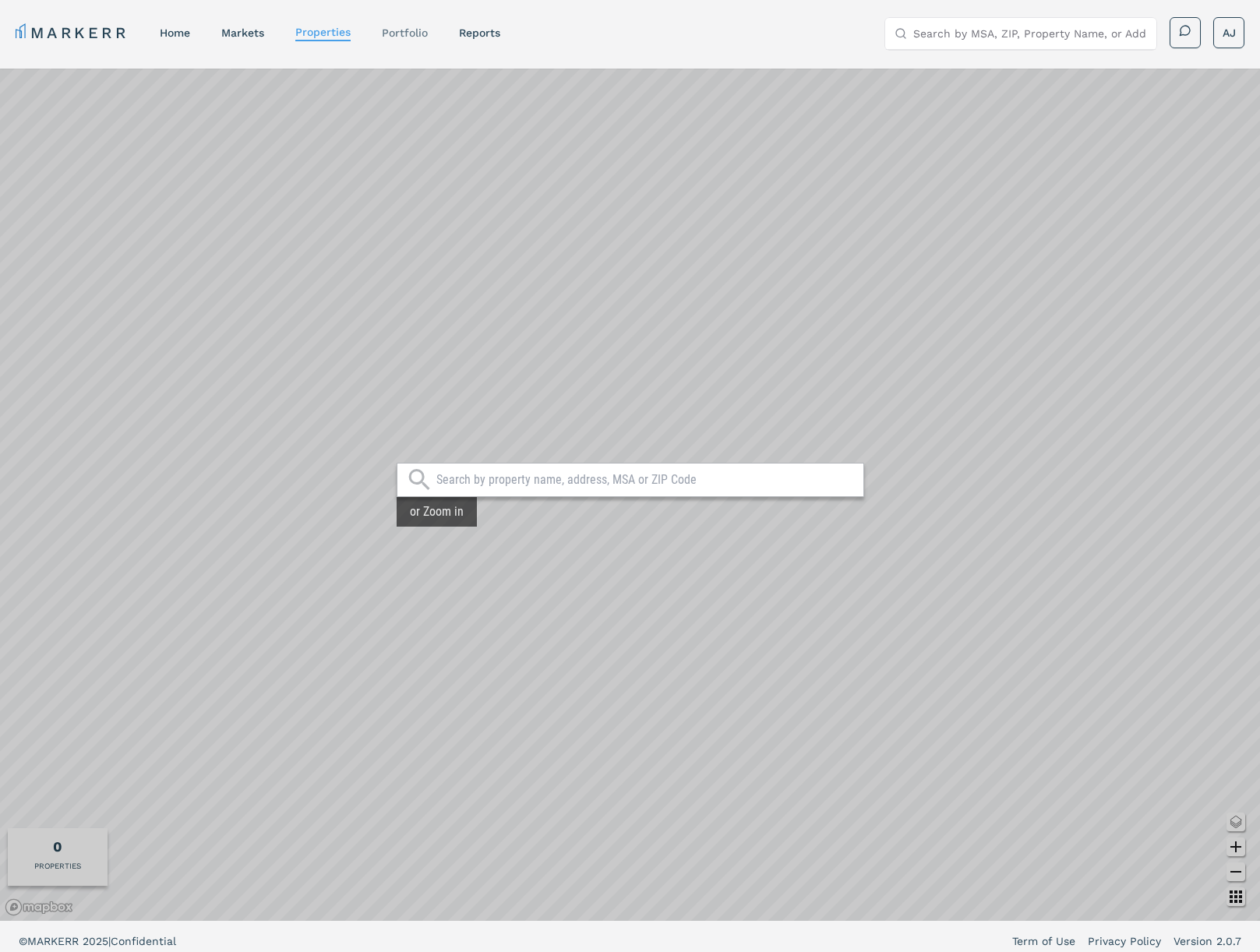
click at [414, 30] on link "Portfolio" at bounding box center [405, 33] width 46 height 13
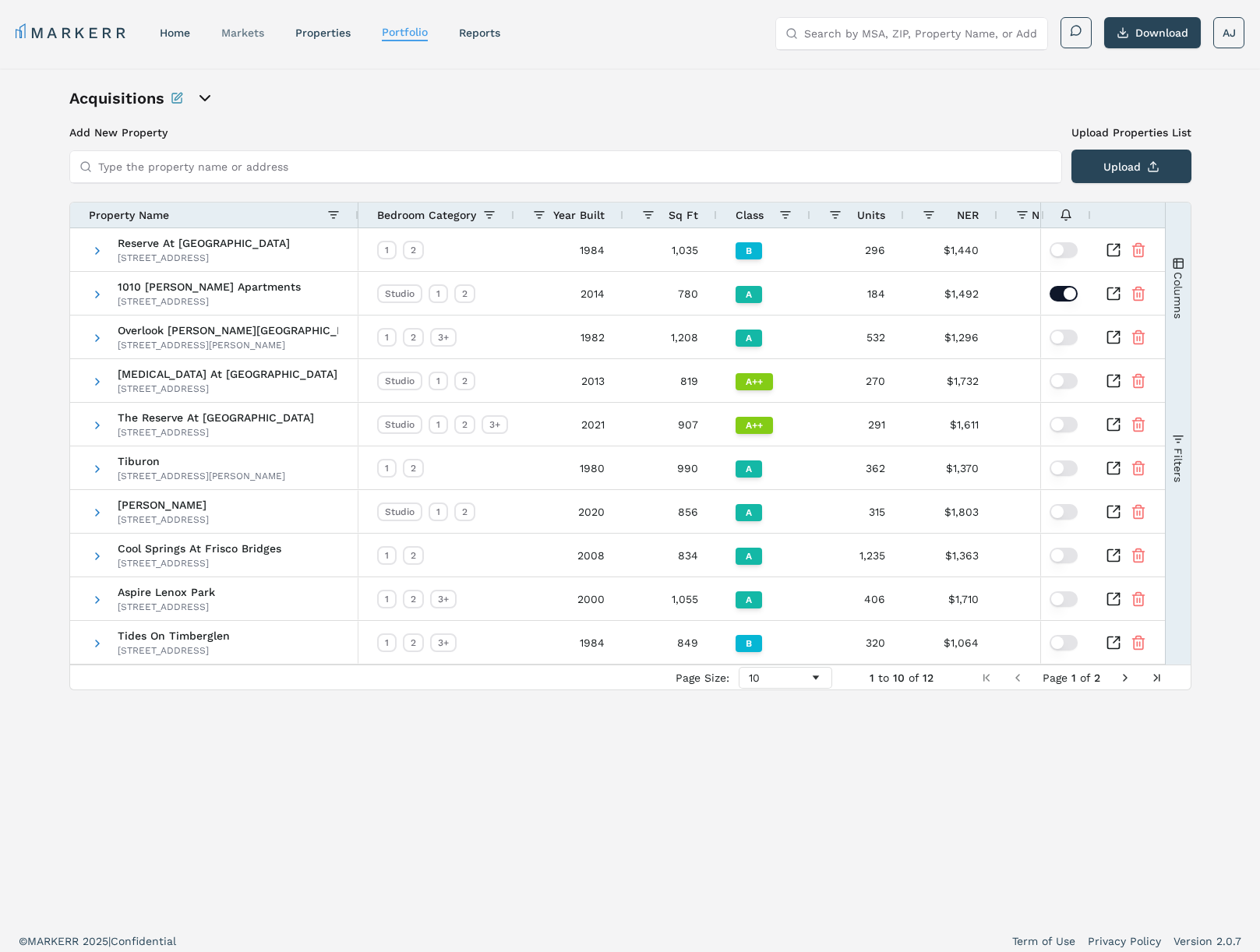
click at [244, 34] on link "markets" at bounding box center [243, 33] width 43 height 13
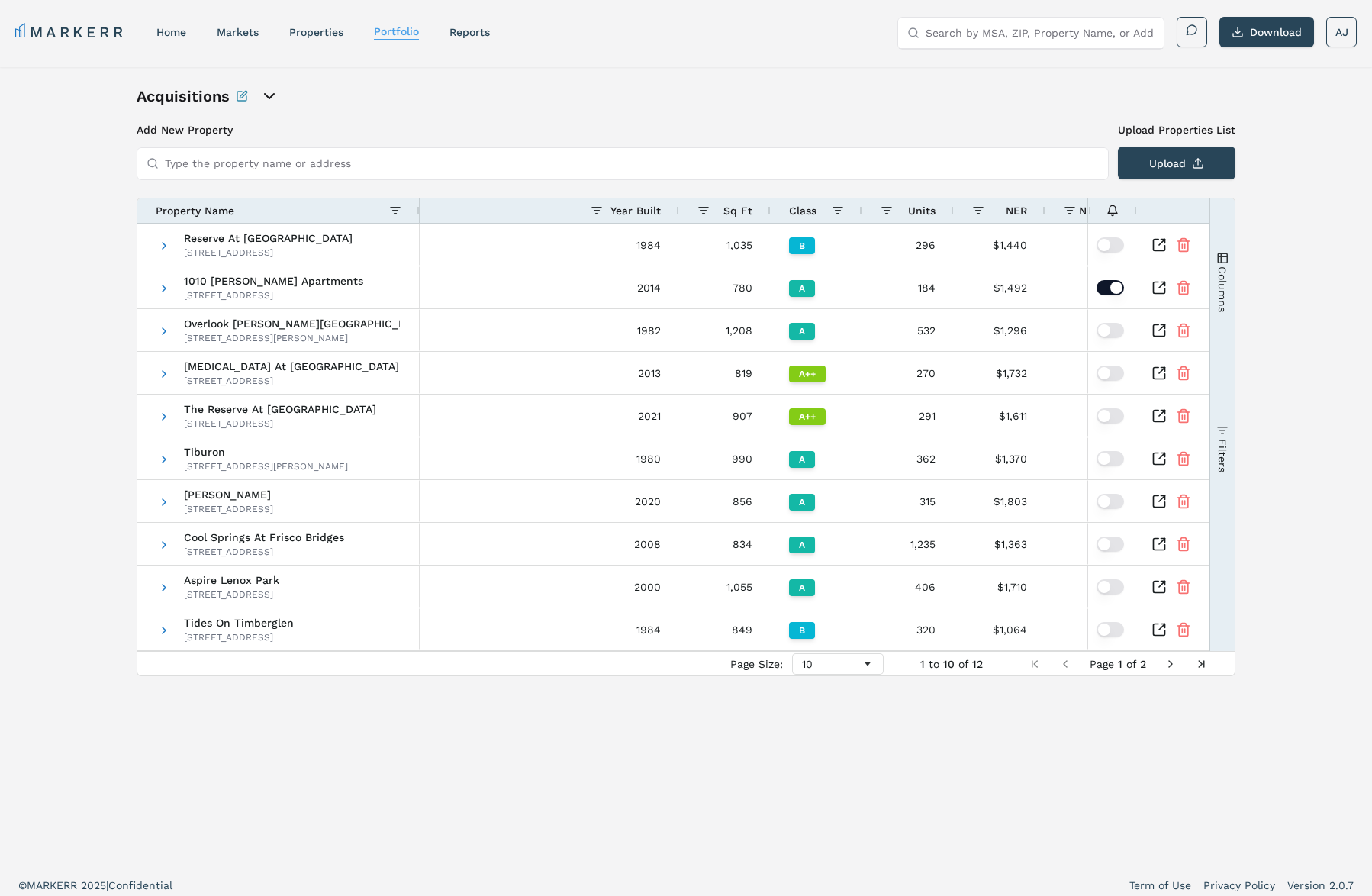
scroll to position [0, 400]
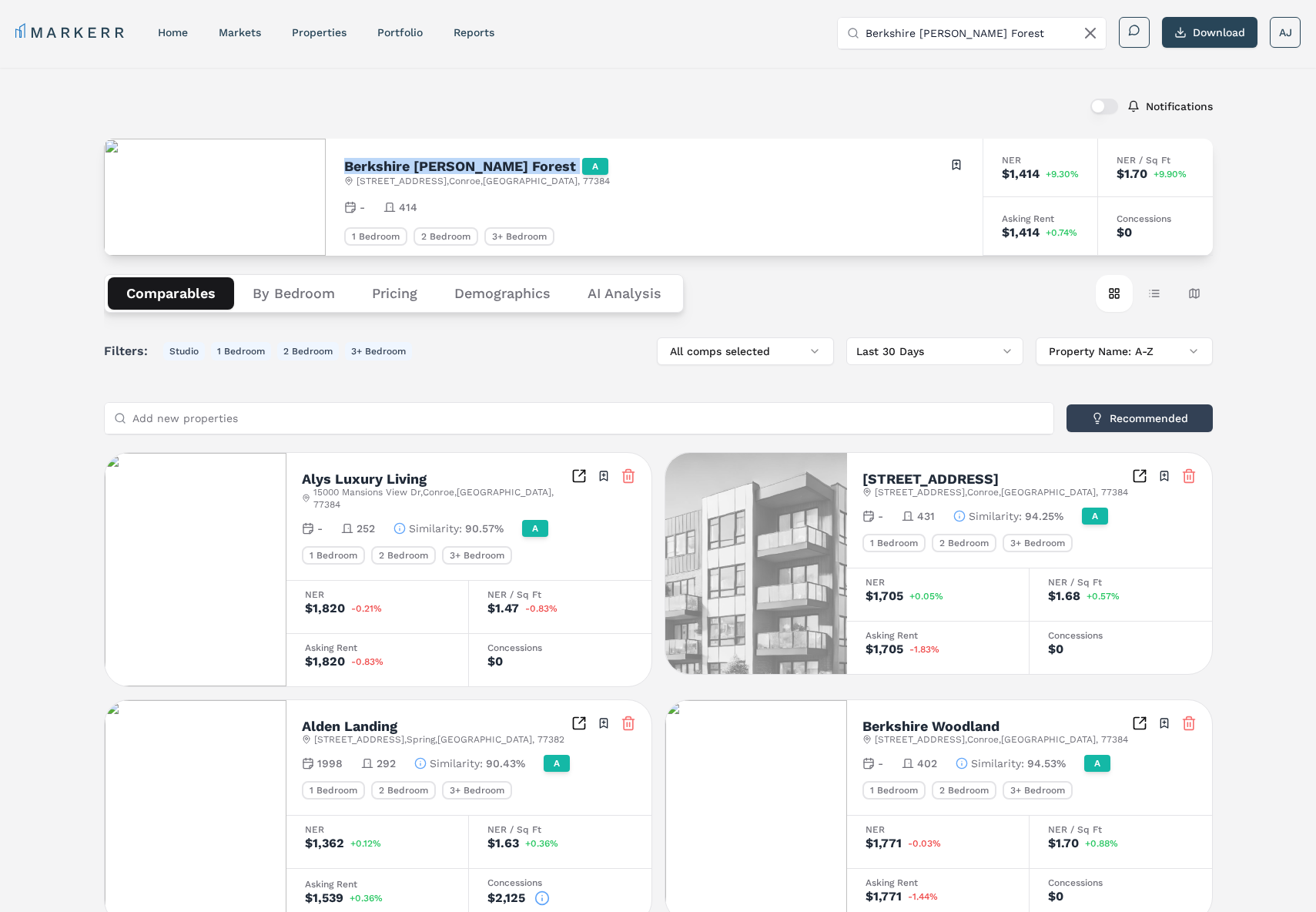
drag, startPoint x: 158, startPoint y: 289, endPoint x: 284, endPoint y: 56, distance: 264.9
click at [158, 289] on button "Comparables" at bounding box center [171, 293] width 127 height 32
click at [160, 29] on link "home" at bounding box center [173, 32] width 30 height 13
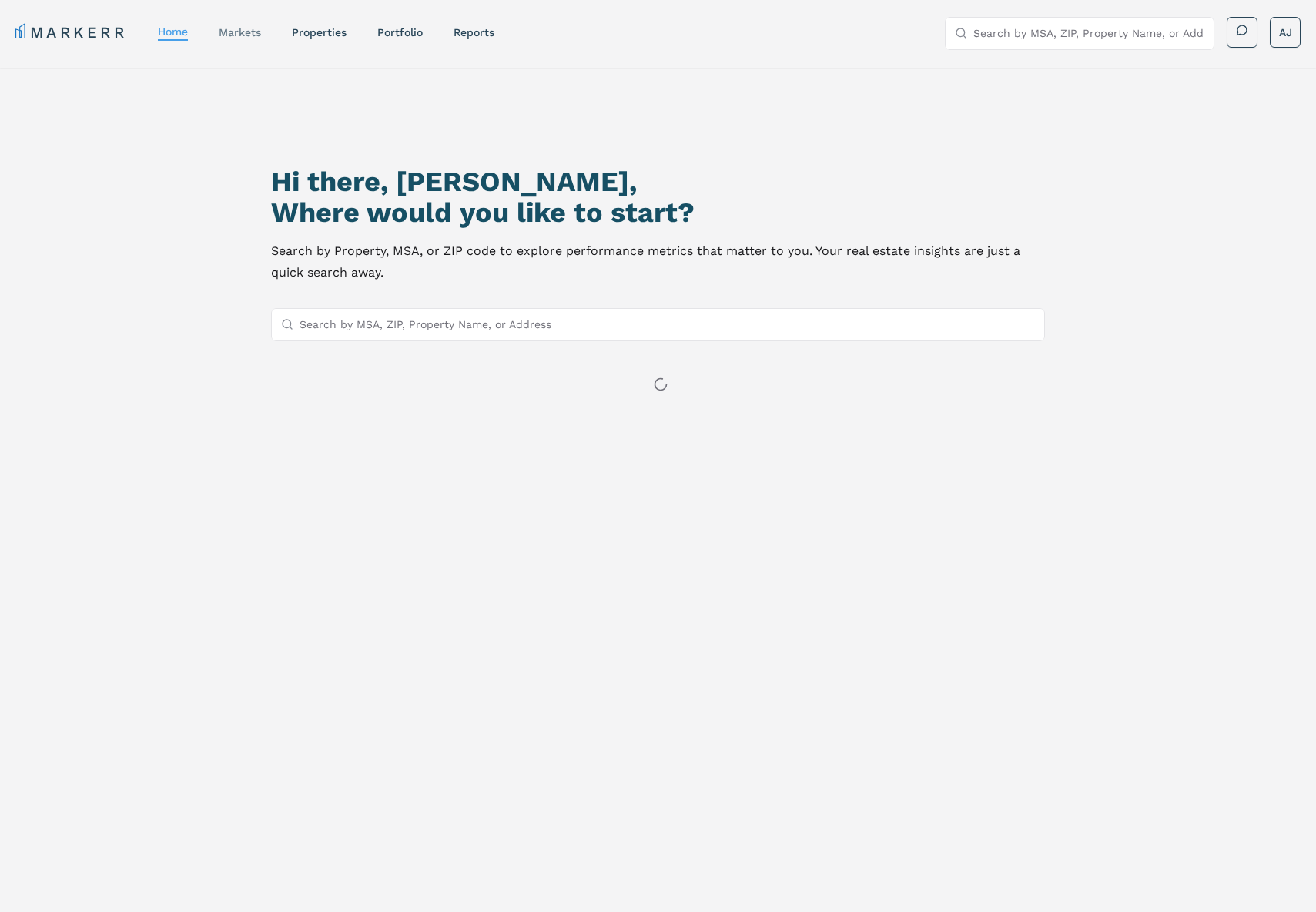
click at [245, 38] on link "markets" at bounding box center [240, 32] width 42 height 13
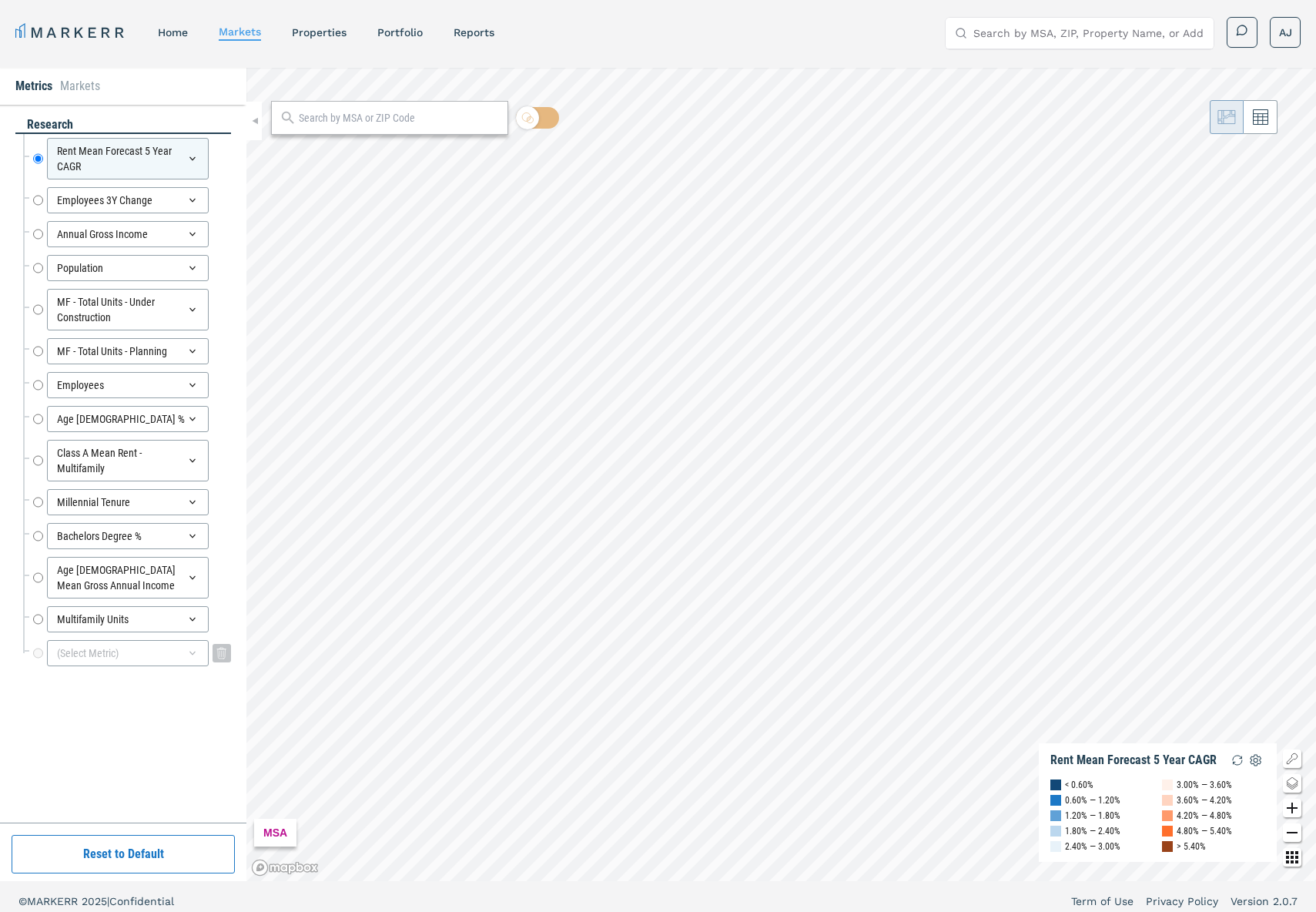
click at [152, 663] on div "(Select Metric)" at bounding box center [128, 653] width 162 height 26
click at [119, 459] on div "Rent Mean Forecast 5 Year CAGR Rent Mean Forecast 5 Year CAGR Employees 3Y Chan…" at bounding box center [127, 402] width 208 height 536
click at [171, 37] on link "home" at bounding box center [173, 32] width 30 height 13
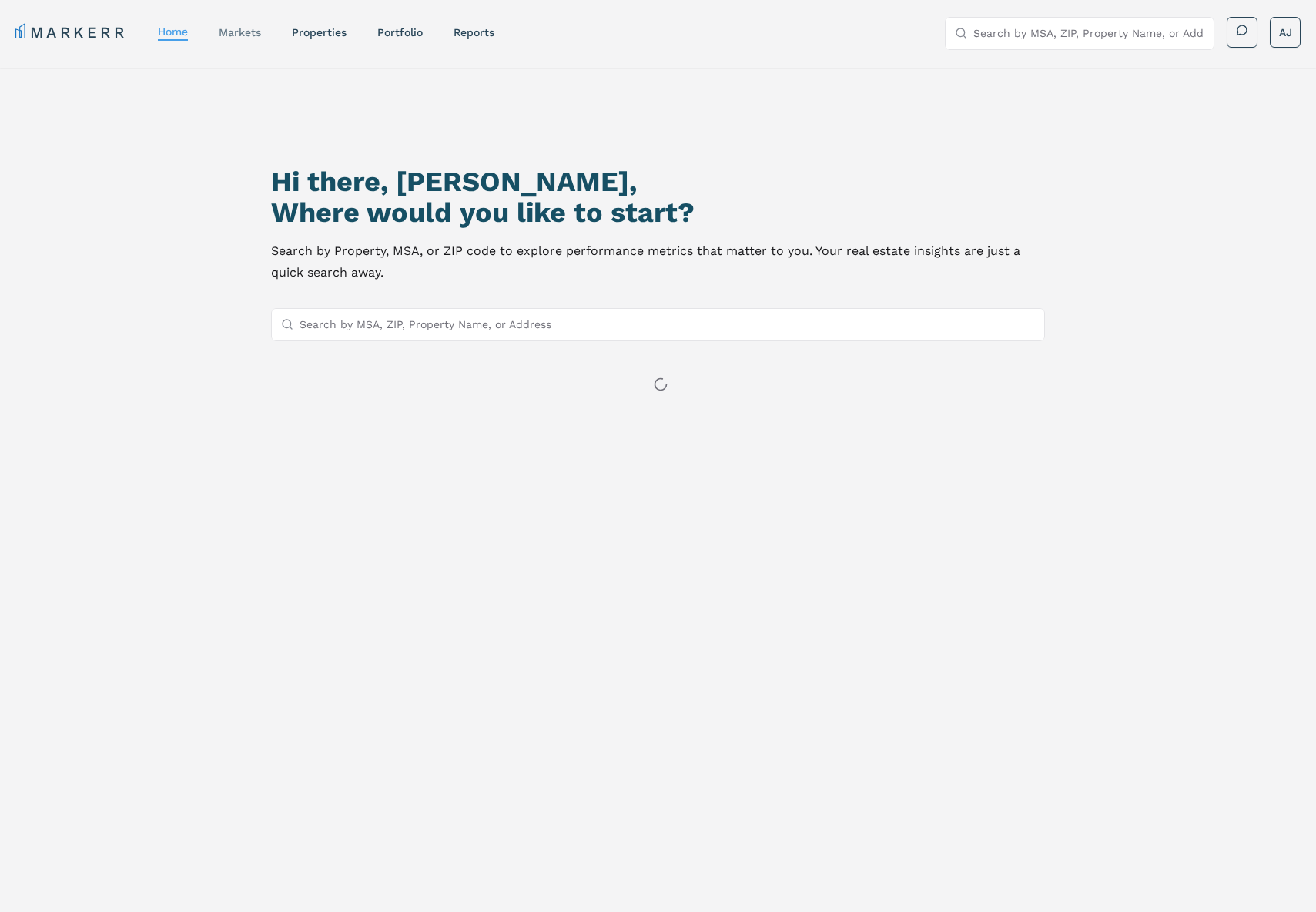
drag, startPoint x: 173, startPoint y: 36, endPoint x: 230, endPoint y: 29, distance: 57.4
click at [230, 29] on link "markets" at bounding box center [240, 32] width 42 height 13
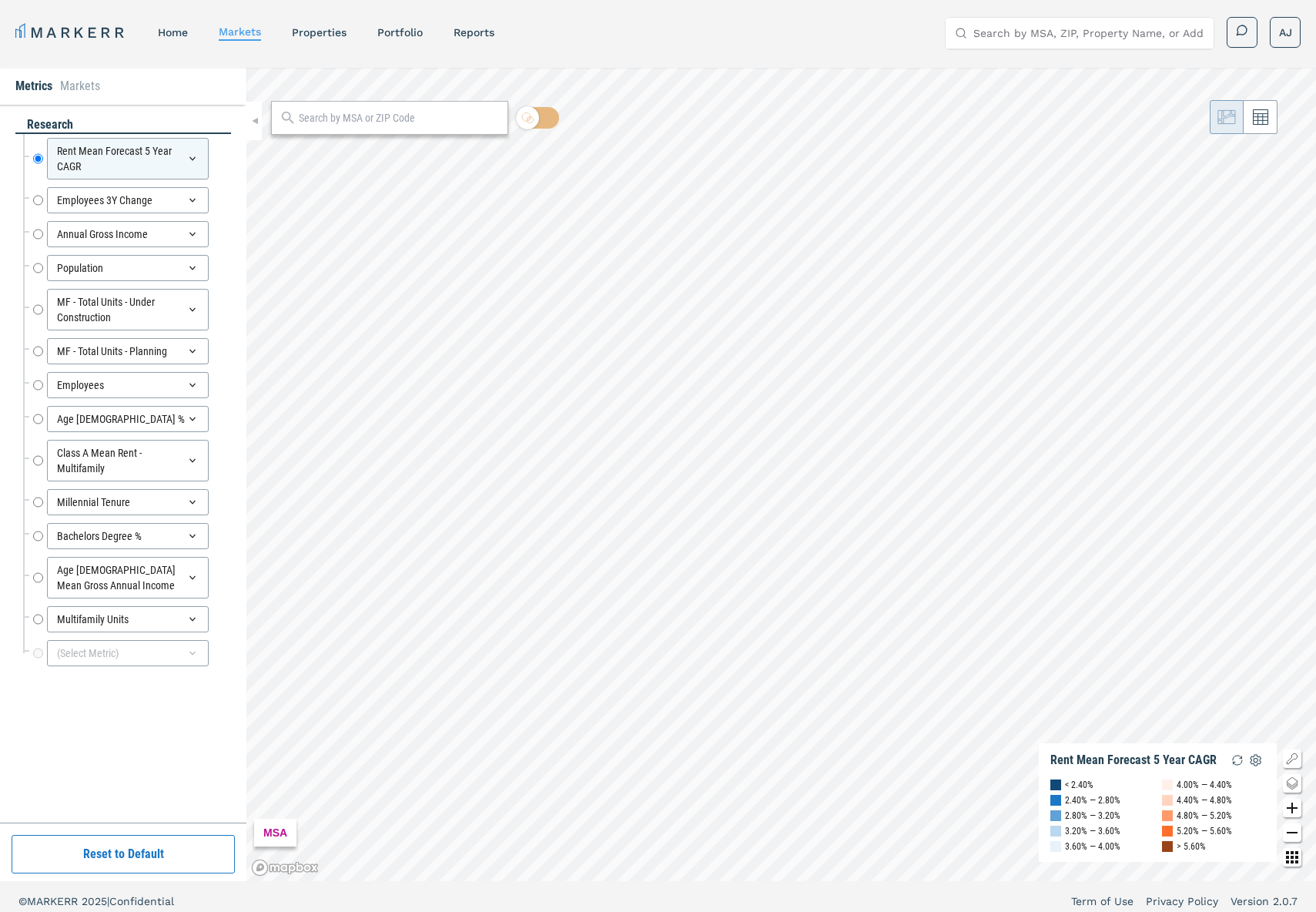
click at [83, 84] on li "Markets" at bounding box center [79, 86] width 40 height 19
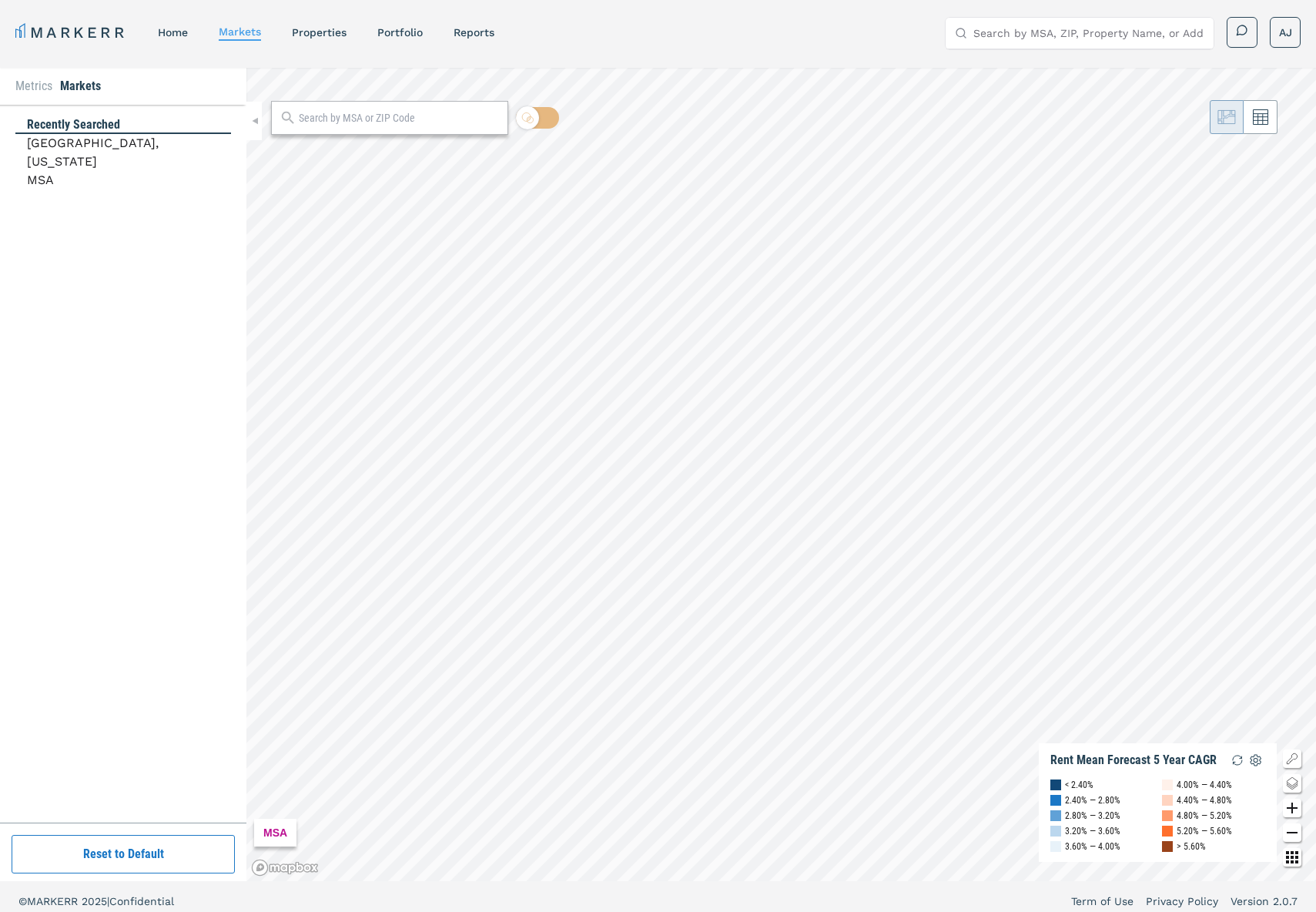
click at [28, 90] on li "Metrics" at bounding box center [34, 86] width 37 height 19
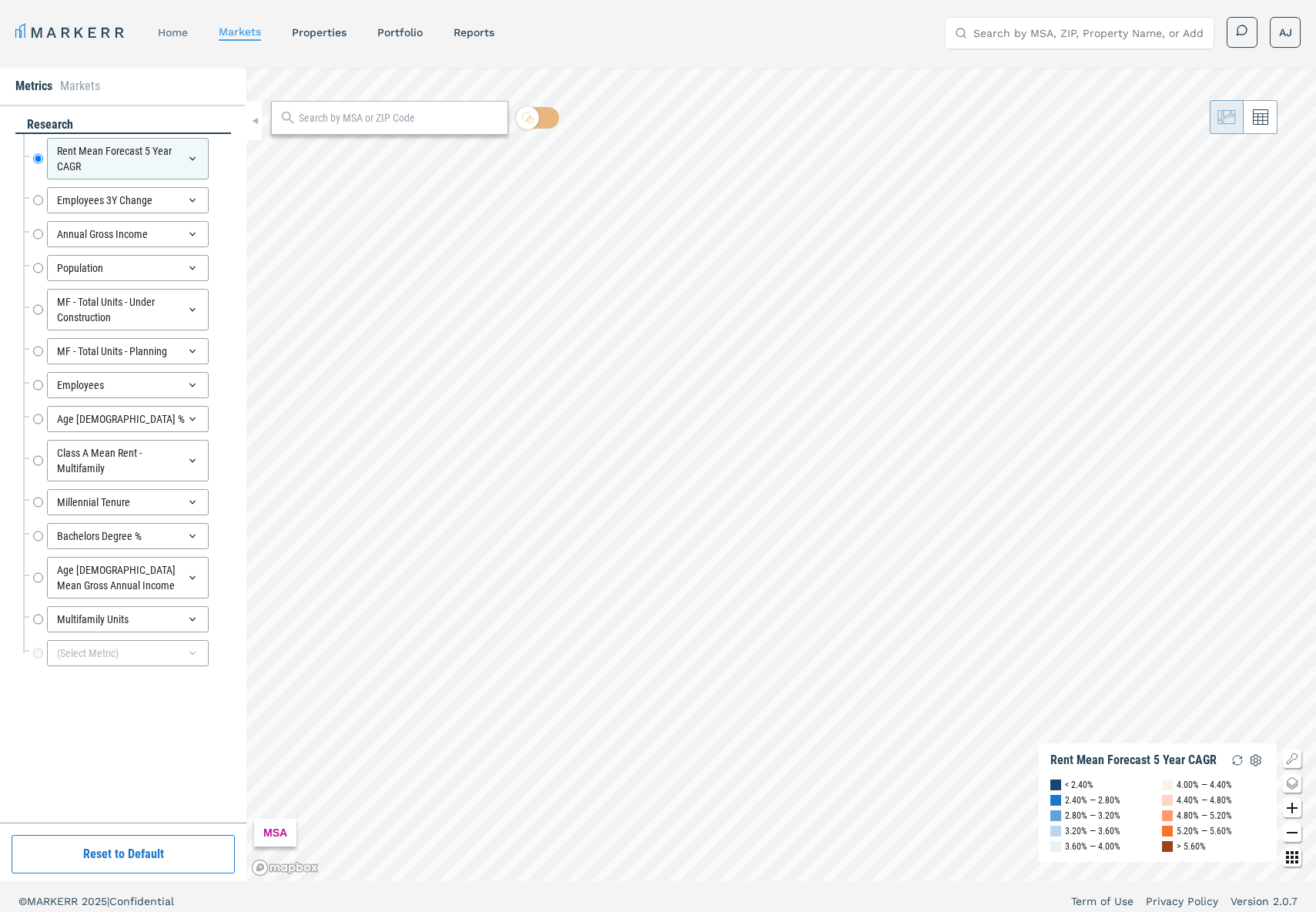
click at [166, 24] on div "home" at bounding box center [173, 32] width 30 height 16
click at [164, 33] on link "home" at bounding box center [173, 32] width 30 height 13
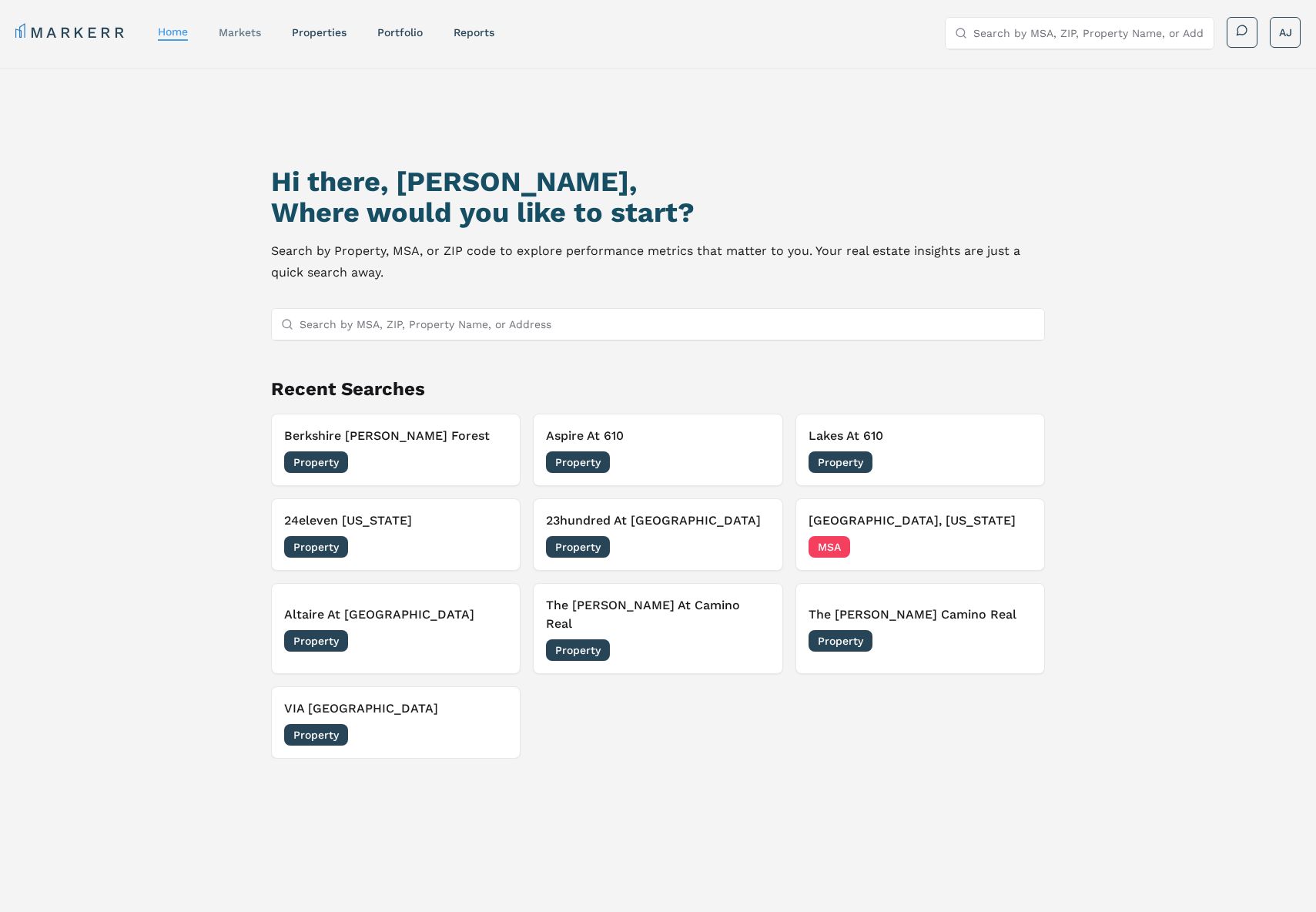
click at [244, 34] on link "markets" at bounding box center [240, 32] width 42 height 13
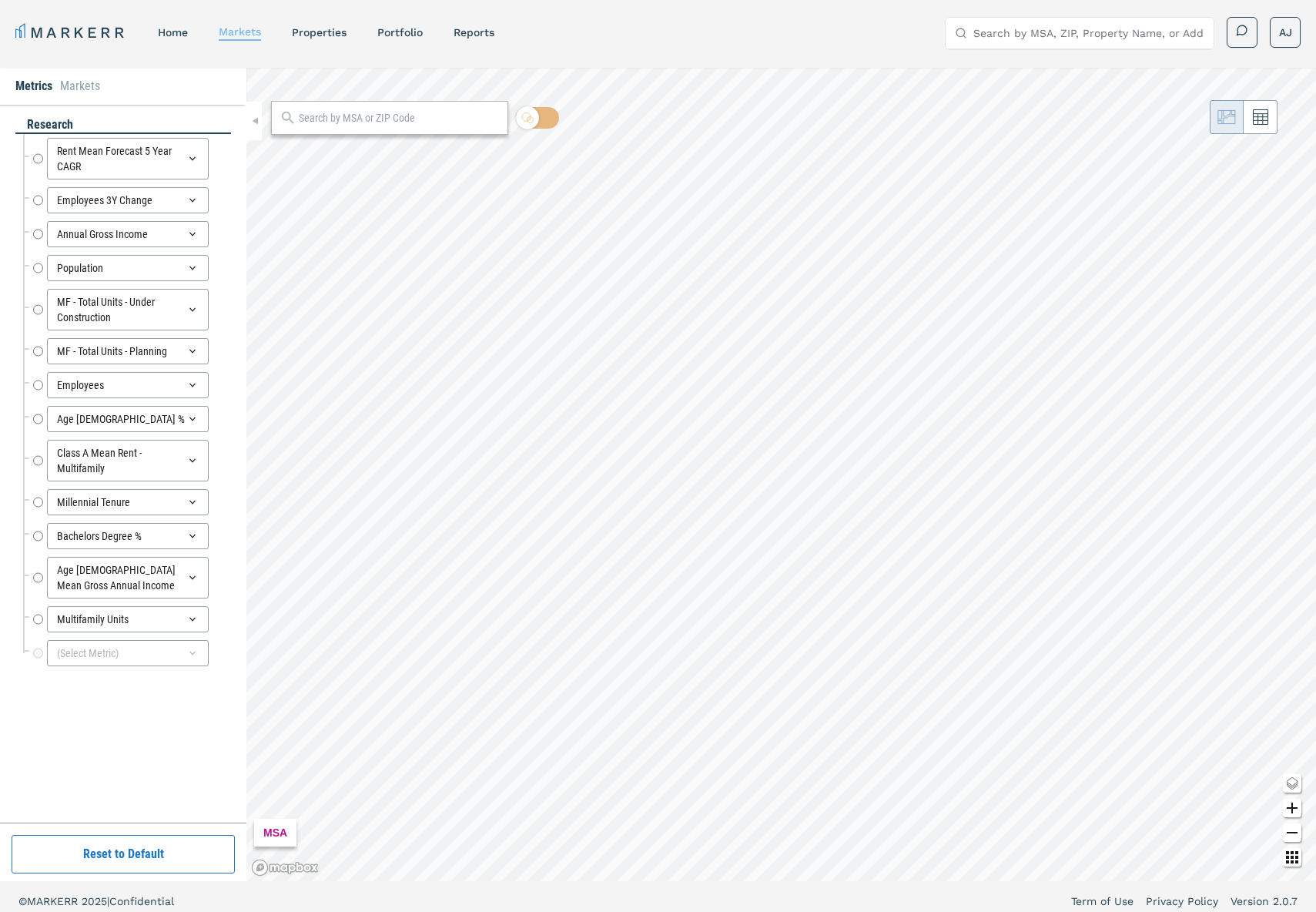
radio input "true"
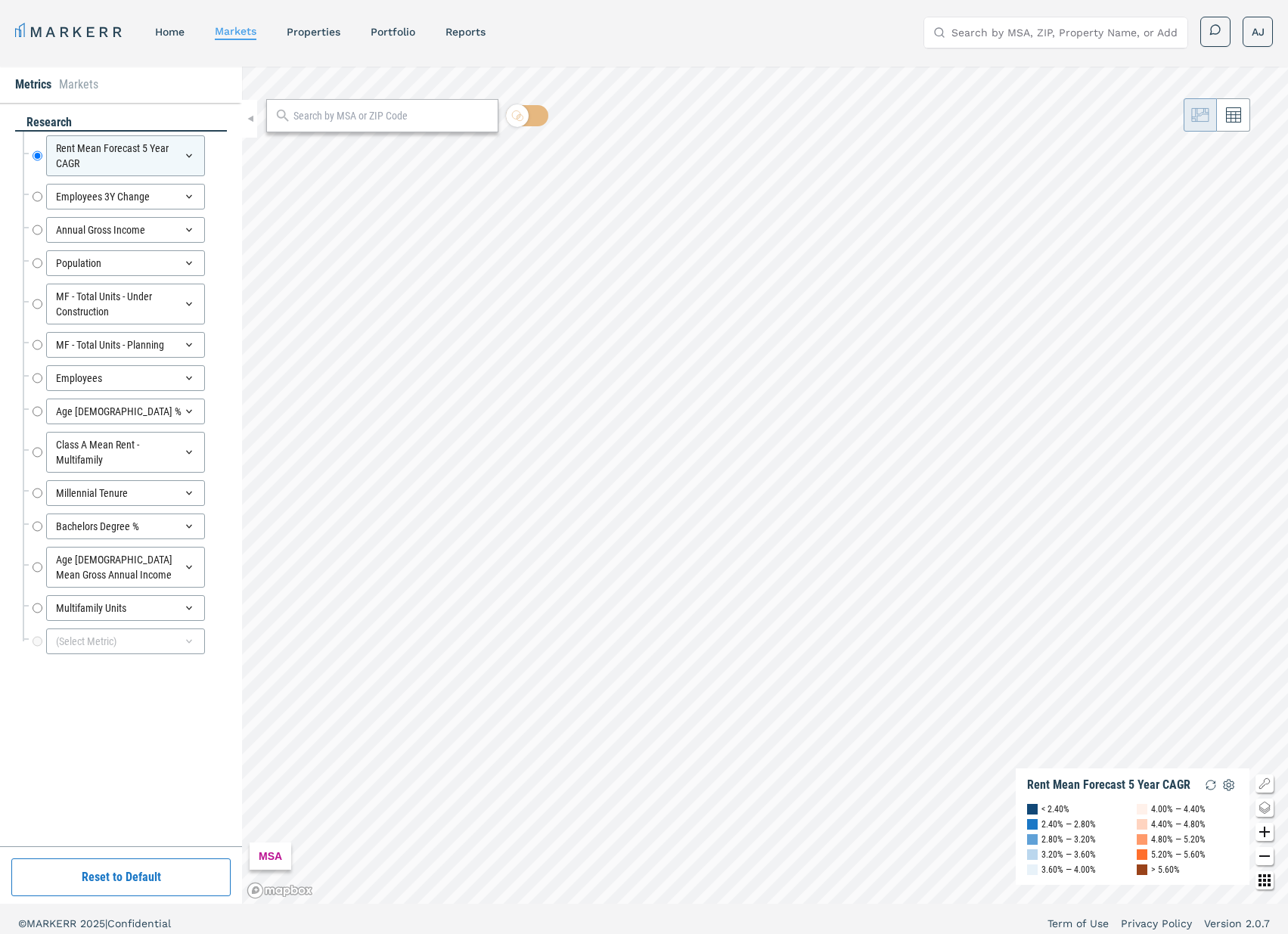
click at [175, 36] on link "home" at bounding box center [170, 32] width 29 height 12
